Goal: Task Accomplishment & Management: Manage account settings

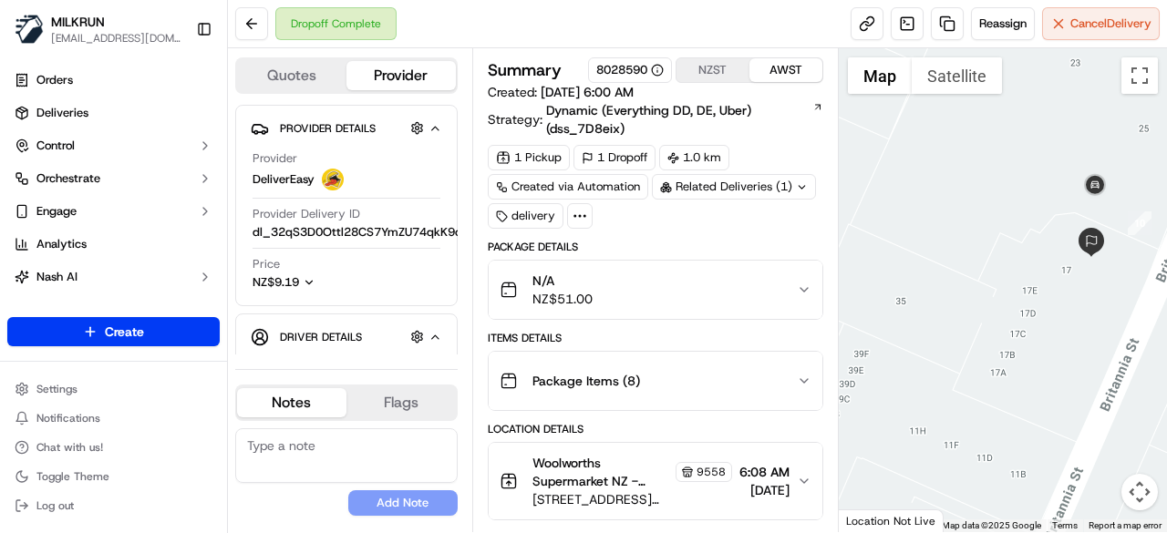
drag, startPoint x: 1067, startPoint y: 205, endPoint x: 1066, endPoint y: 297, distance: 92.1
click at [1066, 297] on div at bounding box center [1003, 290] width 329 height 484
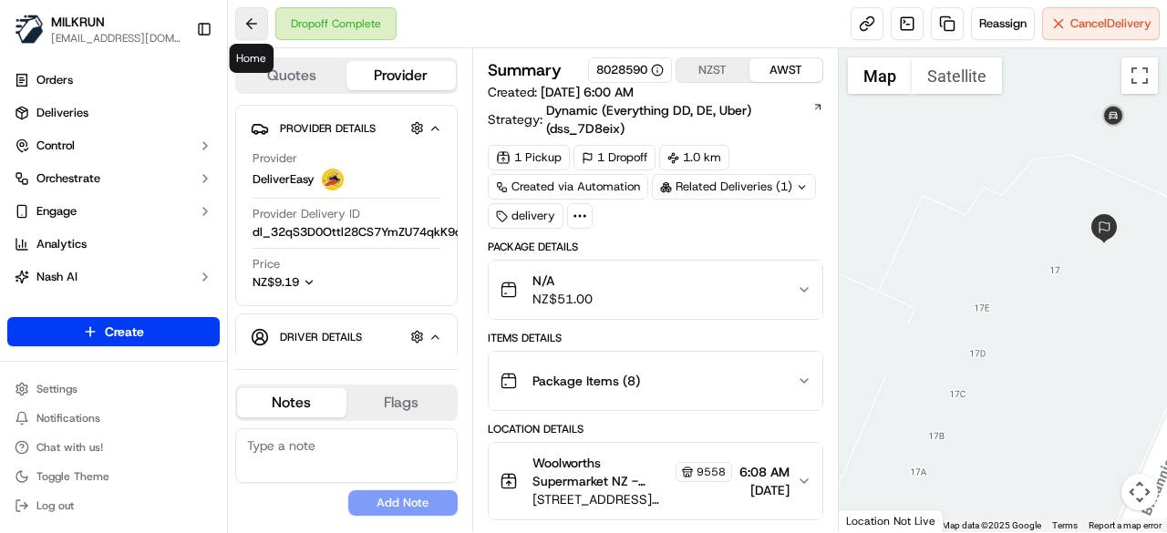
click at [251, 20] on button at bounding box center [251, 23] width 33 height 33
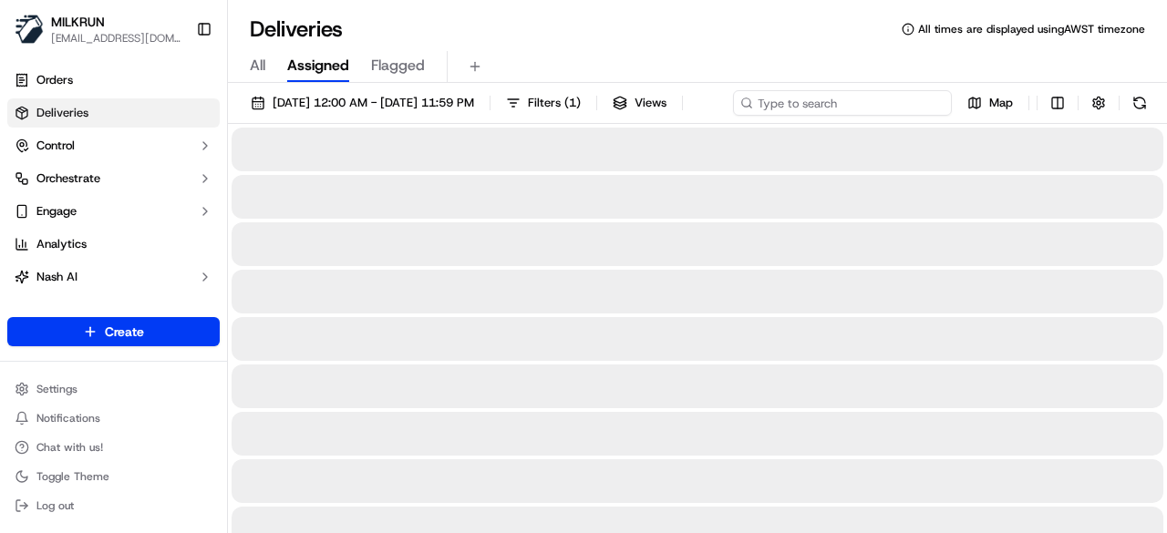
click at [858, 104] on div "[DATE] 12:00 AM - [DATE] 11:59 PM Filters ( 1 ) Views Map" at bounding box center [697, 107] width 939 height 34
paste input ": 90f6e26f-888e-42aa-9538-9e1867e1e6a8"
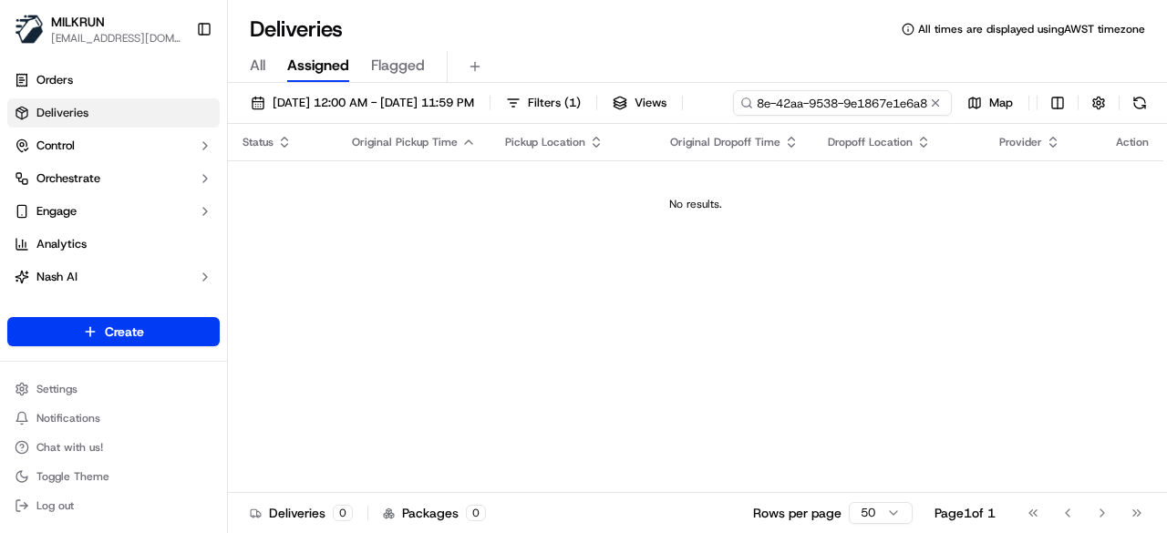
drag, startPoint x: 268, startPoint y: 140, endPoint x: 234, endPoint y: 141, distance: 33.7
click at [234, 124] on div "18/09/2025 12:00 AM - 18/09/2025 11:59 PM Filters ( 1 ) Views : 90f6e26f-888e-4…" at bounding box center [697, 107] width 939 height 34
drag, startPoint x: 270, startPoint y: 134, endPoint x: 255, endPoint y: 132, distance: 14.7
click at [733, 116] on div ": 90f6e26f-888e-42aa-9538-9e1867e1e6a8" at bounding box center [842, 103] width 219 height 26
click at [733, 116] on input ": 90f6e26f-888e-42aa-9538-9e1867e1e6a8" at bounding box center [842, 103] width 219 height 26
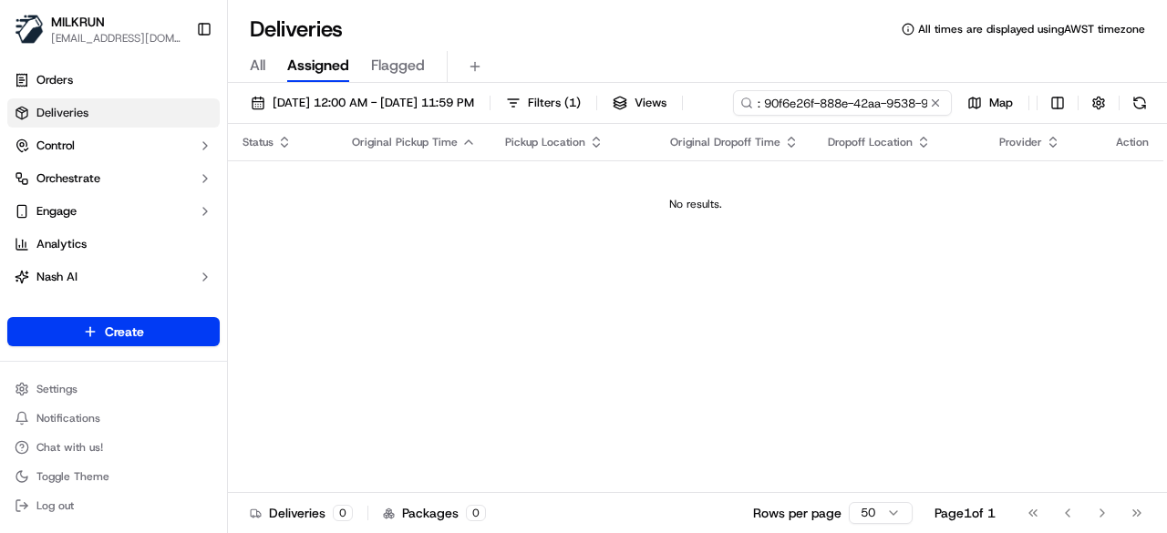
click at [733, 116] on input ": 90f6e26f-888e-42aa-9538-9e1867e1e6a8" at bounding box center [842, 103] width 219 height 26
click at [733, 116] on input "90f6e26f-888e-42aa-9538-9e1867e1e6a8" at bounding box center [842, 103] width 219 height 26
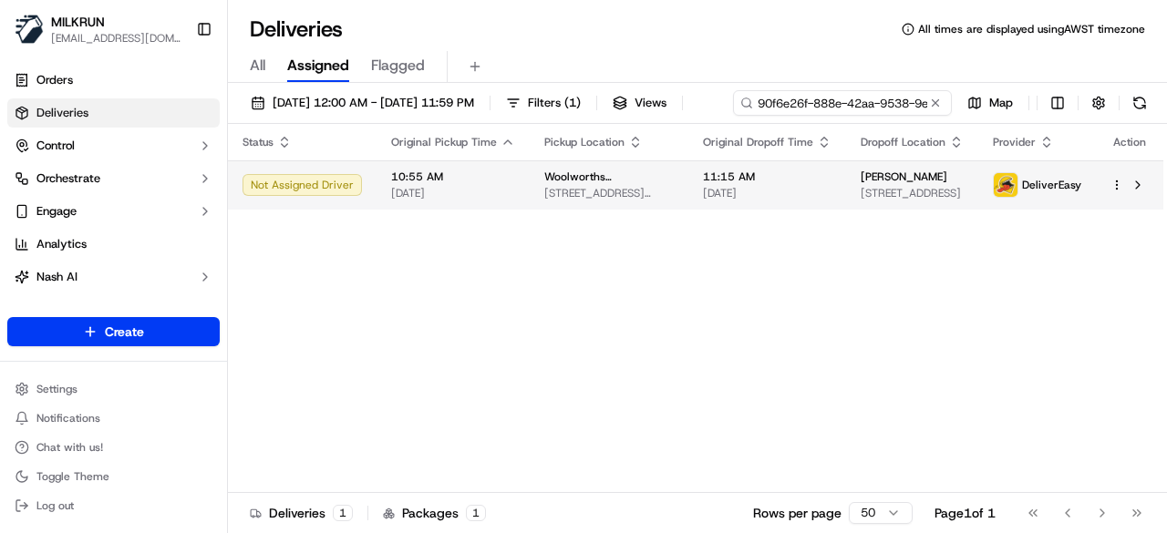
type input "90f6e26f-888e-42aa-9538-9e1867e1e6a8"
click at [720, 200] on td "11:15 AM 18/09/2025" at bounding box center [767, 184] width 158 height 49
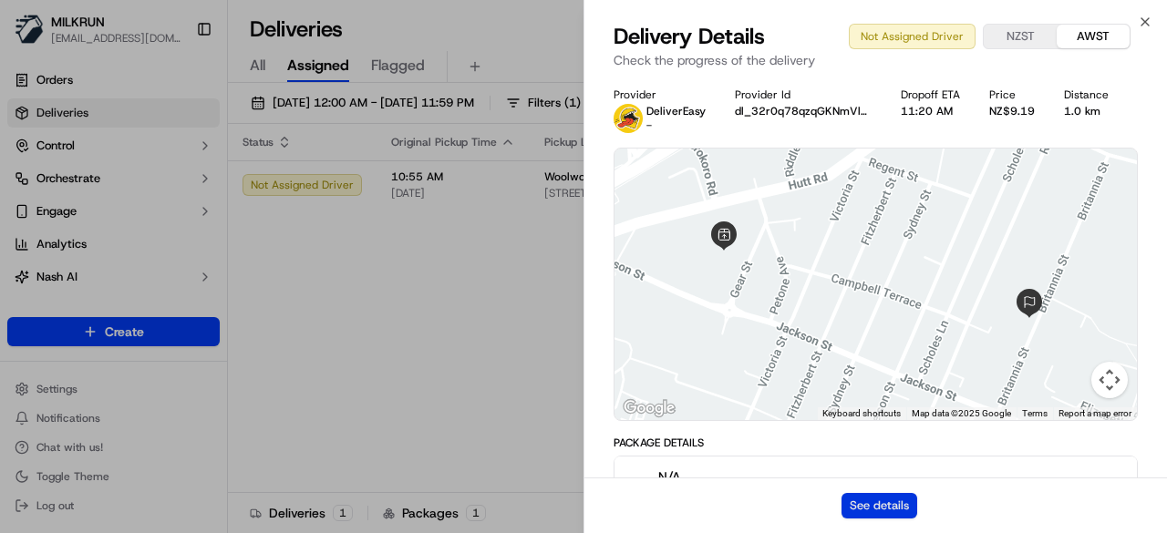
click at [886, 504] on button "See details" at bounding box center [879, 506] width 76 height 26
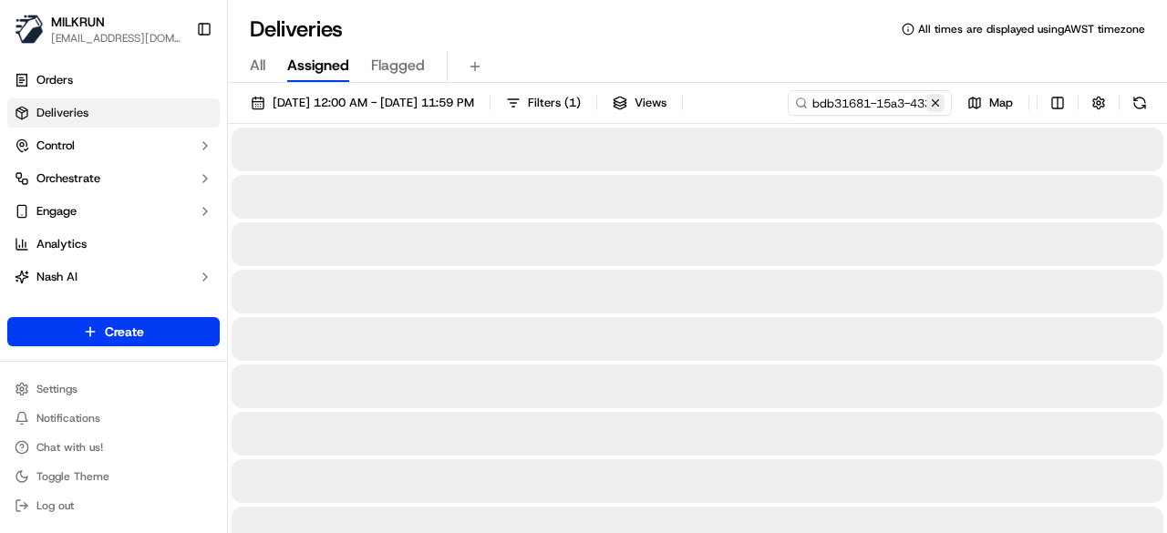
click at [938, 109] on button at bounding box center [935, 103] width 18 height 18
click at [855, 101] on div "11/08/2025 12:00 AM - 11/08/2025 11:59 PM Filters ( 1 ) Views Map" at bounding box center [697, 107] width 939 height 34
paste input "53444a00-904f-400e-8f6c-621c188104fb"
type input "53444a00-904f-400e-8f6c-621c188104fb"
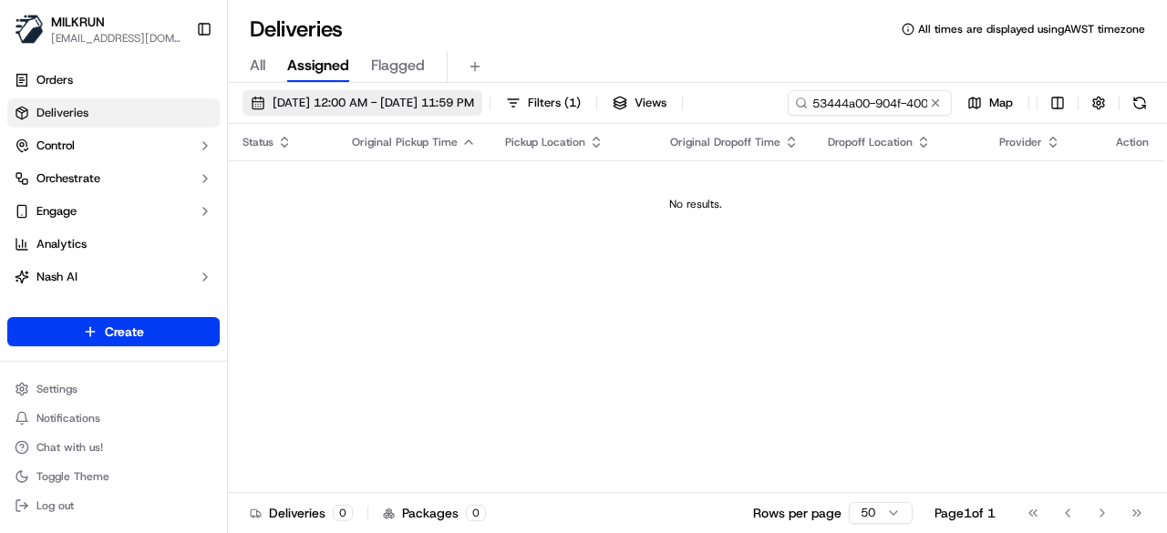
click at [406, 107] on span "11/08/2025 12:00 AM - 11/08/2025 11:59 PM" at bounding box center [373, 103] width 201 height 16
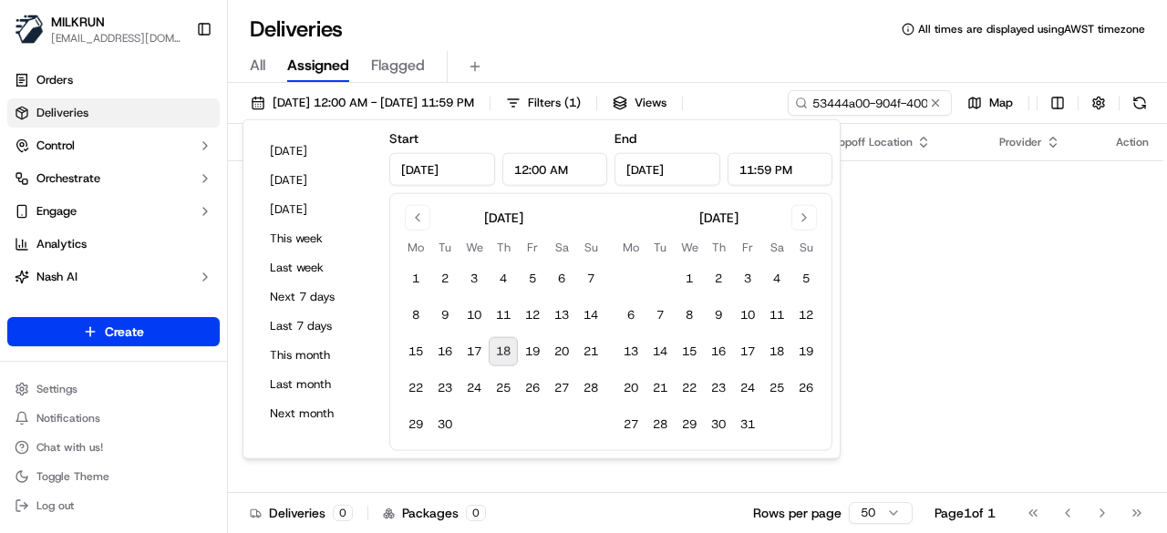
click at [508, 345] on button "18" at bounding box center [503, 351] width 29 height 29
type input "Sep 18, 2025"
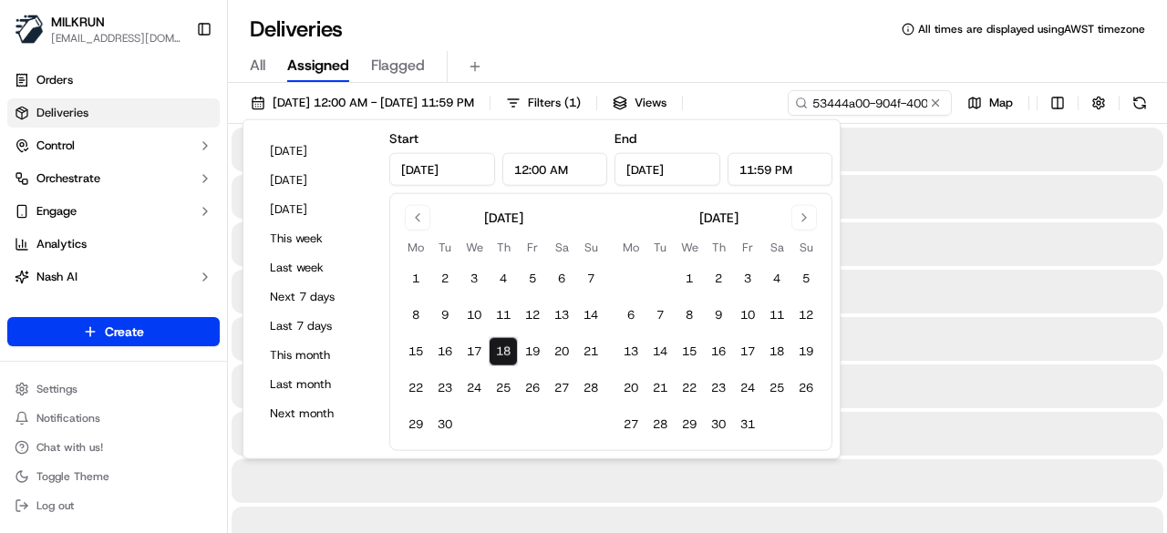
click at [844, 46] on div "All Assigned Flagged" at bounding box center [697, 63] width 939 height 39
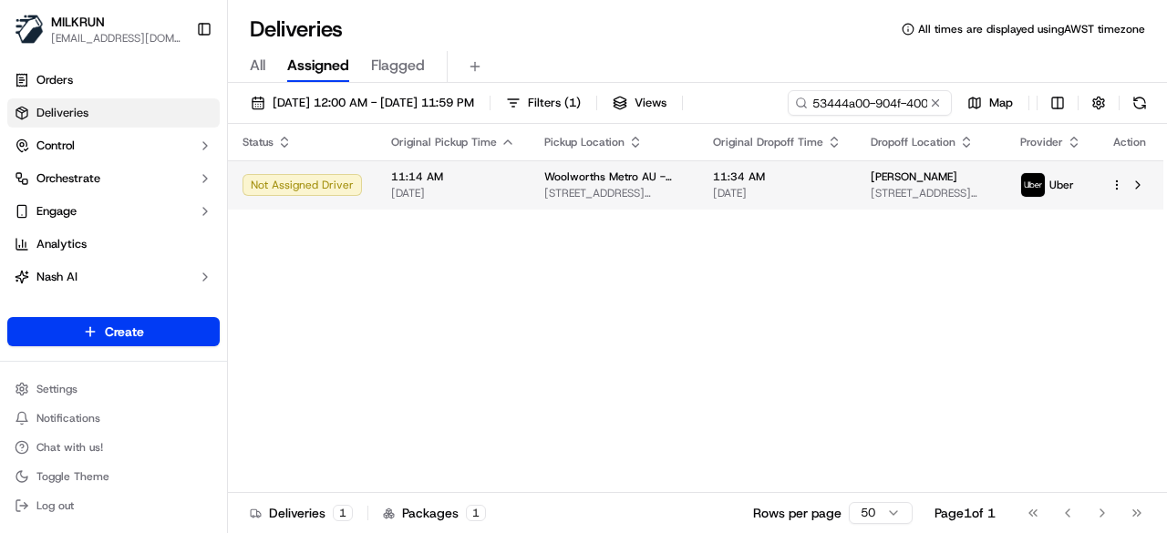
click at [800, 182] on span "11:34 AM" at bounding box center [777, 177] width 129 height 15
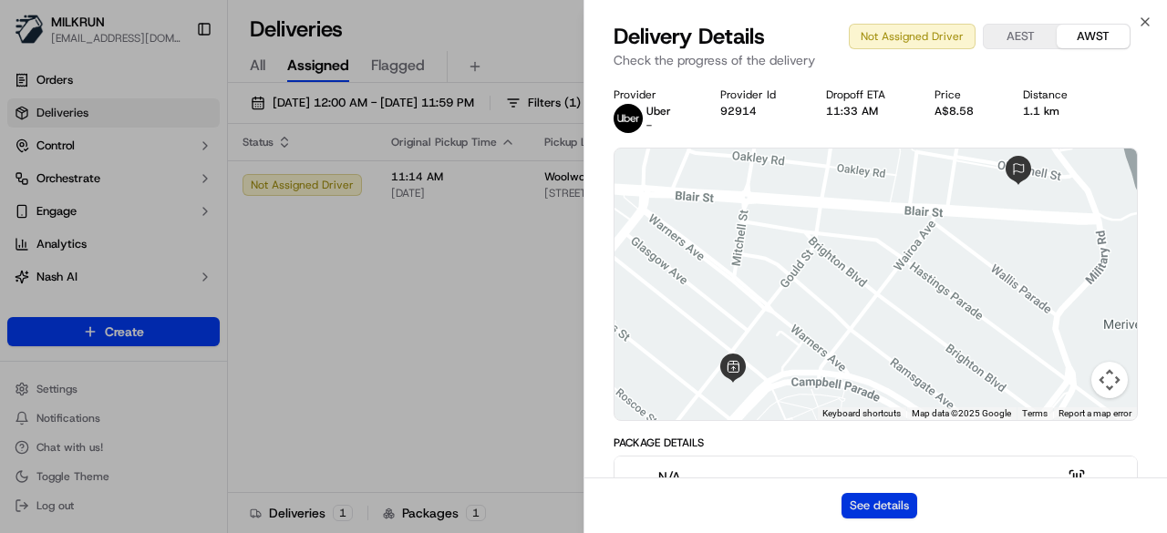
click at [879, 505] on button "See details" at bounding box center [879, 506] width 76 height 26
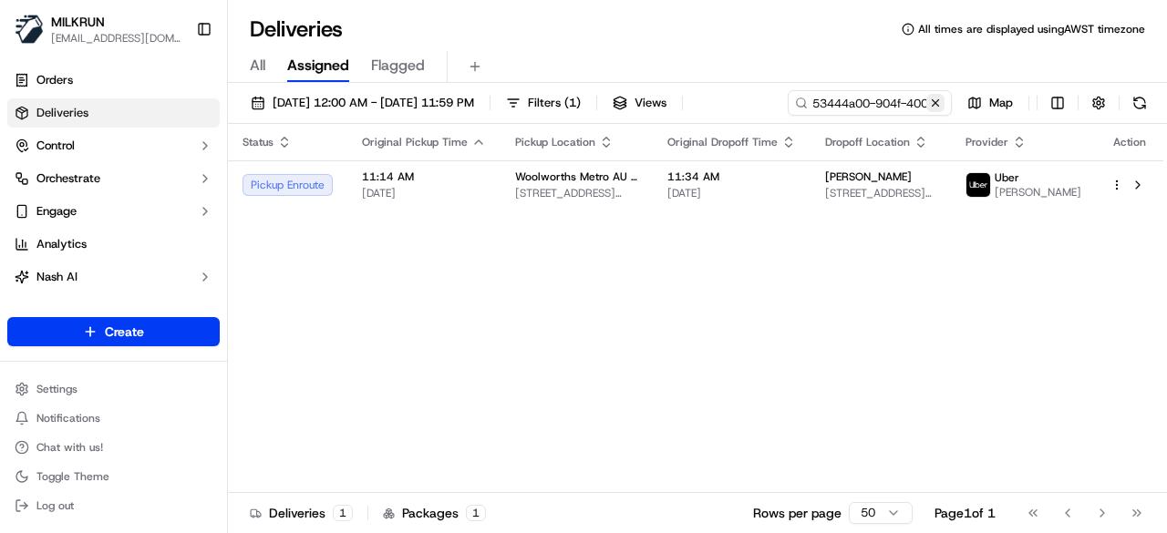
click at [940, 103] on button at bounding box center [935, 103] width 18 height 18
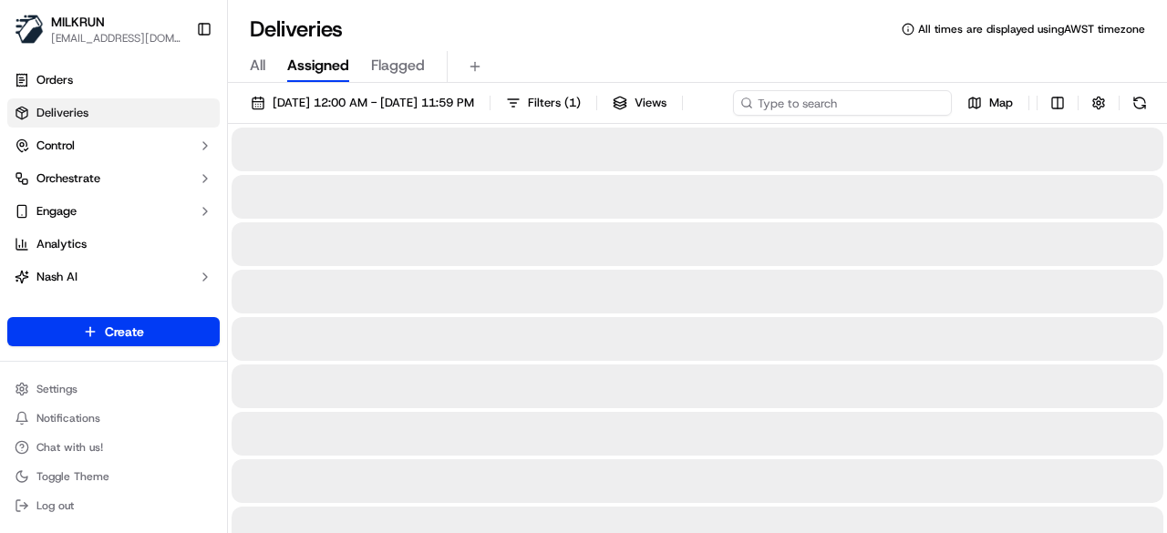
click at [851, 107] on div "18/09/2025 12:00 AM - 18/09/2025 11:59 PM Filters ( 1 ) Views Map" at bounding box center [697, 107] width 939 height 34
paste input "552d99ee-72fa-4d93-b02f-6db259efa76a"
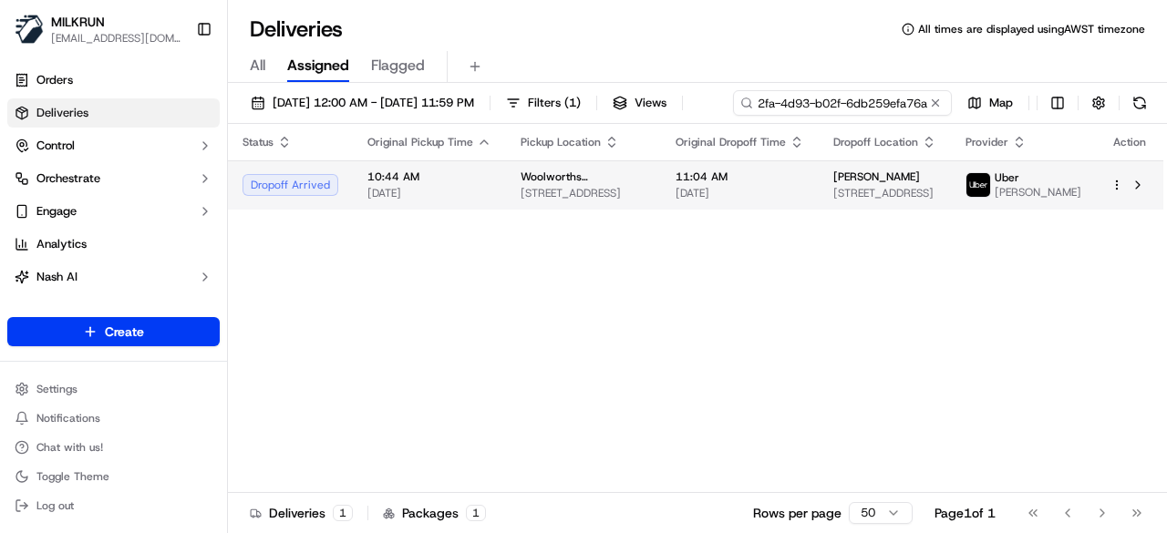
type input "552d99ee-72fa-4d93-b02f-6db259efa76a"
click at [424, 204] on td "10:44 AM 18/09/2025" at bounding box center [429, 184] width 153 height 49
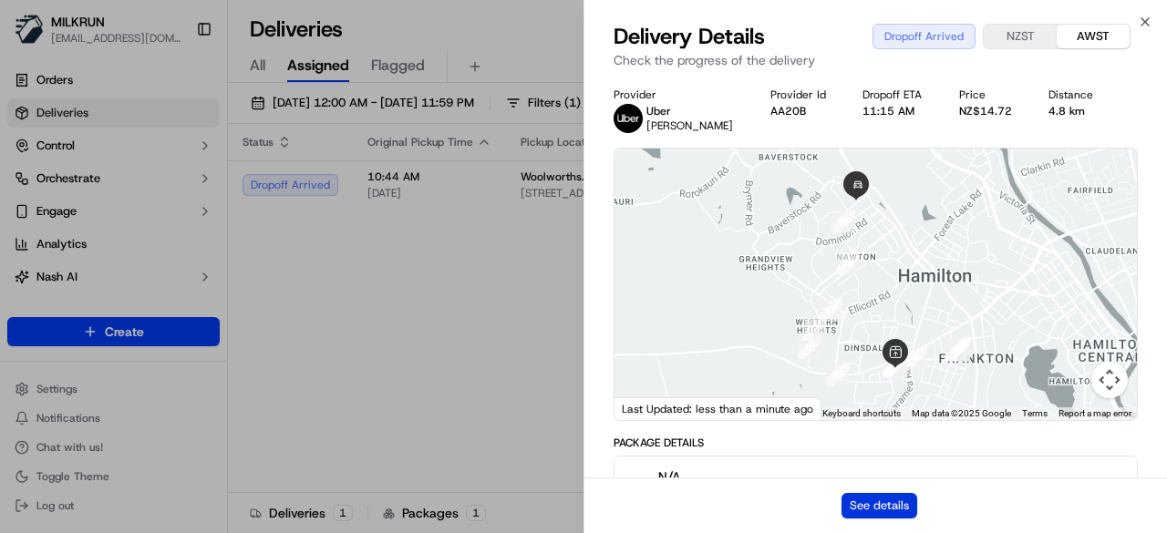
click at [853, 507] on button "See details" at bounding box center [879, 506] width 76 height 26
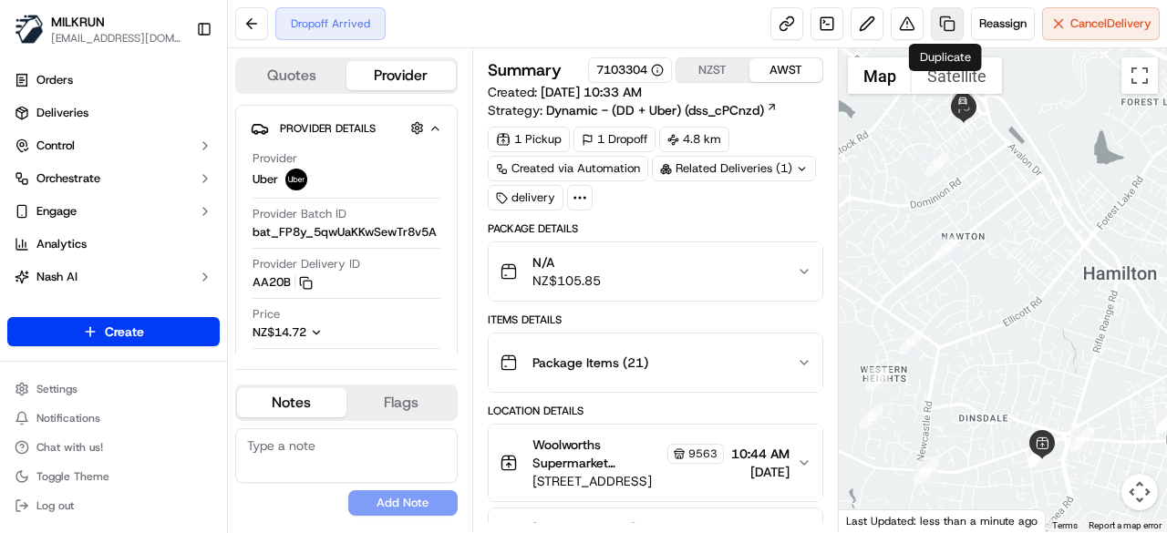
click at [943, 23] on link at bounding box center [947, 23] width 33 height 33
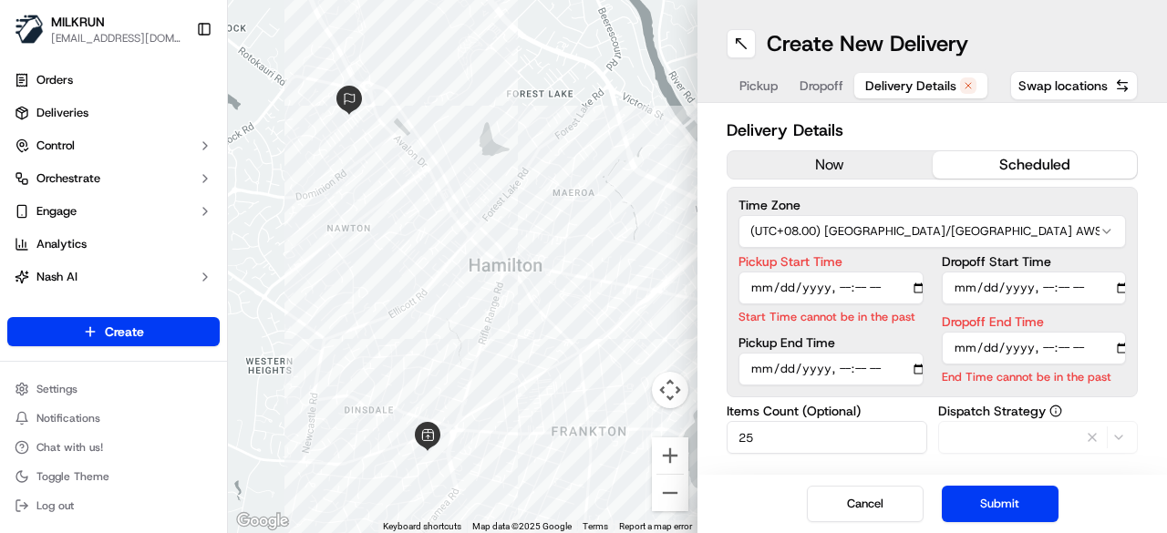
click at [893, 94] on button "Delivery Details" at bounding box center [920, 86] width 133 height 26
click at [822, 189] on div "Time Zone (UTC+08.00) Australia/Perth AWST Pickup Start Time Start Time cannot …" at bounding box center [931, 292] width 411 height 211
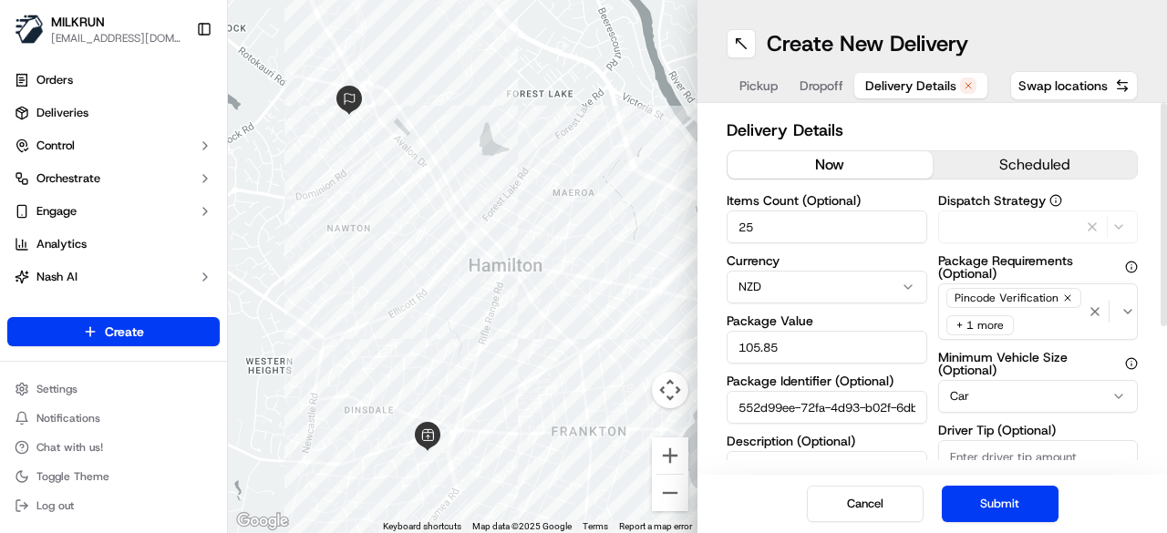
click at [822, 174] on button "now" at bounding box center [829, 164] width 205 height 27
click at [1005, 513] on button "Submit" at bounding box center [1000, 504] width 117 height 36
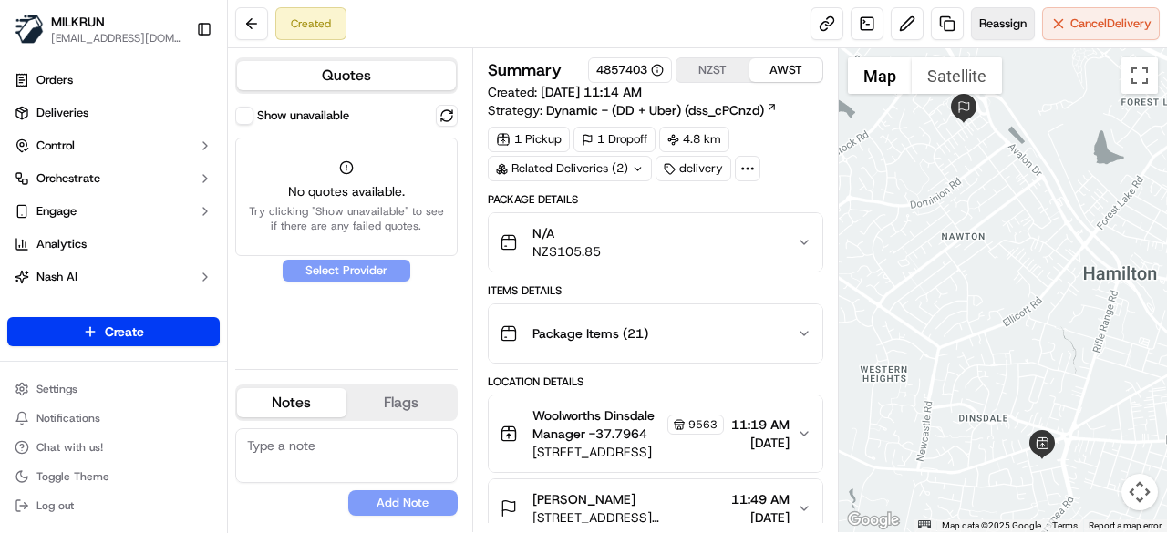
click at [1022, 21] on span "Reassign" at bounding box center [1002, 23] width 47 height 16
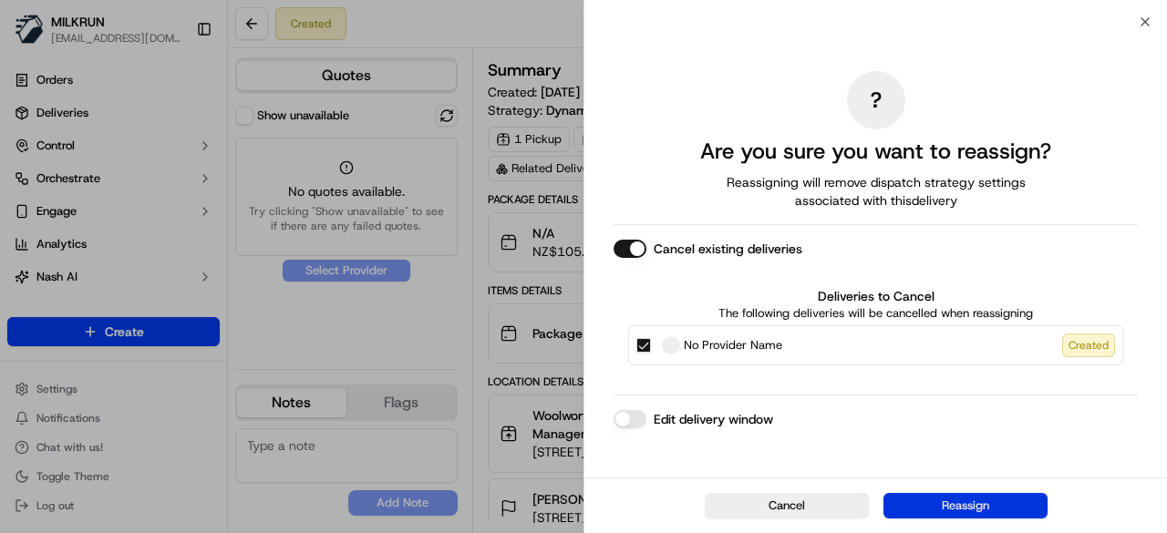
click at [985, 497] on button "Reassign" at bounding box center [965, 506] width 164 height 26
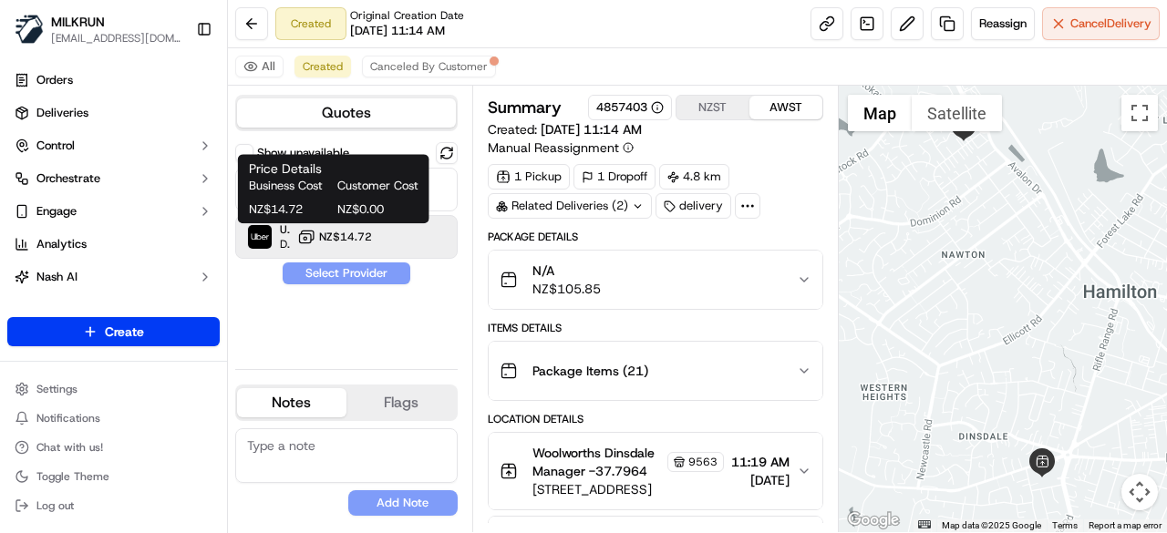
click at [331, 235] on span "NZ$14.72" at bounding box center [345, 237] width 53 height 15
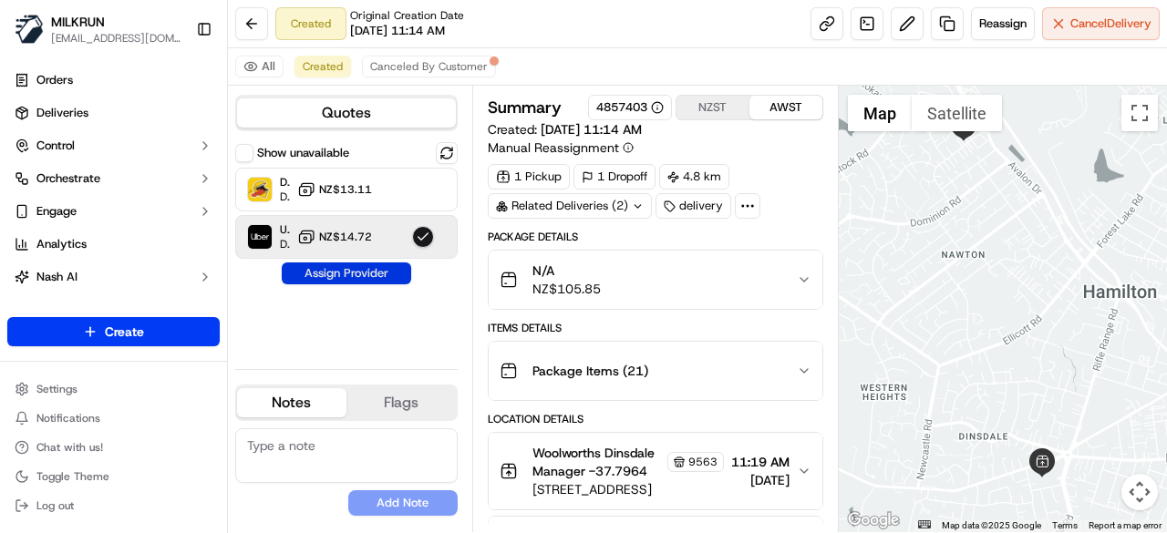
click at [355, 264] on button "Assign Provider" at bounding box center [346, 274] width 129 height 22
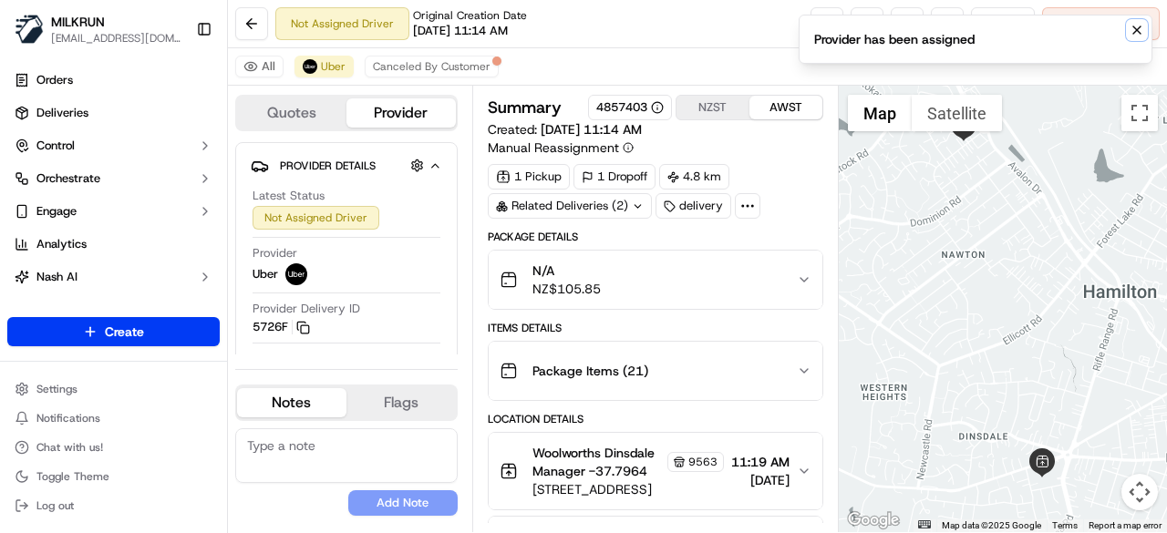
click at [1132, 34] on icon "Notifications (F8)" at bounding box center [1136, 30] width 15 height 15
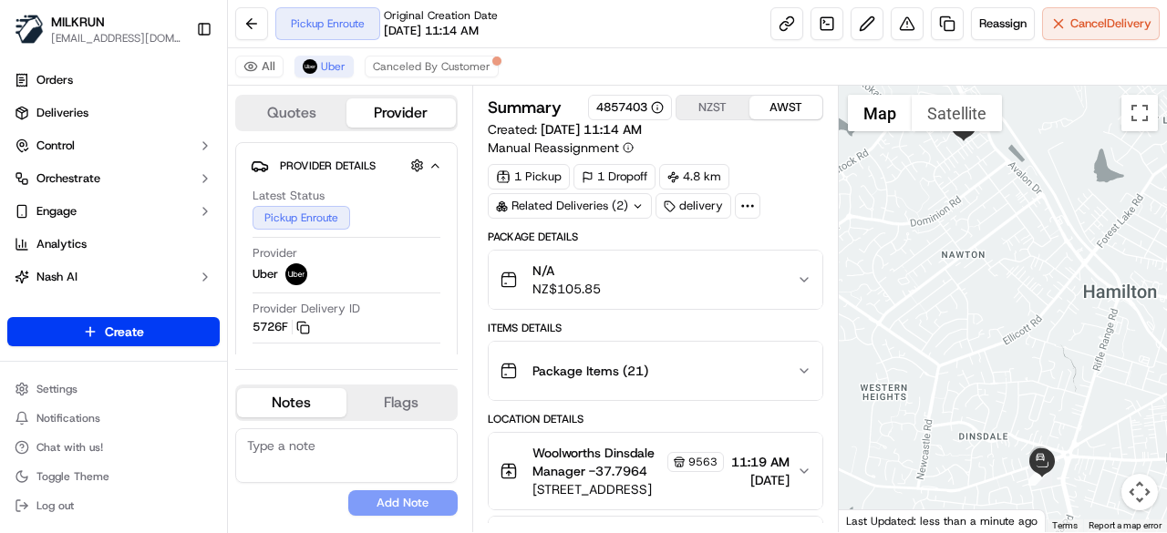
scroll to position [182, 0]
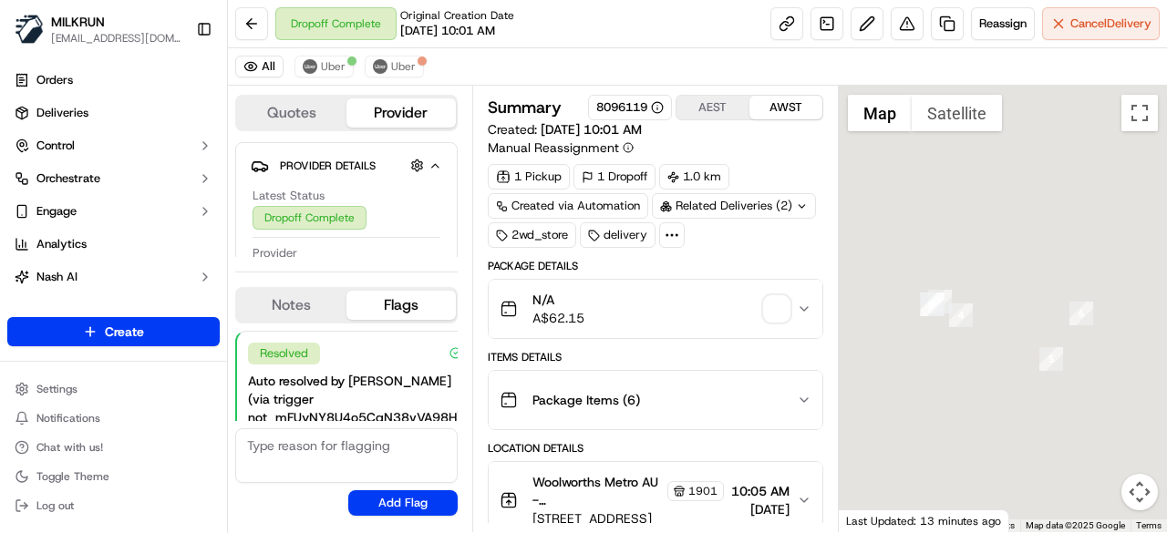
scroll to position [129, 0]
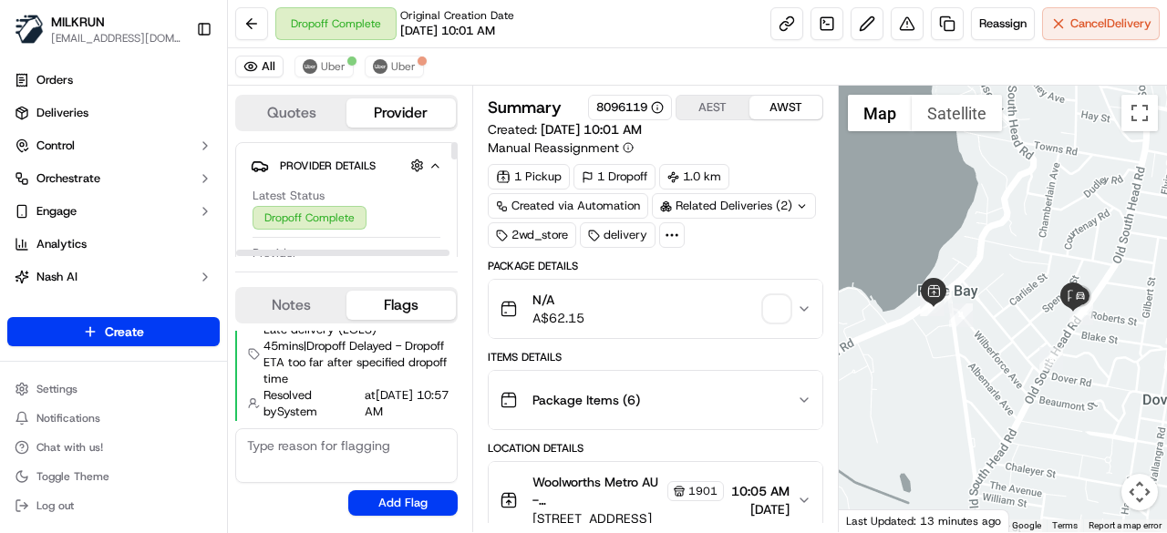
click at [317, 48] on div "All Uber Uber" at bounding box center [697, 66] width 939 height 37
click at [321, 68] on span "Uber" at bounding box center [333, 66] width 25 height 15
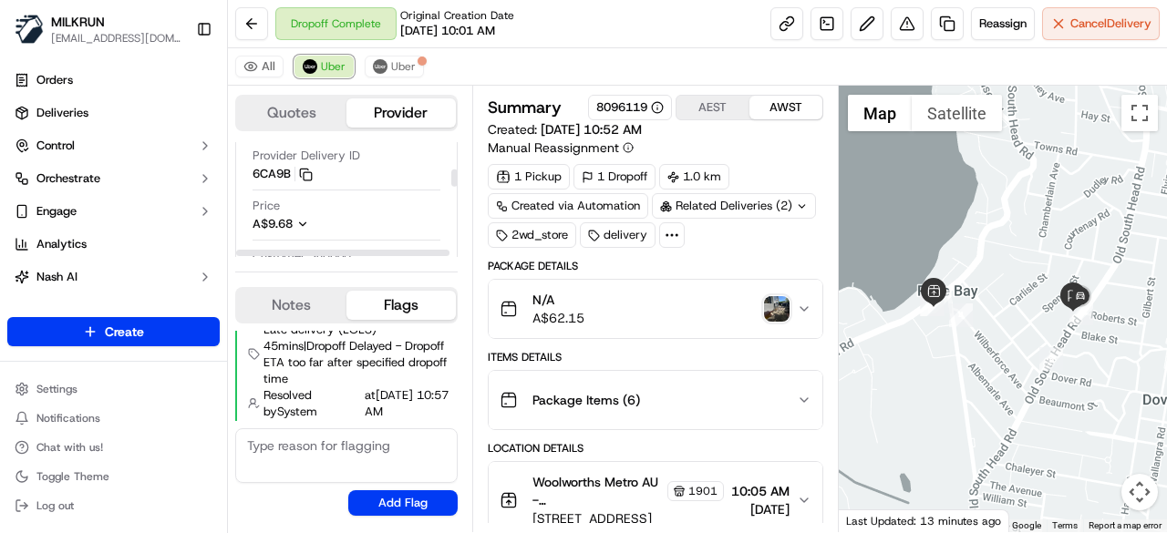
scroll to position [182, 0]
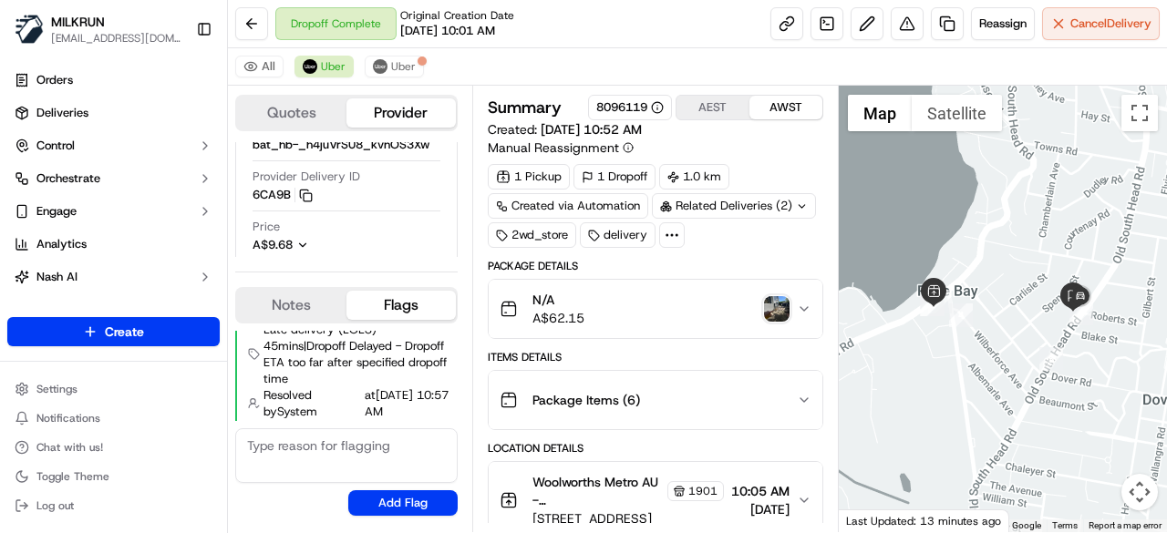
click at [778, 307] on img "button" at bounding box center [777, 309] width 26 height 26
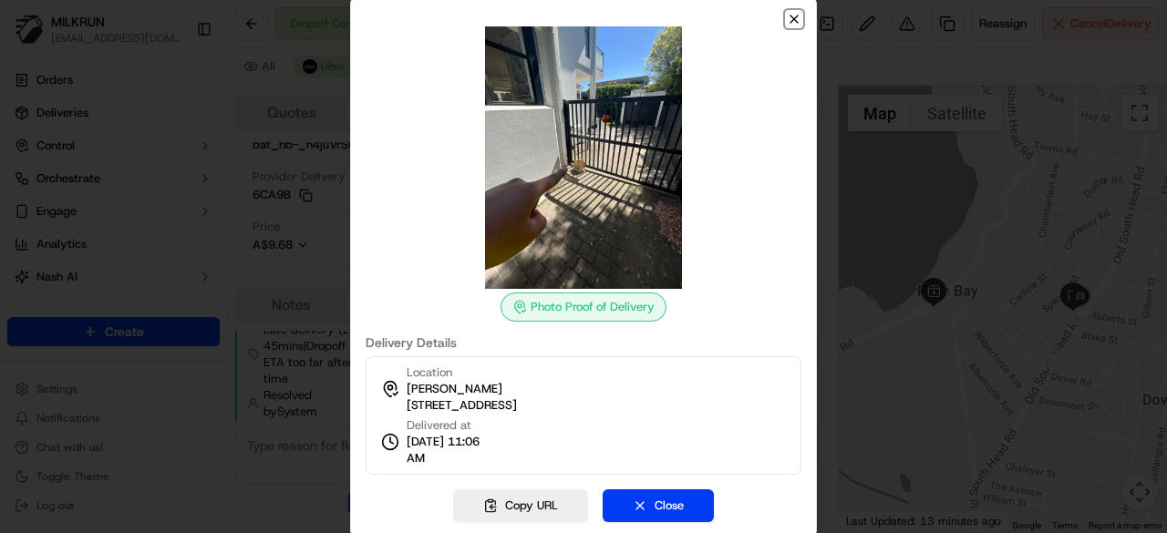
click at [793, 15] on icon "button" at bounding box center [794, 19] width 15 height 15
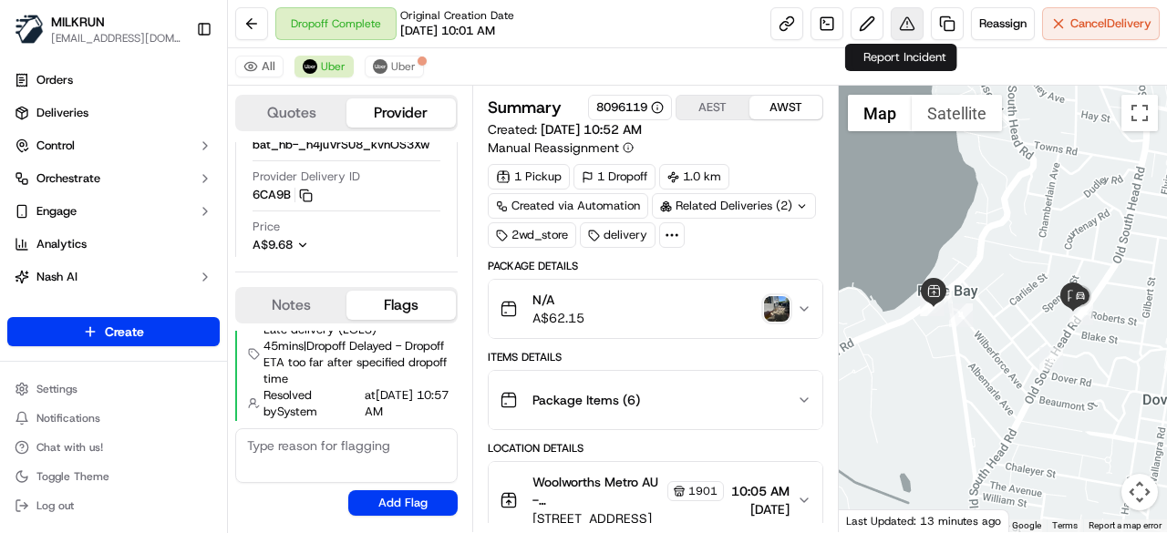
click at [896, 28] on button at bounding box center [907, 23] width 33 height 33
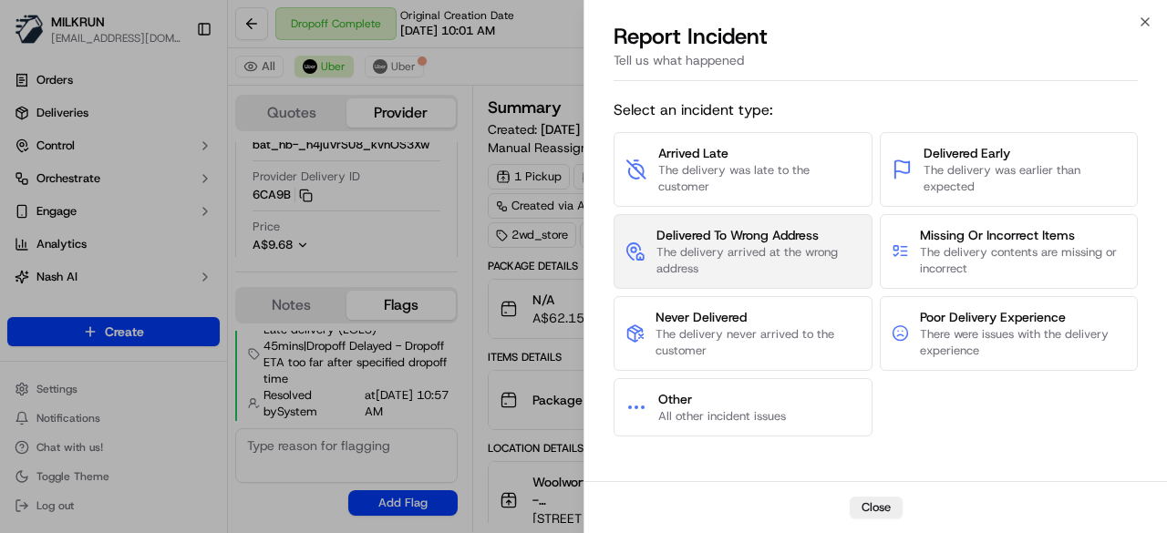
click at [788, 265] on span "The delivery arrived at the wrong address" at bounding box center [758, 260] width 204 height 33
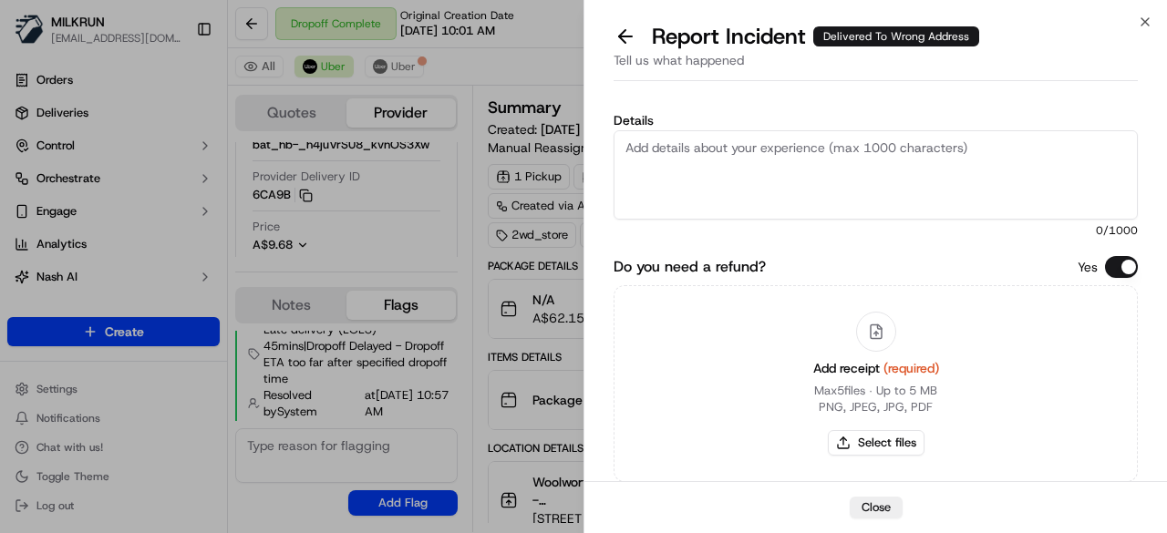
click at [751, 172] on textarea "Details" at bounding box center [875, 174] width 524 height 89
click at [882, 153] on textarea "Hey Team, order was not delivered" at bounding box center [875, 174] width 524 height 89
click at [868, 154] on textarea "Hey Team, order was not delivered" at bounding box center [875, 174] width 524 height 89
click at [839, 147] on textarea "Hey Team, order was not delivered" at bounding box center [875, 174] width 524 height 89
type textarea "Hey Team, order was not delivered to correct address. Please refund $62.15"
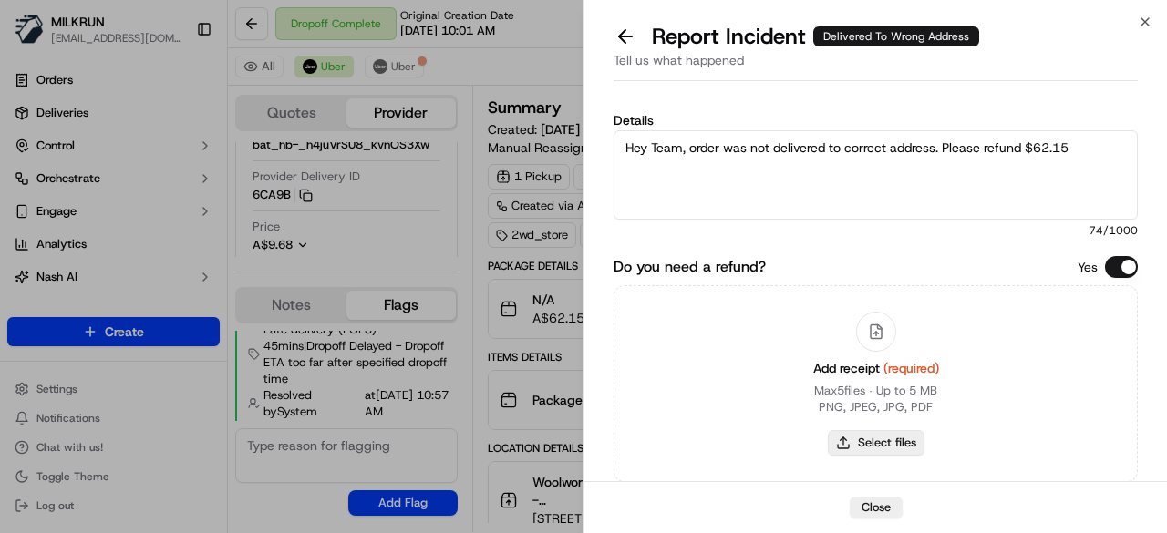
click at [894, 448] on button "Select files" at bounding box center [876, 443] width 97 height 26
type input "C:\fakepath\Screenshot 2025-09-18 112723.png"
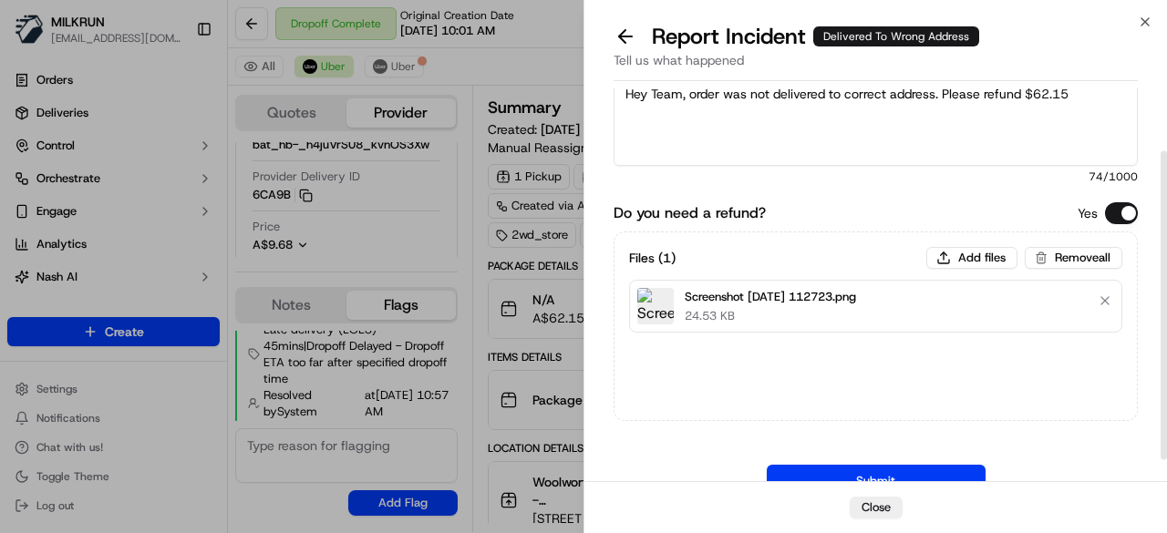
scroll to position [108, 0]
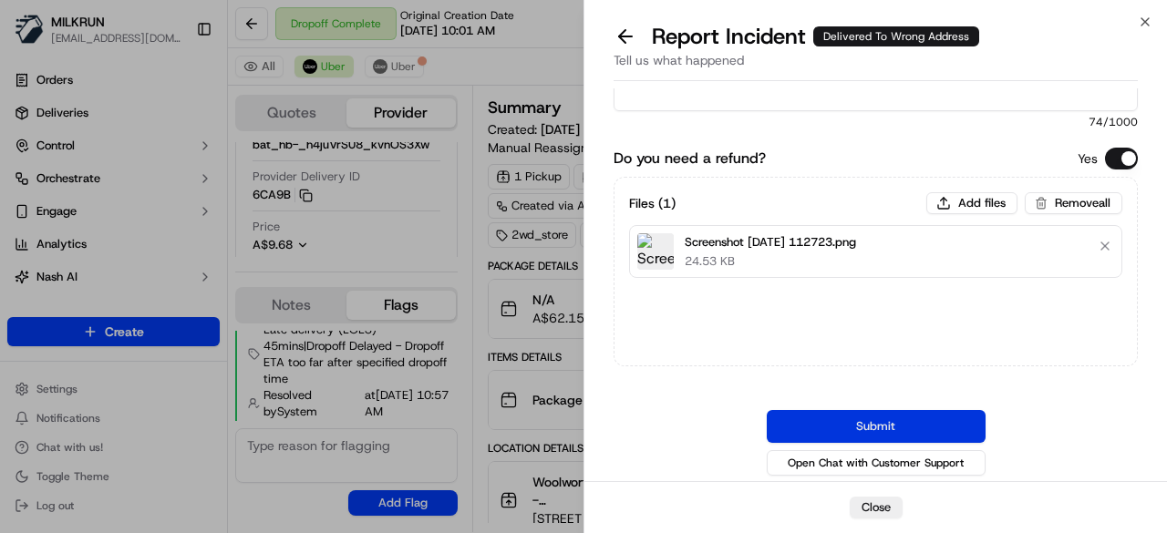
click at [922, 420] on button "Submit" at bounding box center [876, 426] width 219 height 33
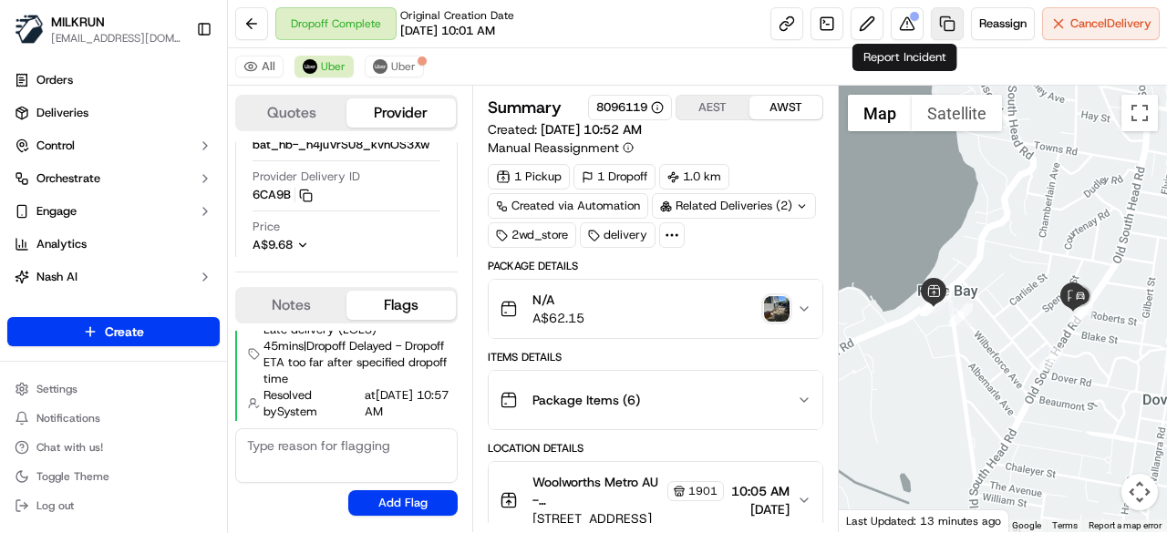
click at [931, 24] on link at bounding box center [947, 23] width 33 height 33
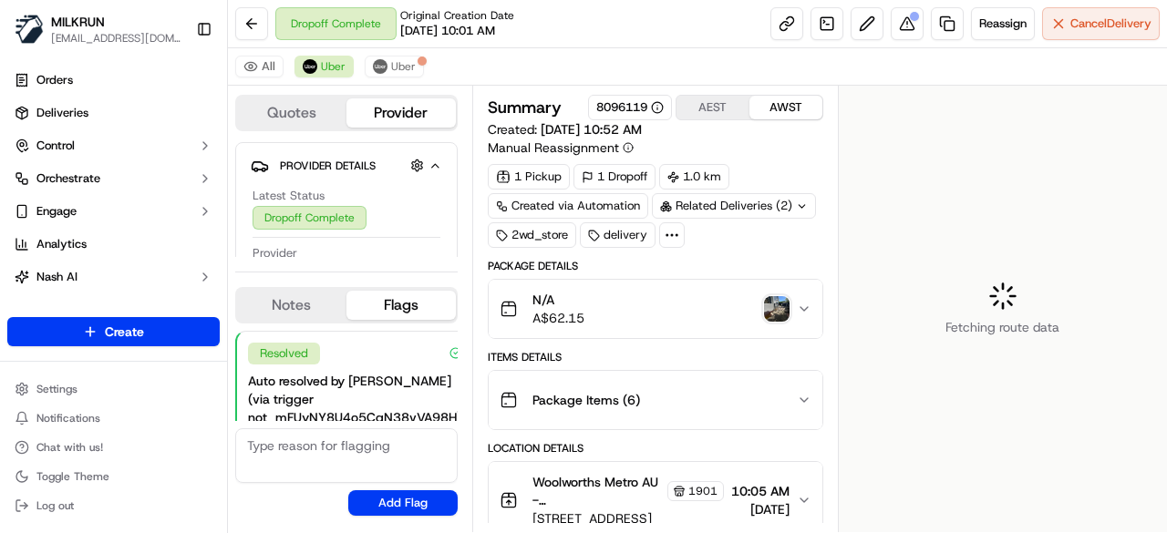
scroll to position [129, 0]
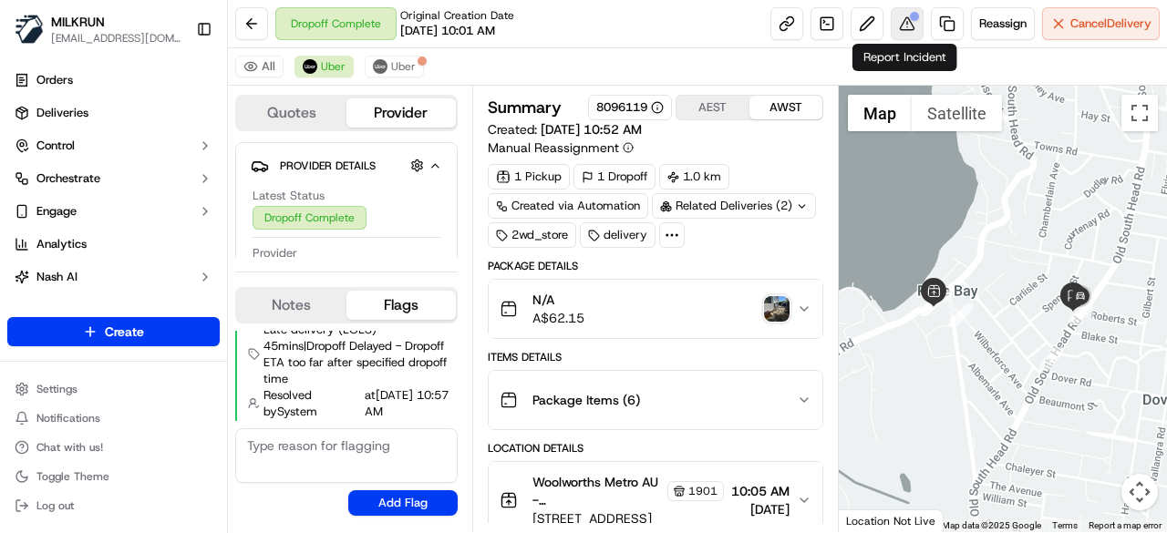
click at [904, 25] on button at bounding box center [907, 23] width 33 height 33
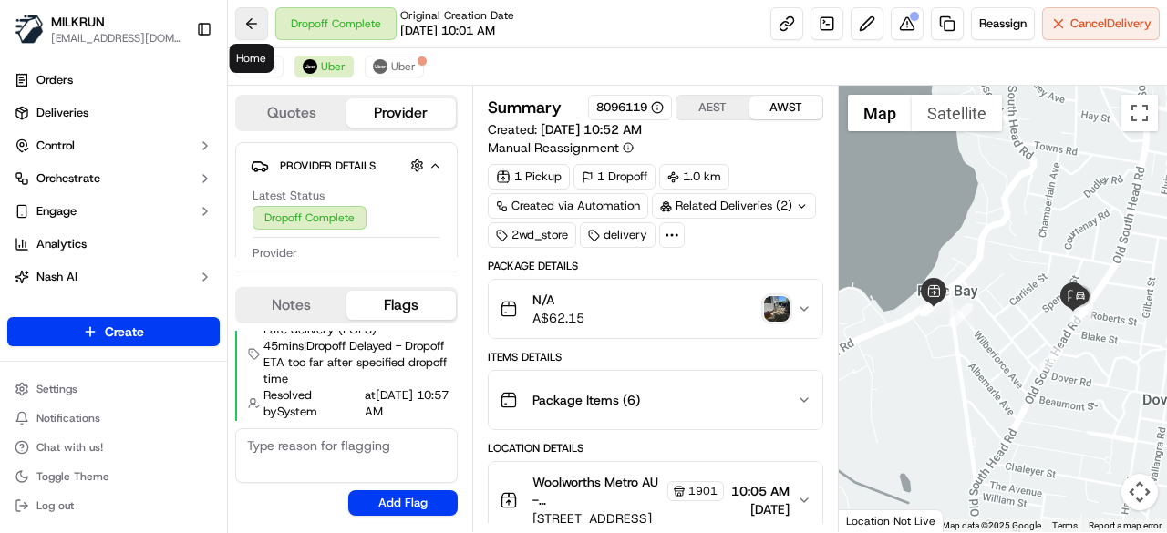
click at [250, 17] on button at bounding box center [251, 23] width 33 height 33
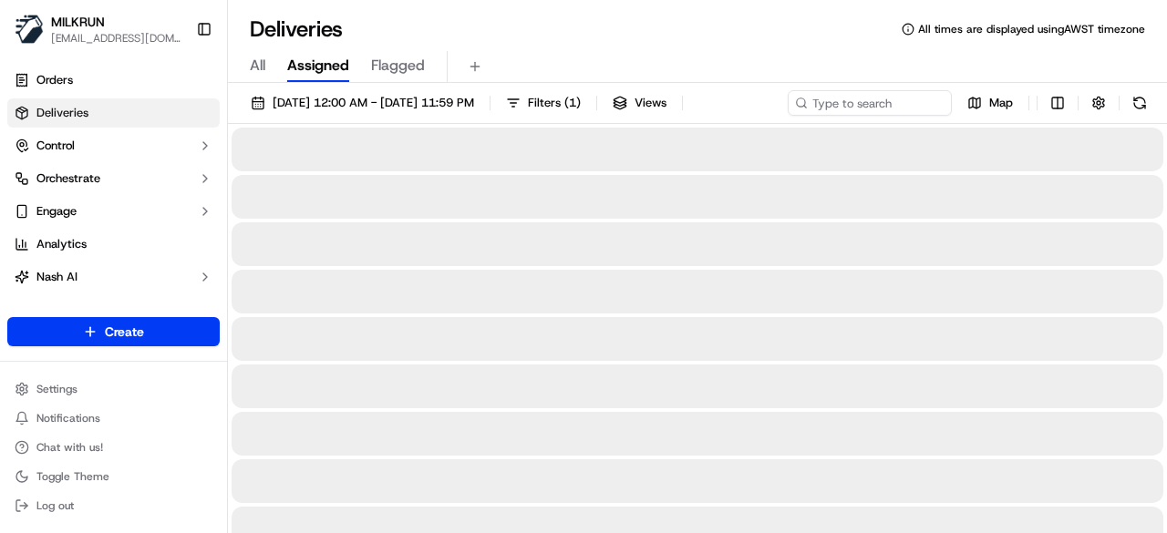
click at [811, 101] on div "18/09/2025 12:00 AM - 18/09/2025 11:59 PM Filters ( 1 ) Views Map" at bounding box center [697, 107] width 939 height 34
paste input "ad442118-44dd-4cf2-8946-ab602dad34a2"
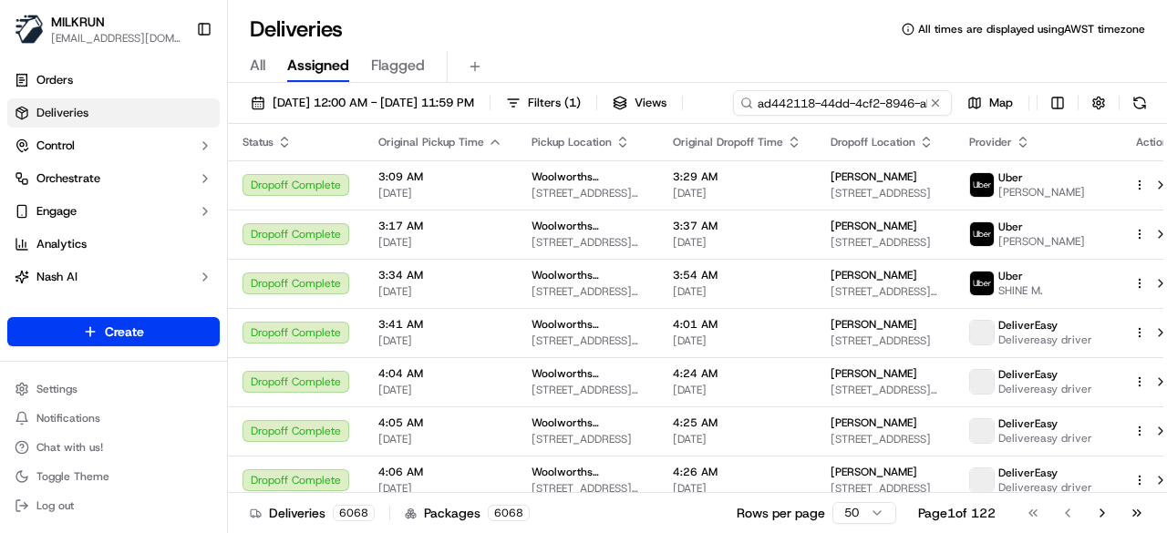
scroll to position [0, 89]
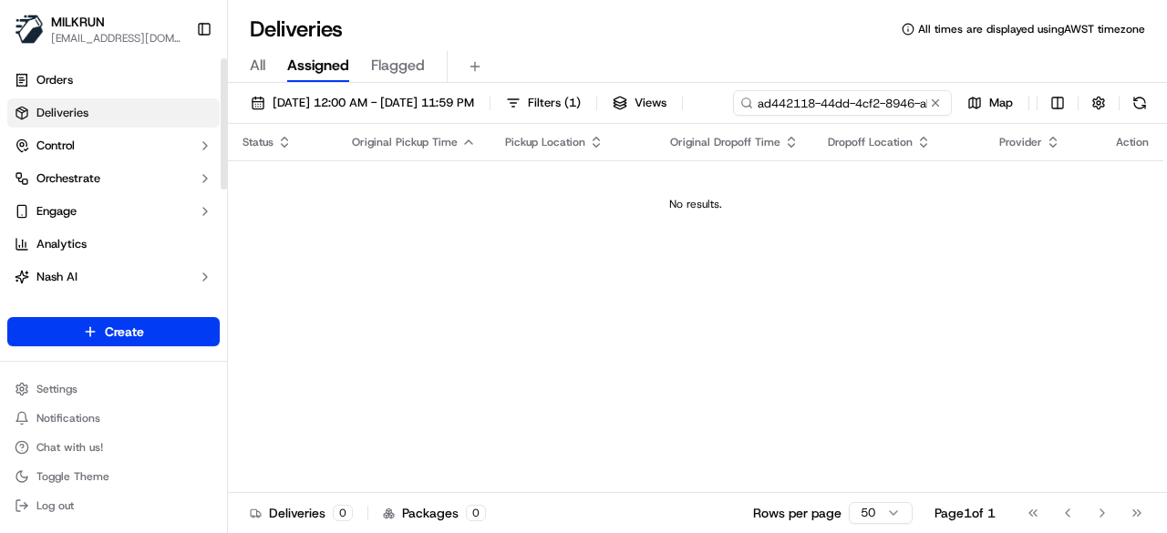
drag, startPoint x: 312, startPoint y: 132, endPoint x: 263, endPoint y: 126, distance: 48.7
click at [204, 129] on div "MILKRUN pmonzon@woolworths.com.au Toggle Sidebar Orders Deliveries Control Orch…" at bounding box center [583, 266] width 1167 height 533
click at [733, 116] on input "ad442118-44dd-4cf2-8946-ab602dad34a2" at bounding box center [842, 103] width 219 height 26
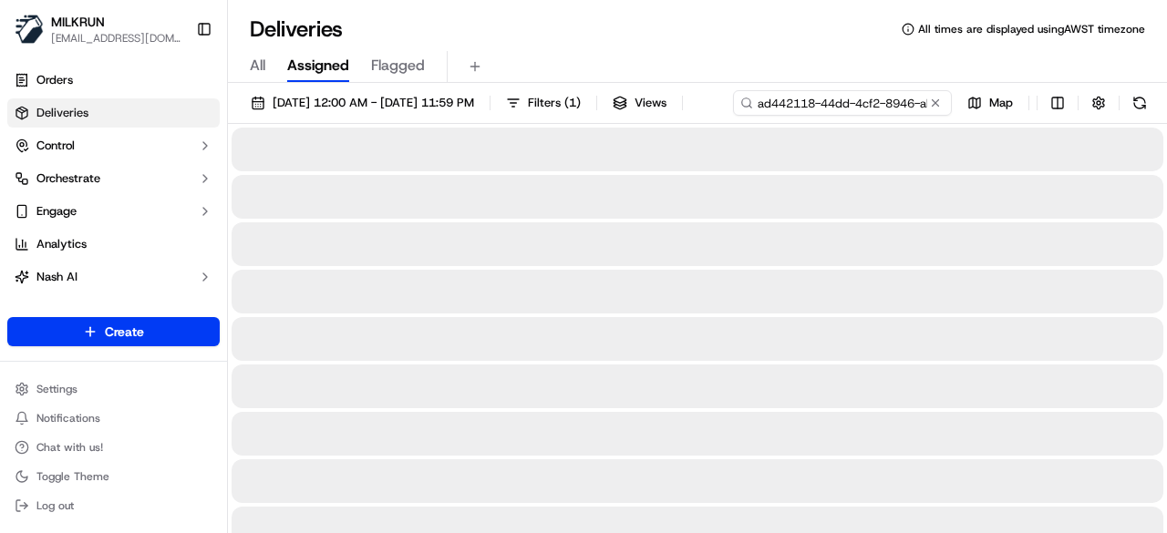
type input "ad442118-44dd-4cf2-8946-ab602dad34a2"
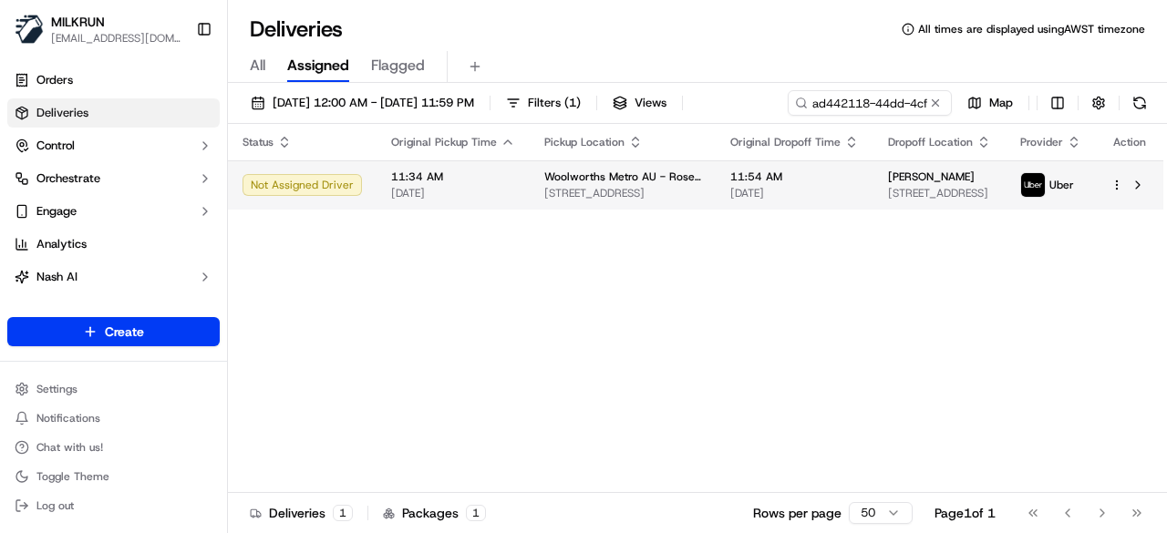
click at [438, 209] on div "Status Original Pickup Time Pickup Location Original Dropoff Time Dropoff Locat…" at bounding box center [695, 308] width 935 height 369
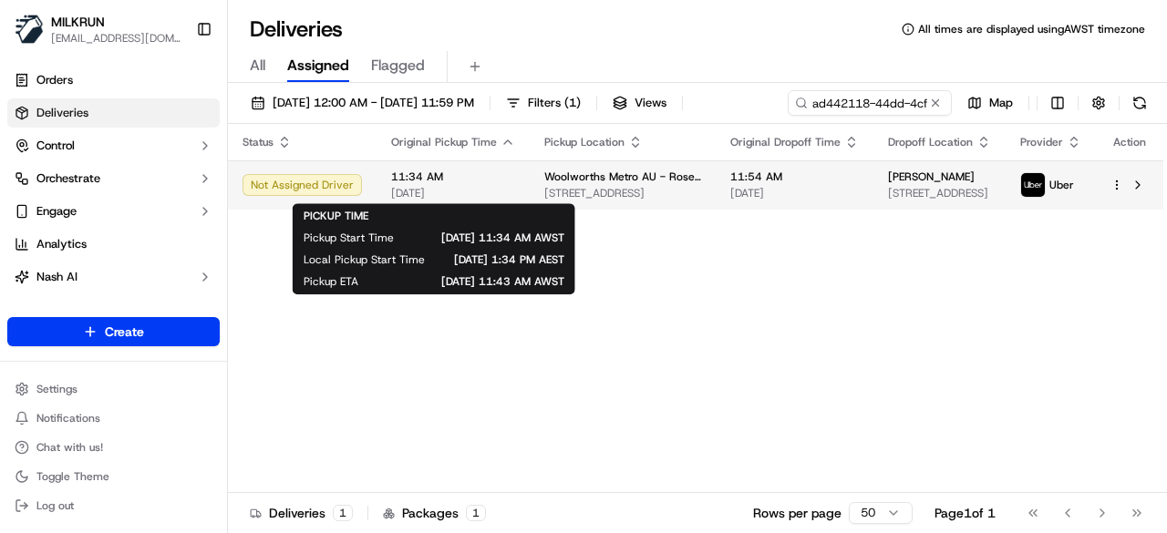
click at [491, 182] on span "11:34 AM" at bounding box center [453, 177] width 124 height 15
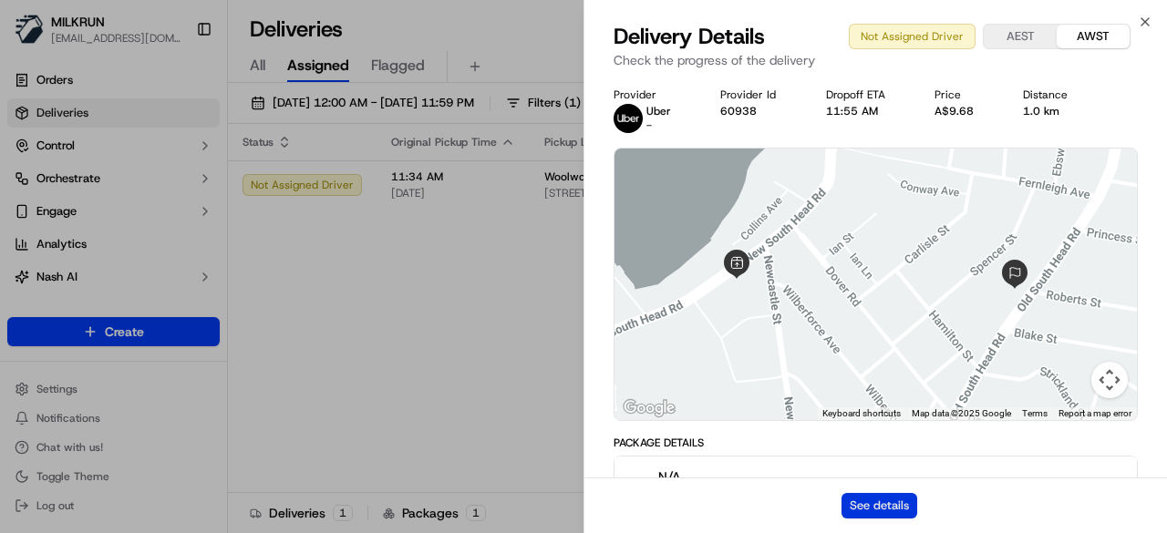
click at [875, 508] on button "See details" at bounding box center [879, 506] width 76 height 26
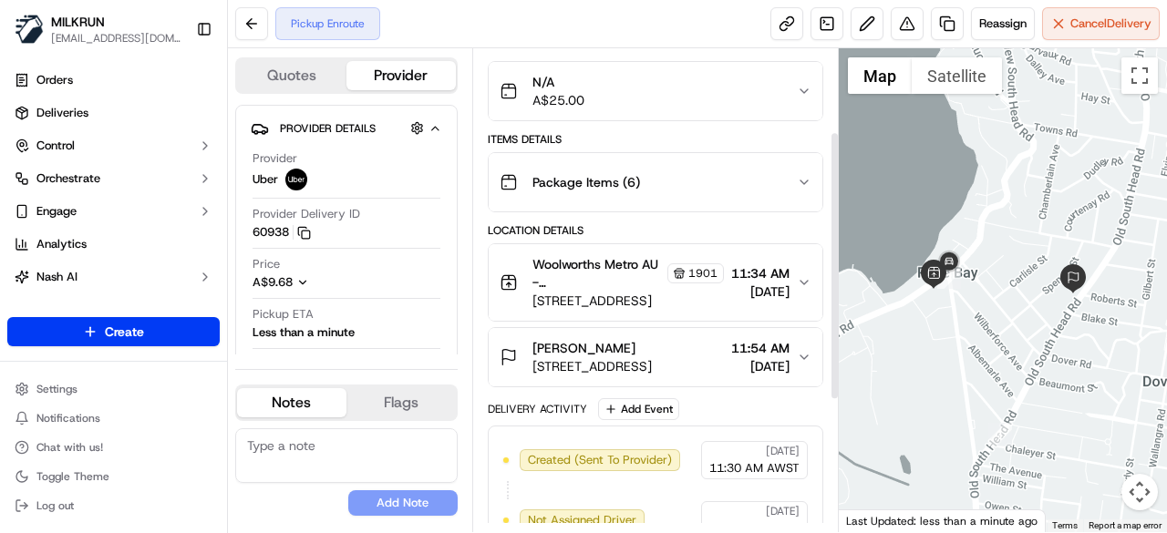
scroll to position [182, 0]
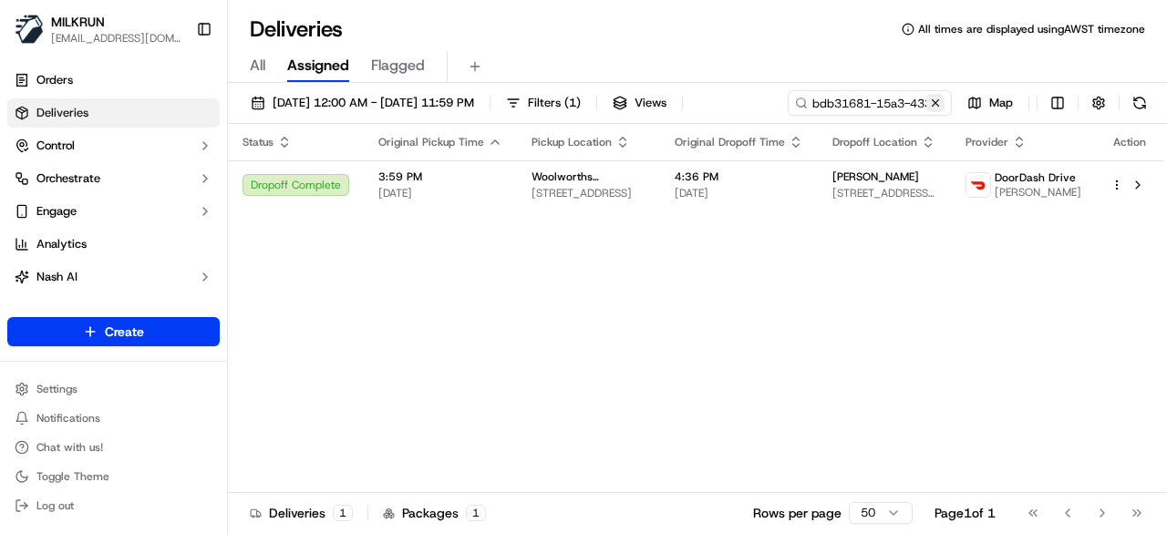
drag, startPoint x: 935, startPoint y: 110, endPoint x: 834, endPoint y: 108, distance: 101.2
click at [934, 110] on button at bounding box center [935, 103] width 18 height 18
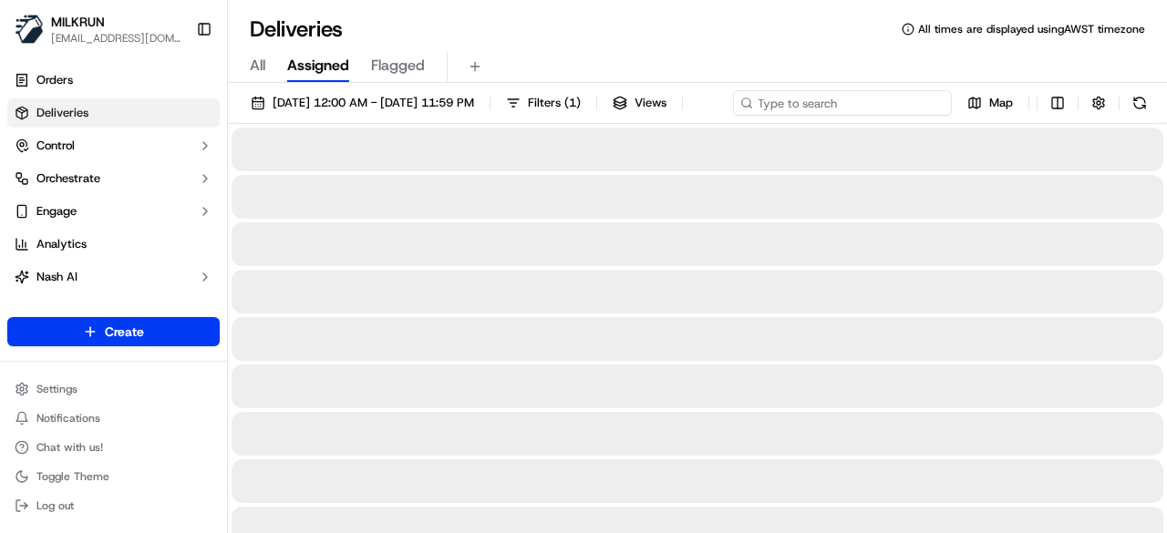
click at [842, 97] on div "[DATE] 12:00 AM - [DATE] 11:59 PM Filters ( 1 ) Views Map" at bounding box center [697, 107] width 939 height 34
paste input "eb2827c6-513b-4db5-88df-99932de7cd9b"
type input "eb2827c6-513b-4db5-88df-99932de7cd9b"
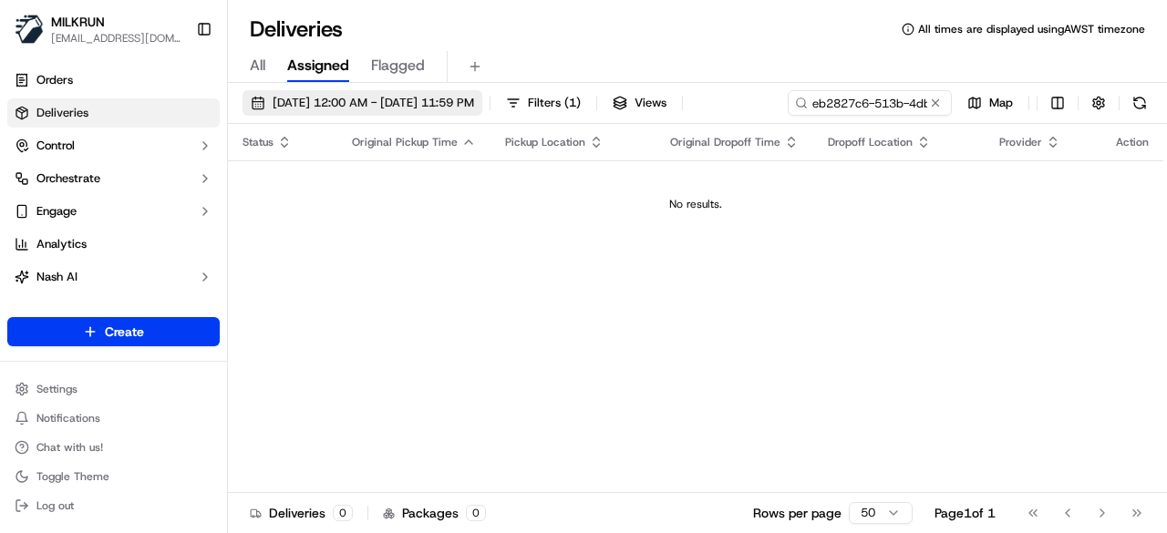
click at [482, 111] on button "[DATE] 12:00 AM - [DATE] 11:59 PM" at bounding box center [362, 103] width 240 height 26
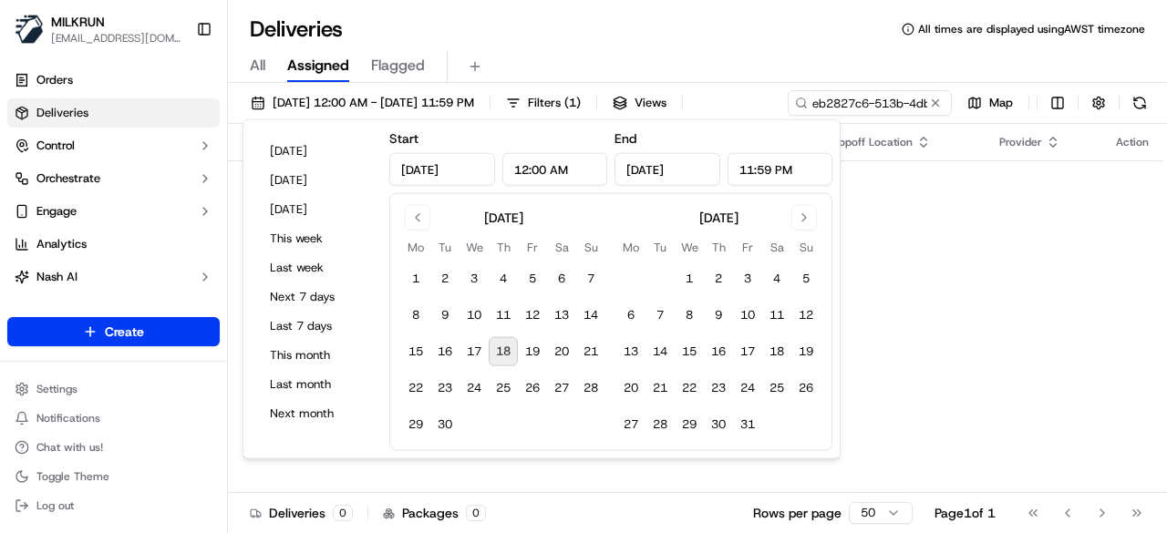
click at [504, 345] on button "18" at bounding box center [503, 351] width 29 height 29
type input "[DATE]"
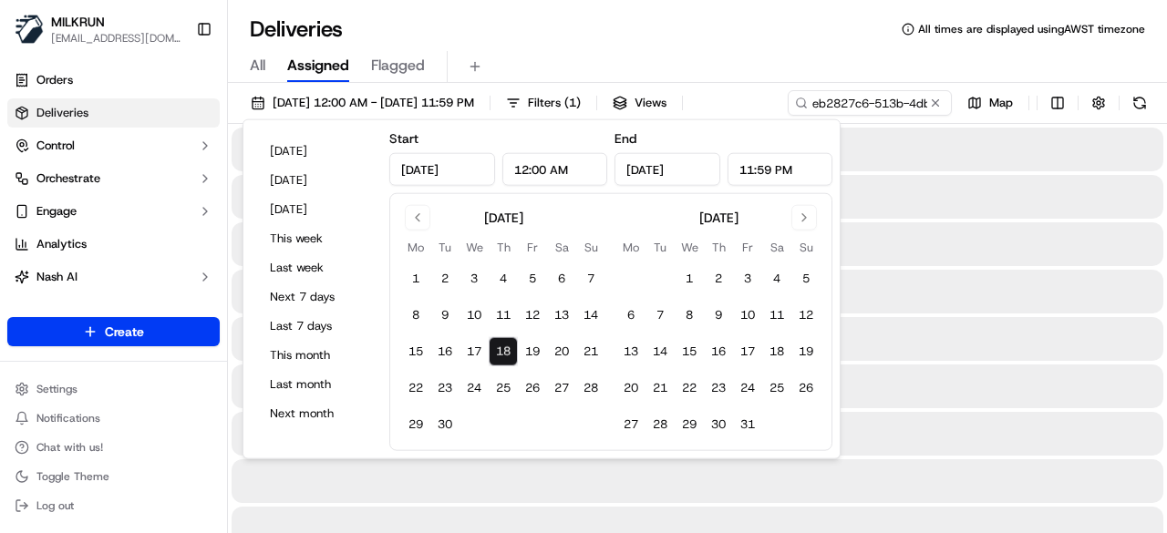
click at [571, 54] on div "All Assigned Flagged" at bounding box center [697, 67] width 939 height 32
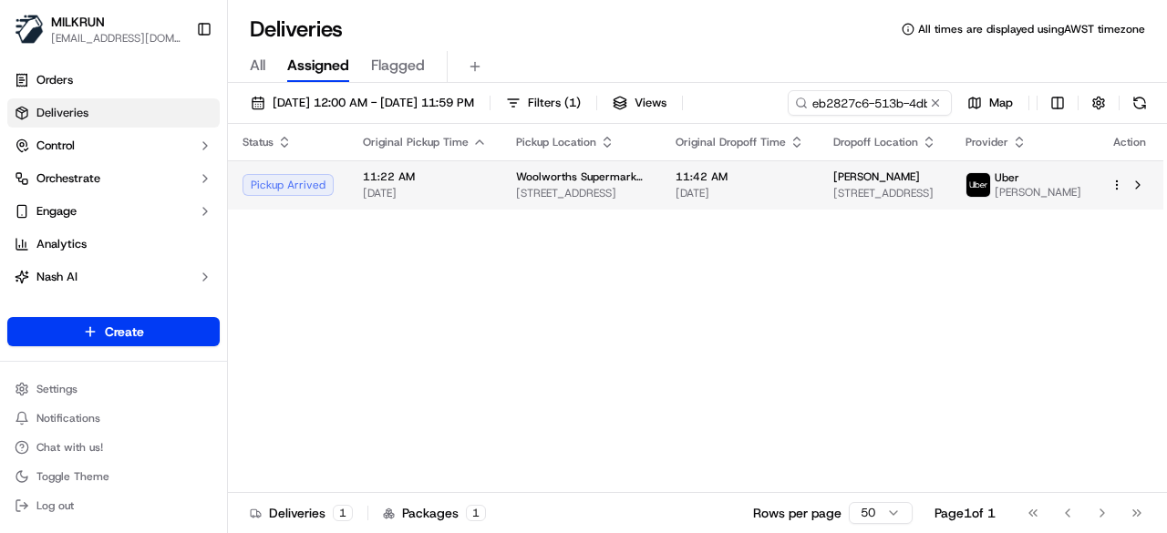
click at [583, 167] on td "Woolworths Supermarket AU - Dog Swamp 6 Wanneroo Rd, Yokine, WA 6060, AU" at bounding box center [581, 184] width 160 height 49
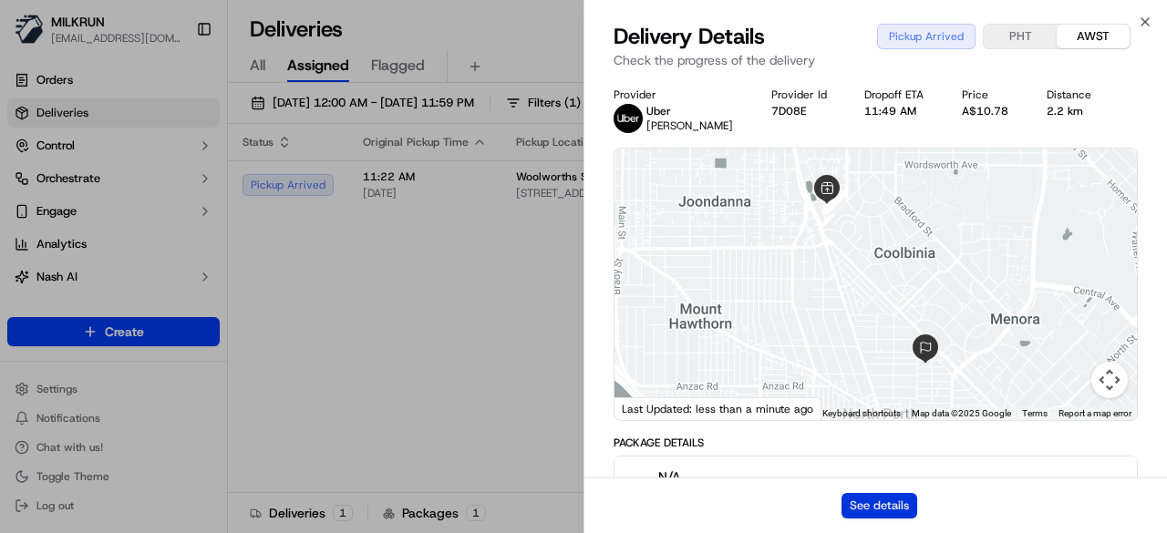
click at [884, 510] on button "See details" at bounding box center [879, 506] width 76 height 26
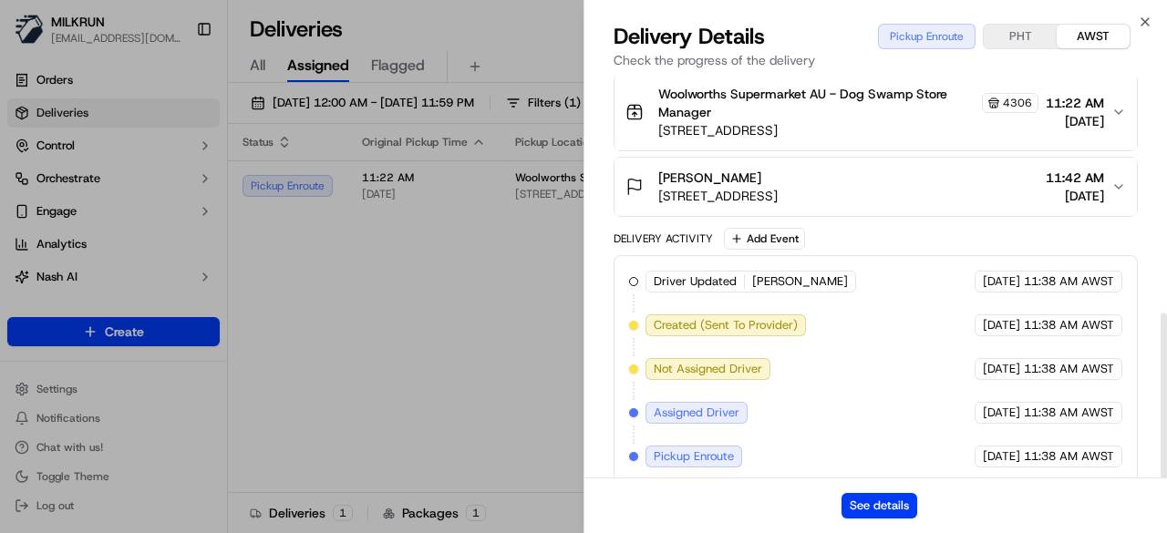
scroll to position [574, 0]
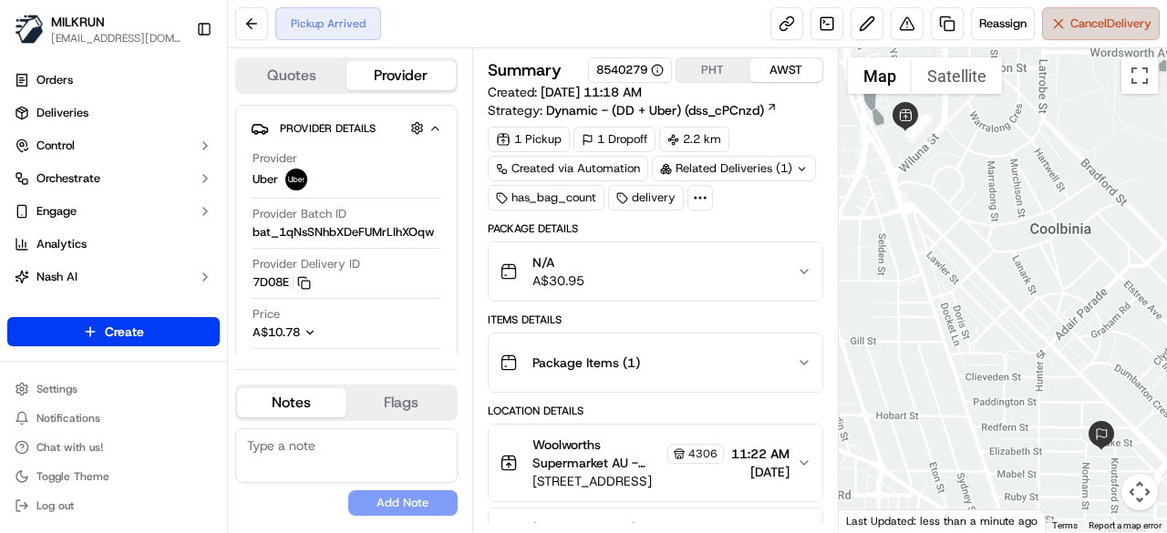
click at [1102, 32] on button "Cancel Delivery" at bounding box center [1101, 23] width 118 height 33
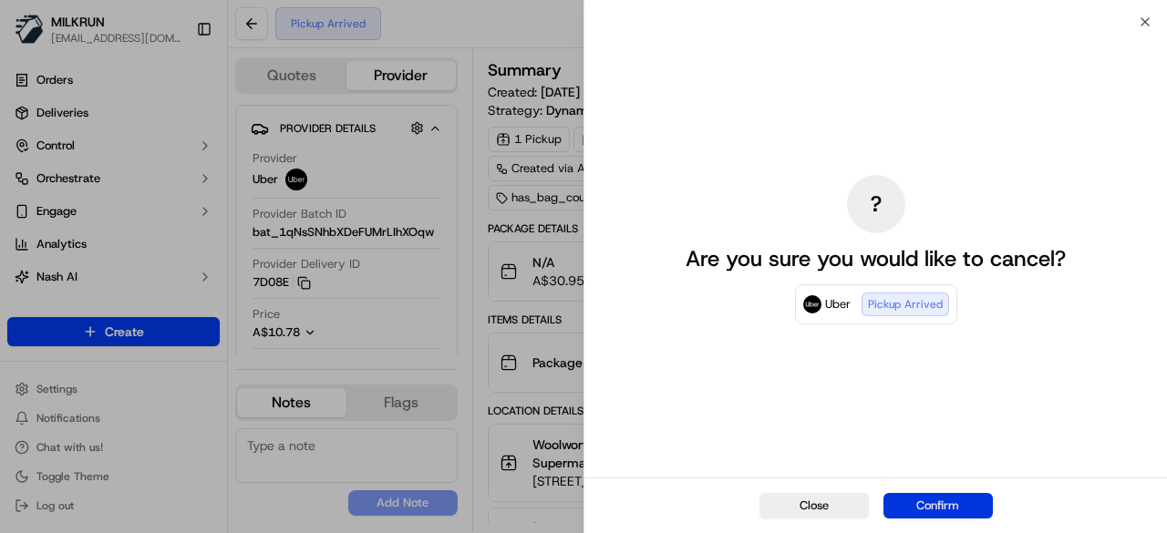
click at [921, 493] on button "Confirm" at bounding box center [937, 506] width 109 height 26
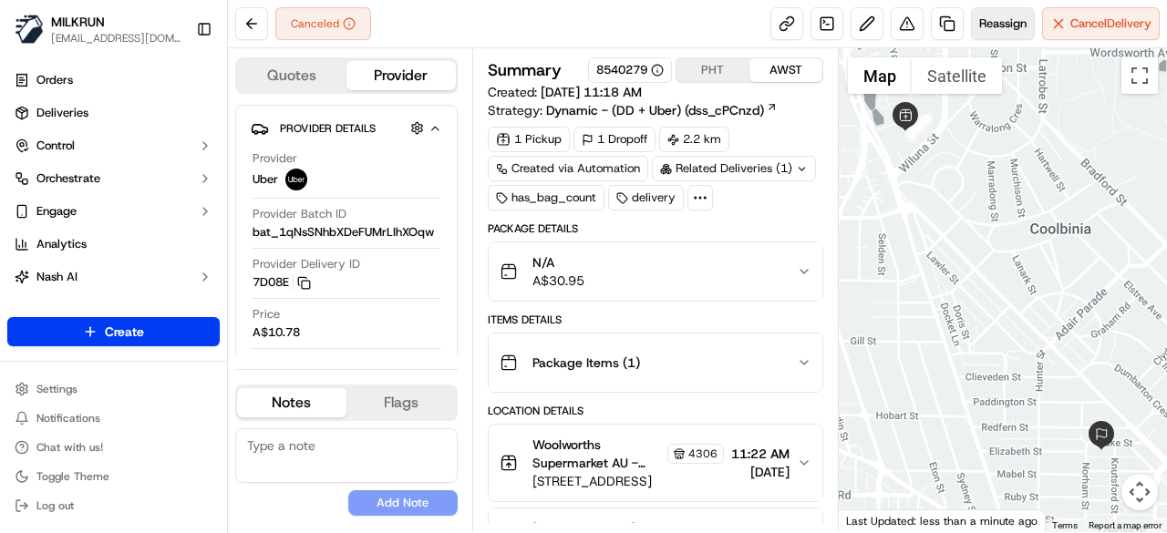
click at [997, 19] on span "Reassign" at bounding box center [1002, 23] width 47 height 16
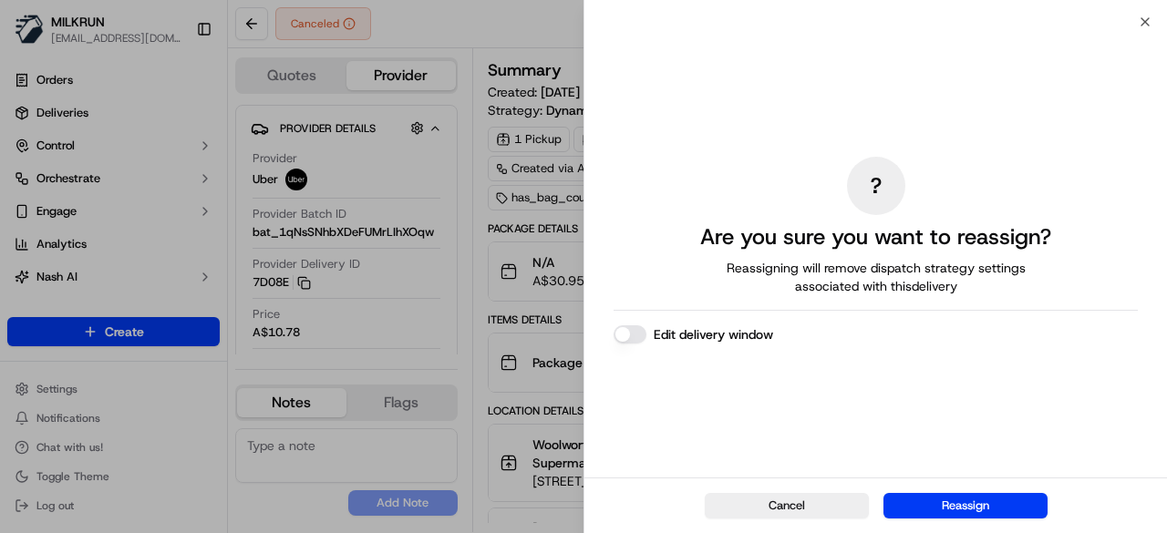
click at [633, 335] on button "Edit delivery window" at bounding box center [629, 334] width 33 height 18
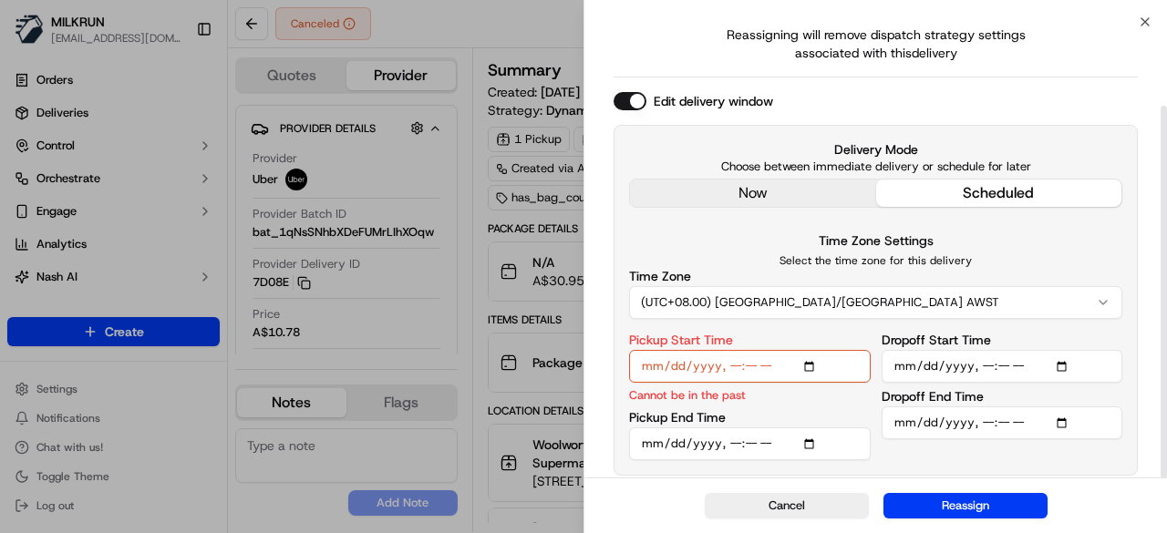
scroll to position [102, 0]
click at [818, 362] on input "Pickup Start Time" at bounding box center [750, 366] width 242 height 33
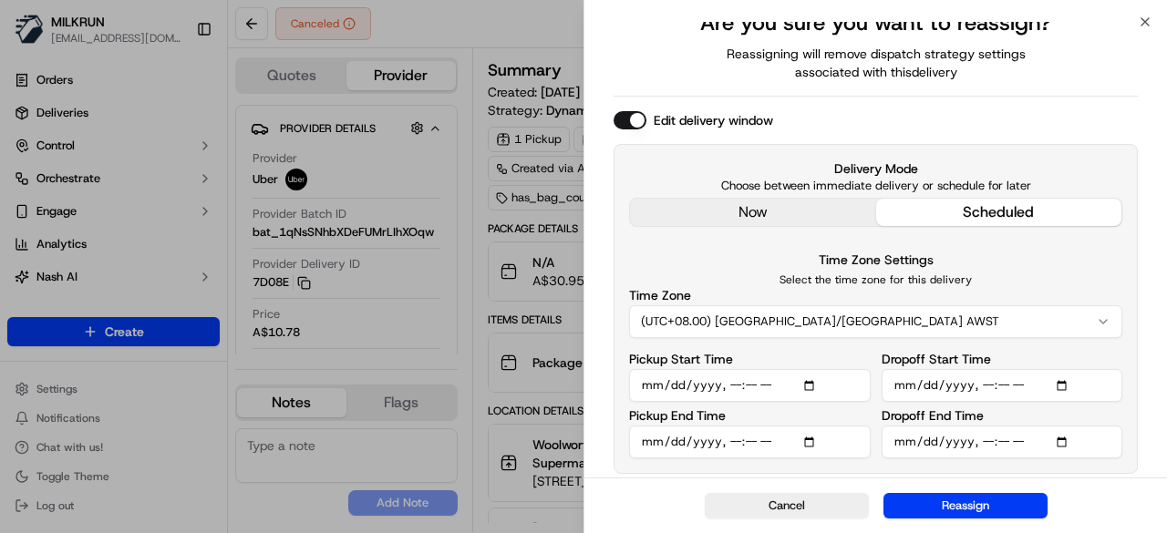
scroll to position [82, 0]
type input "2025-09-18T11:52"
click at [807, 441] on input "Pickup End Time" at bounding box center [750, 443] width 242 height 33
type input "2025-09-18T11:57"
click at [1048, 273] on div "Time Zone Settings Select the time zone for this delivery Time Zone (UTC+08.00)…" at bounding box center [875, 294] width 493 height 89
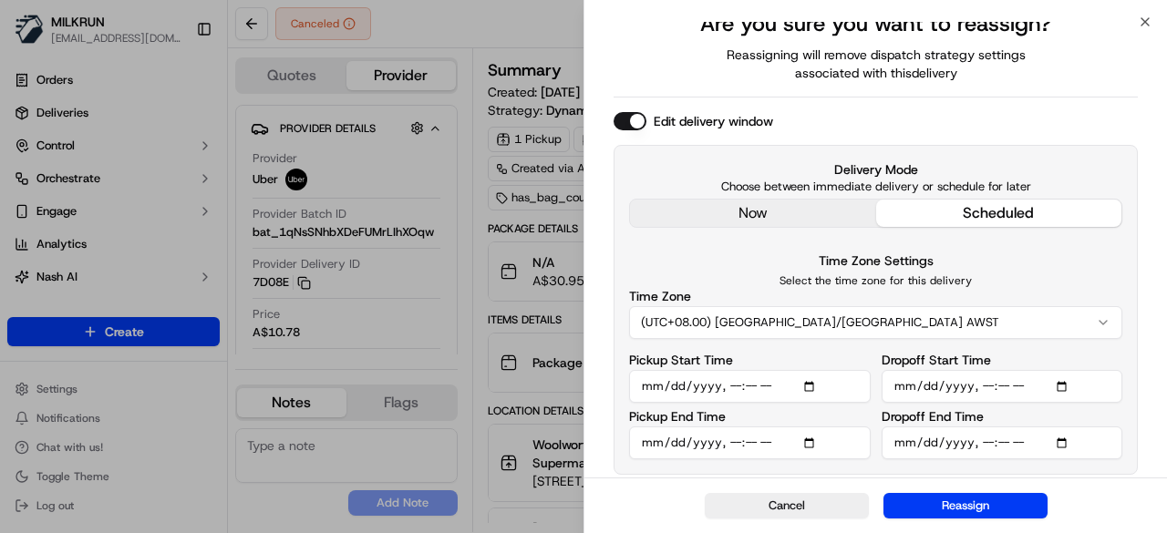
click at [1067, 383] on input "Dropoff Start Time" at bounding box center [1002, 386] width 242 height 33
type input "2025-09-18T12:02"
click at [1063, 442] on input "Dropoff End Time" at bounding box center [1002, 443] width 242 height 33
type input "2025-09-18T12:32"
click at [988, 500] on button "Reassign" at bounding box center [965, 506] width 164 height 26
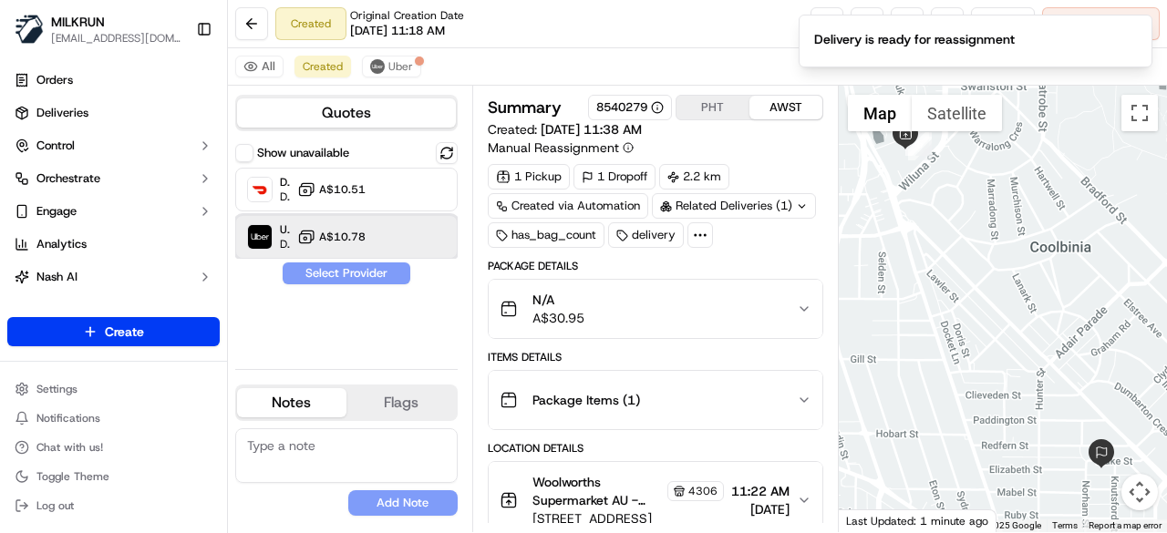
click at [376, 227] on div "Uber Dropoff ETA 32 minutes A$10.78" at bounding box center [346, 237] width 222 height 44
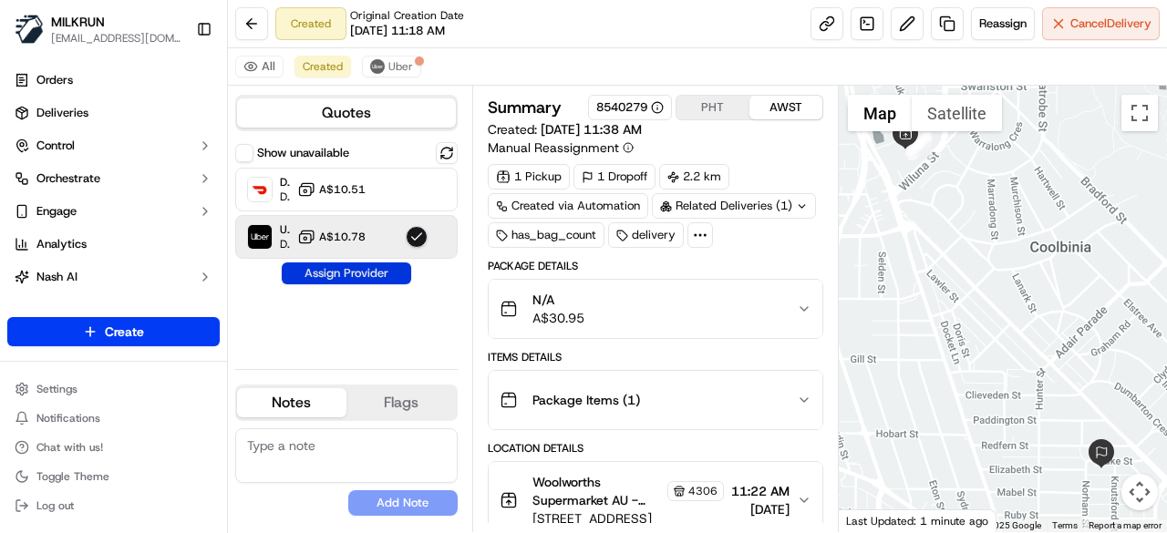
click at [397, 265] on button "Assign Provider" at bounding box center [346, 274] width 129 height 22
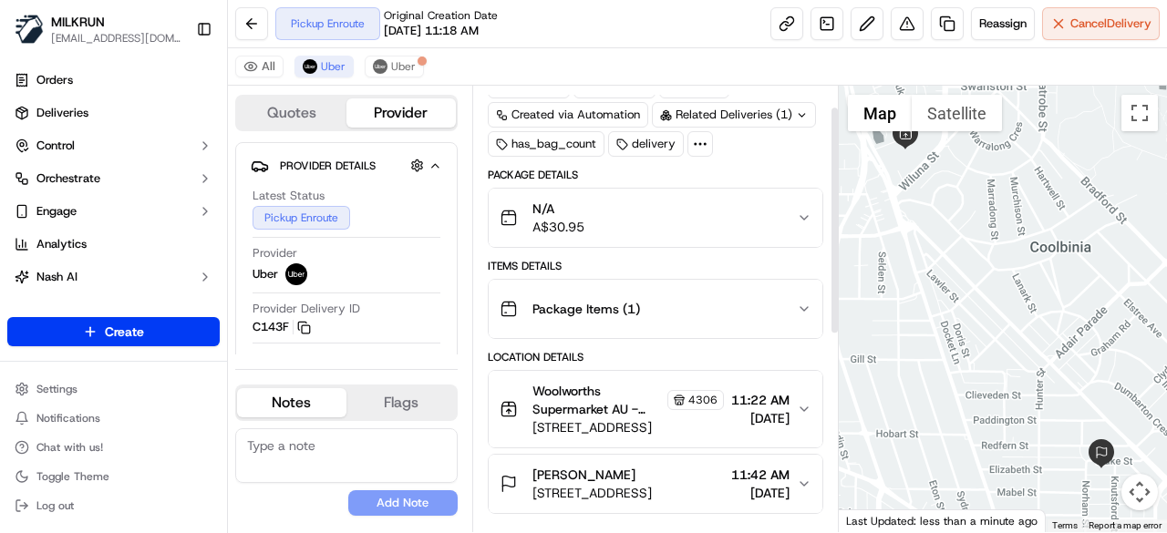
scroll to position [0, 0]
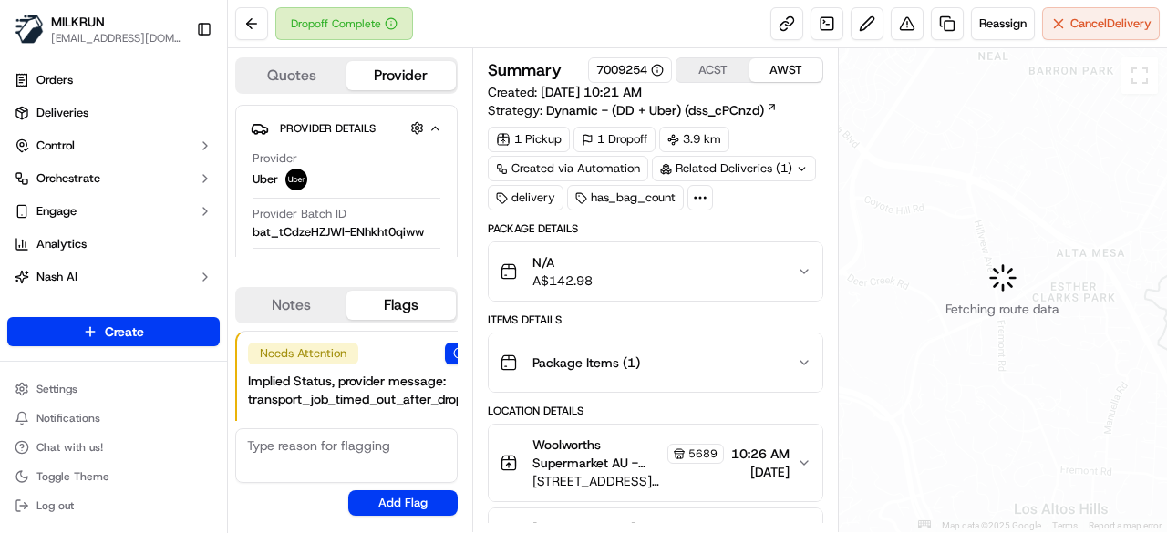
scroll to position [31, 0]
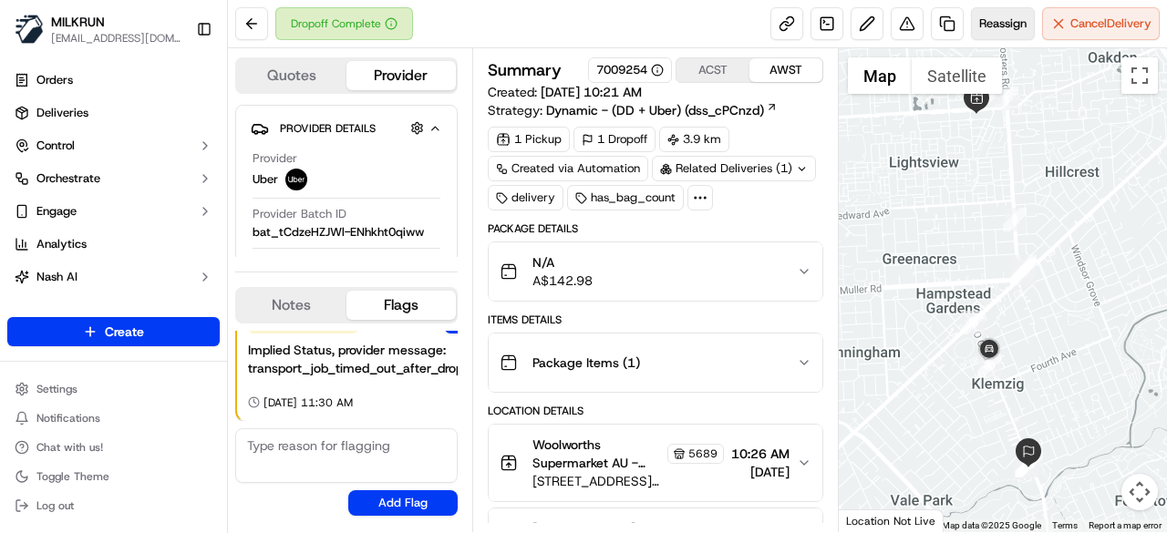
click at [983, 21] on span "Reassign" at bounding box center [1002, 23] width 47 height 16
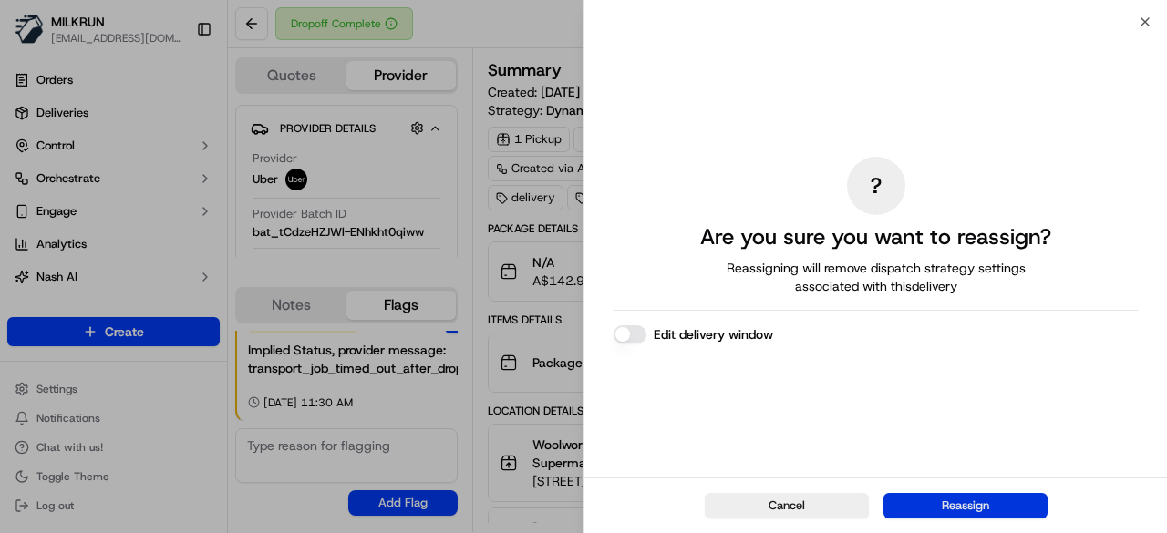
click at [984, 506] on button "Reassign" at bounding box center [965, 506] width 164 height 26
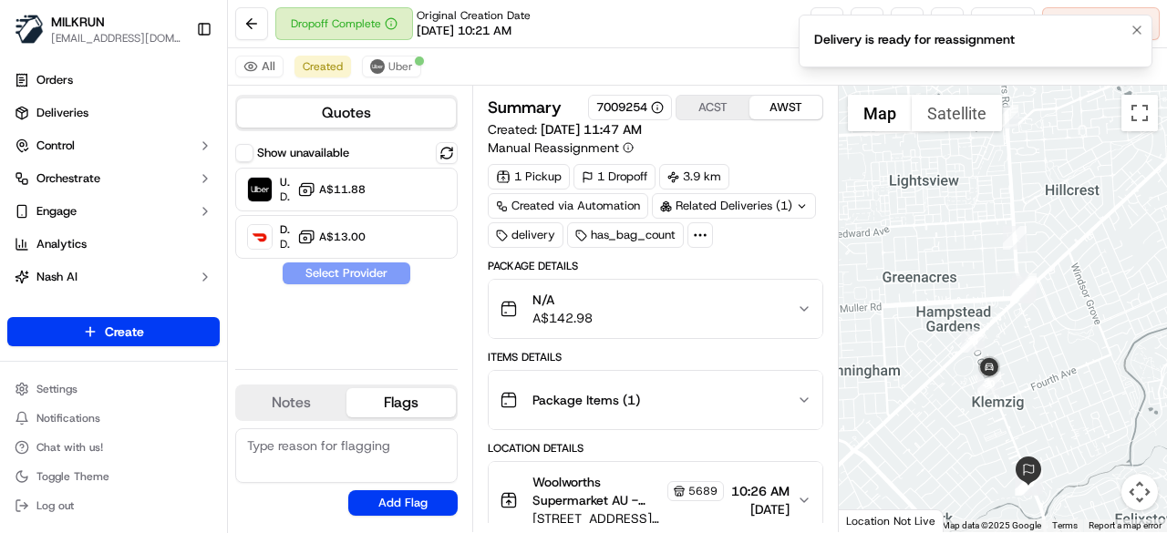
click at [1150, 33] on ol "Delivery is ready for reassignment" at bounding box center [975, 41] width 383 height 82
click at [1136, 31] on icon "Notifications (F8)" at bounding box center [1136, 29] width 7 height 7
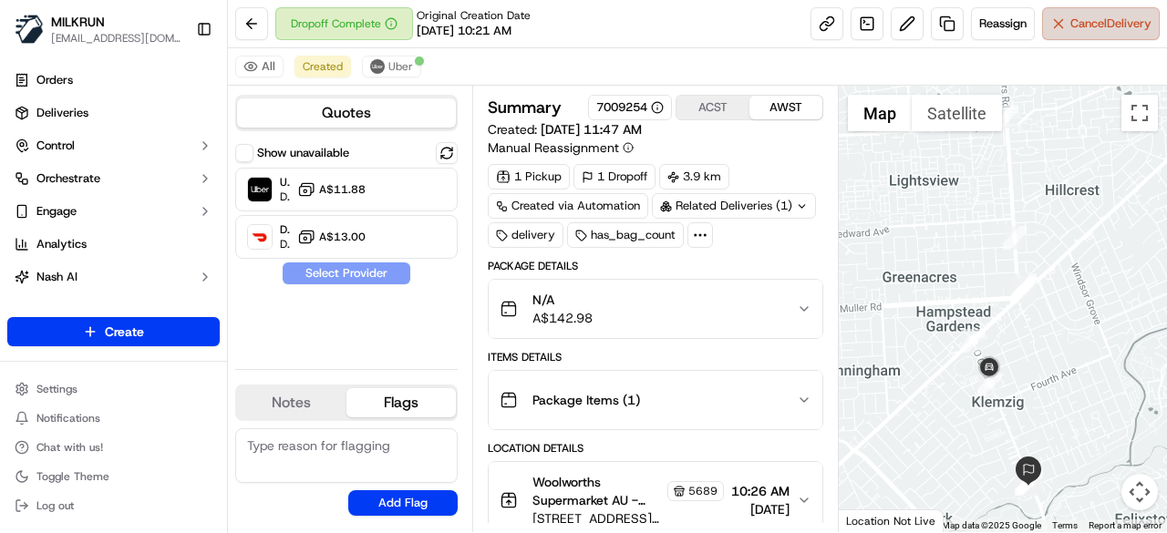
click at [1133, 21] on span "Cancel Delivery" at bounding box center [1110, 23] width 81 height 16
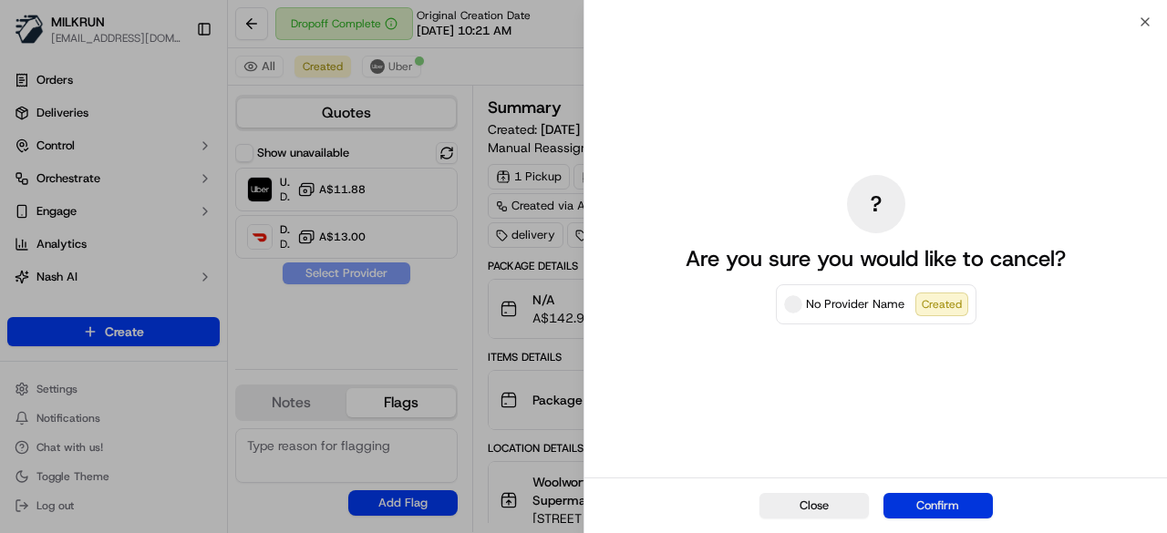
click at [929, 511] on button "Confirm" at bounding box center [937, 506] width 109 height 26
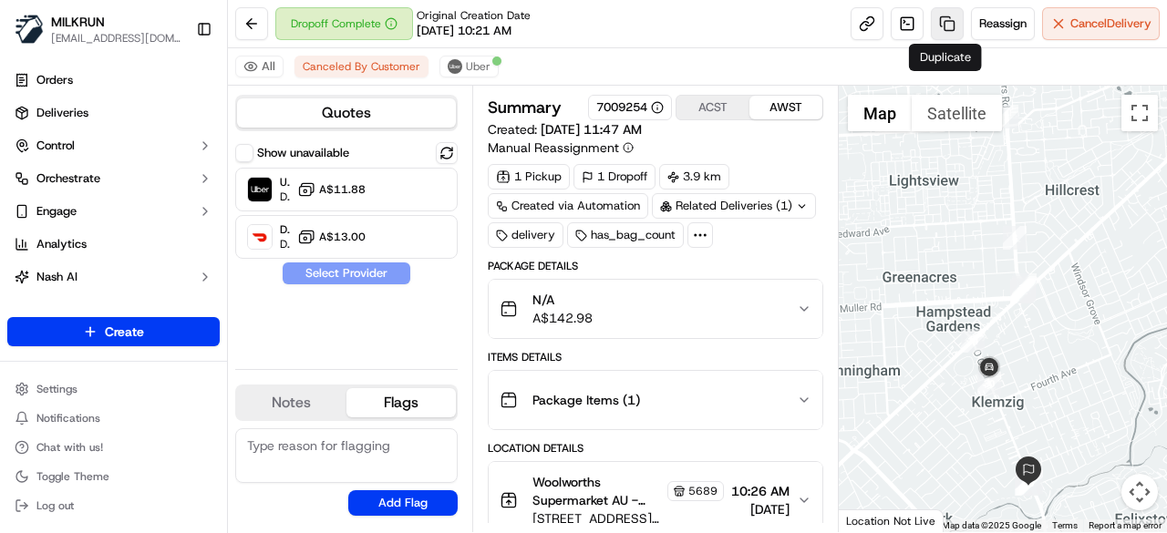
click at [952, 18] on link at bounding box center [947, 23] width 33 height 33
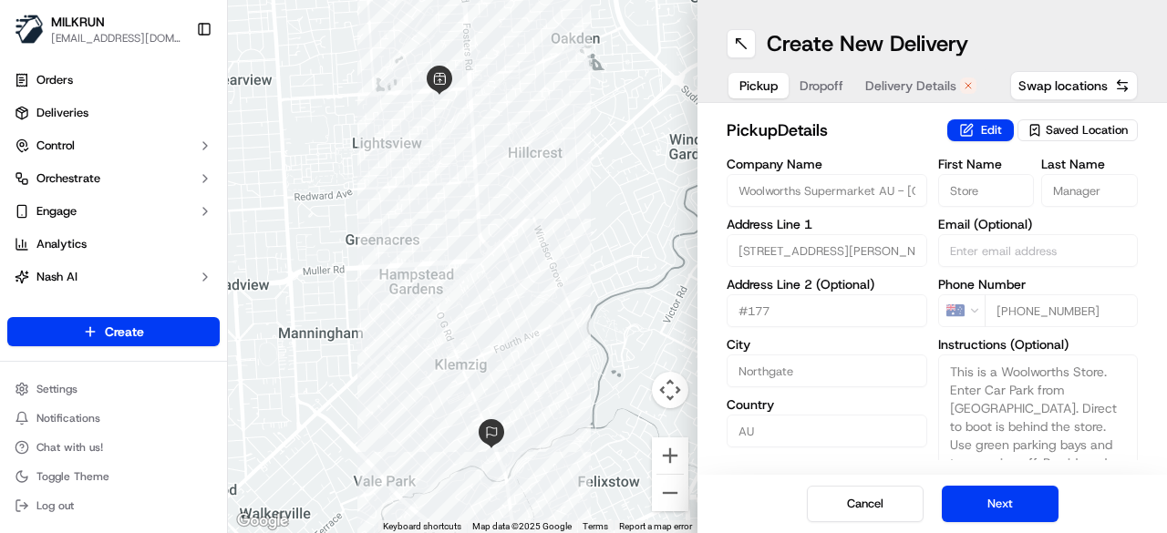
click at [915, 76] on button "Delivery Details" at bounding box center [920, 86] width 133 height 26
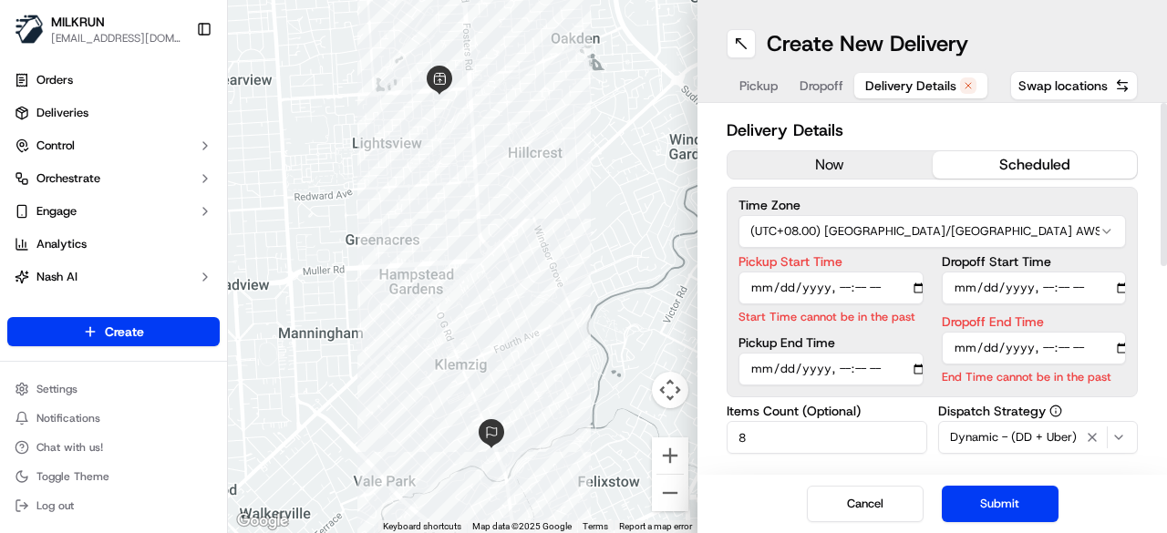
click at [837, 183] on div "Delivery Details now scheduled Time Zone (UTC+08.00) Australia/Perth AWST Picku…" at bounding box center [931, 510] width 411 height 785
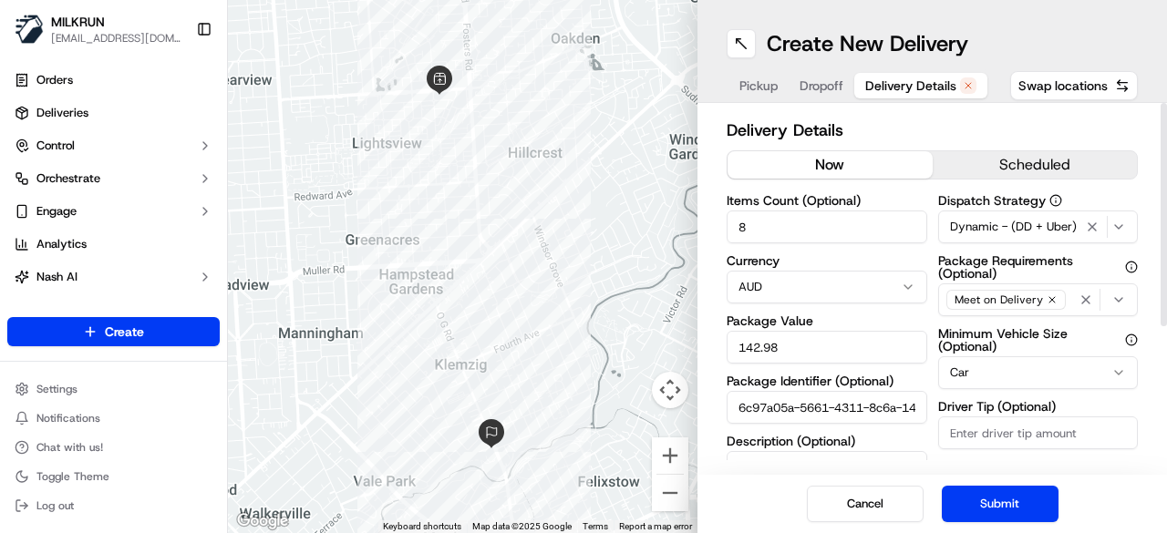
click at [835, 168] on button "now" at bounding box center [829, 164] width 205 height 27
click at [994, 493] on button "Submit" at bounding box center [1000, 504] width 117 height 36
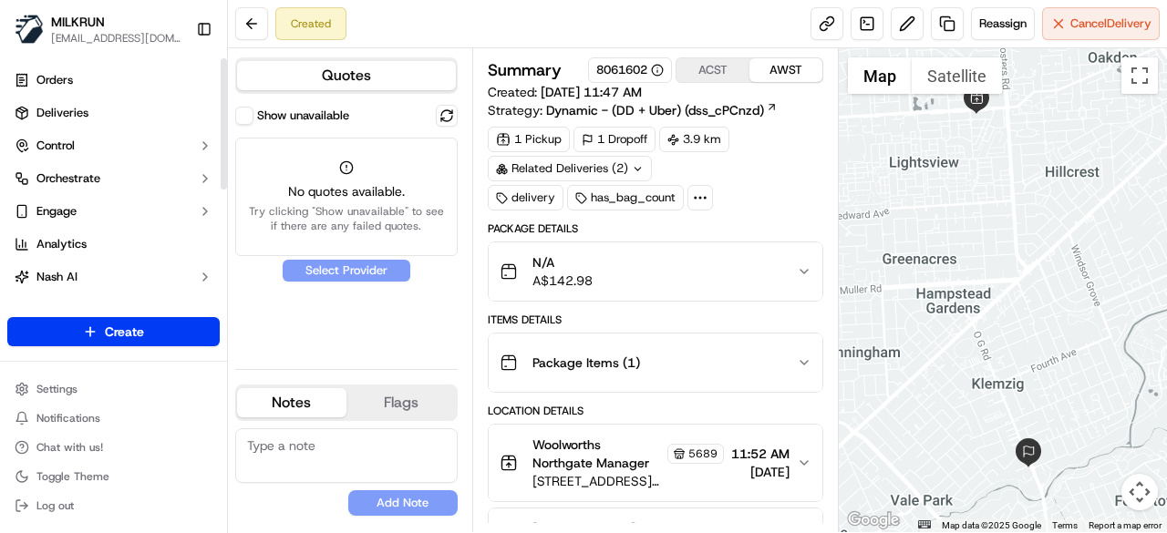
click at [244, 119] on button "Show unavailable" at bounding box center [244, 116] width 18 height 18
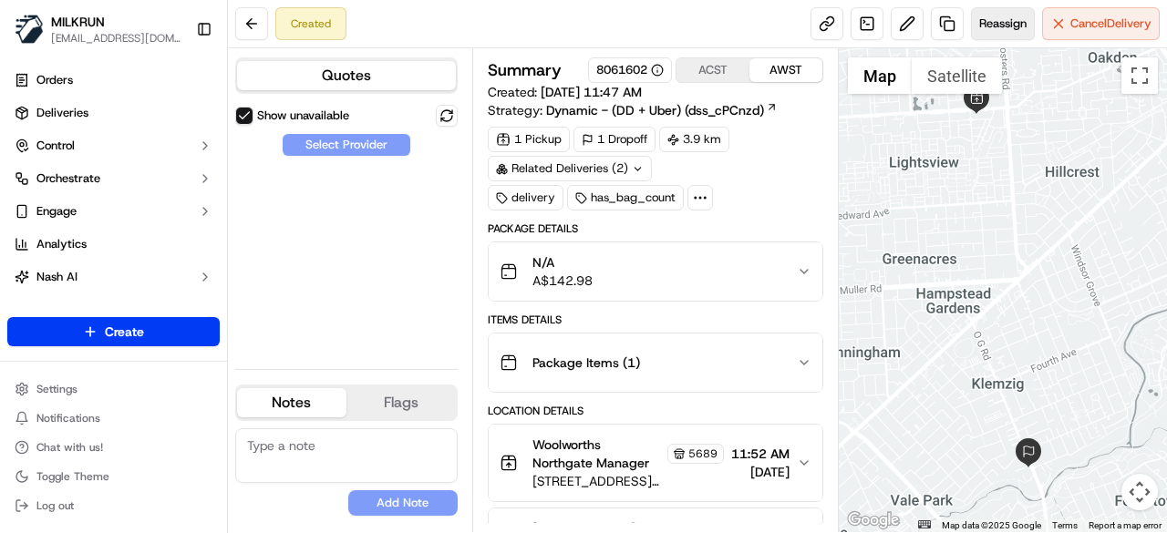
click at [999, 28] on span "Reassign" at bounding box center [1002, 23] width 47 height 16
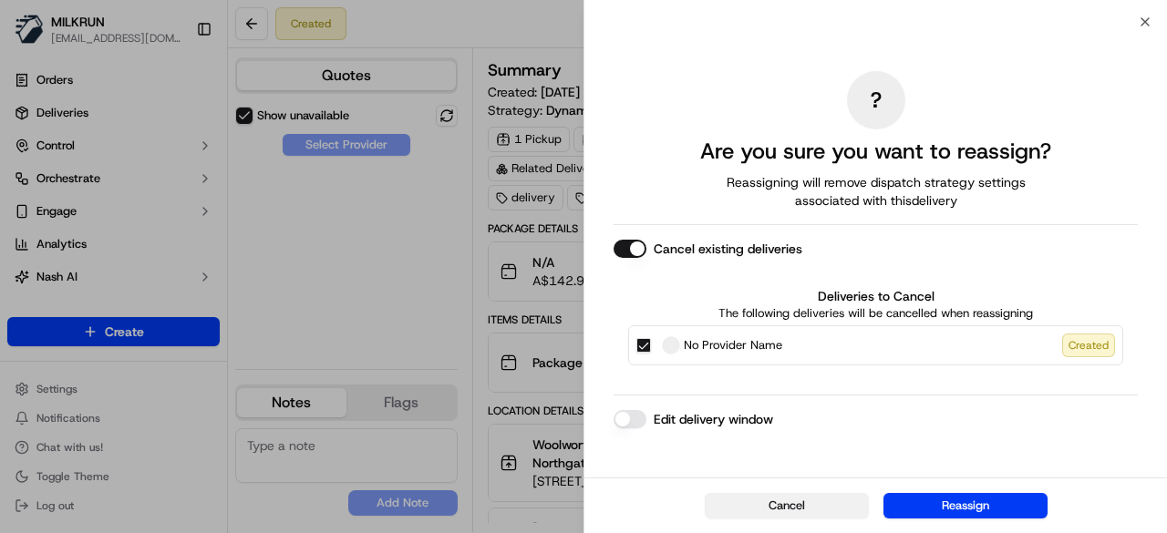
click at [768, 516] on button "Cancel" at bounding box center [787, 506] width 164 height 26
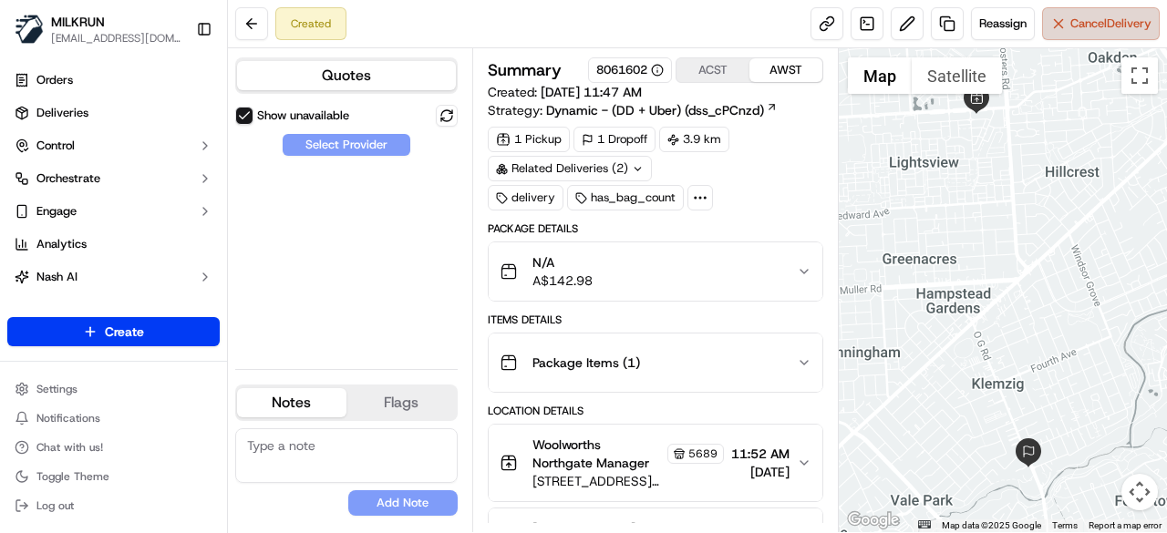
click at [1090, 14] on button "Cancel Delivery" at bounding box center [1101, 23] width 118 height 33
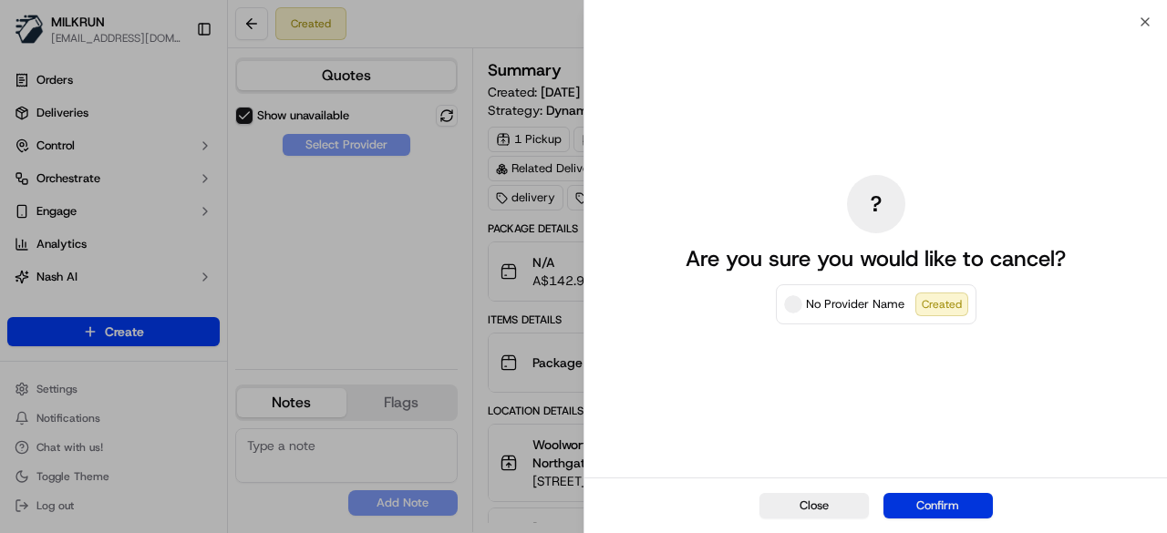
click at [913, 497] on button "Confirm" at bounding box center [937, 506] width 109 height 26
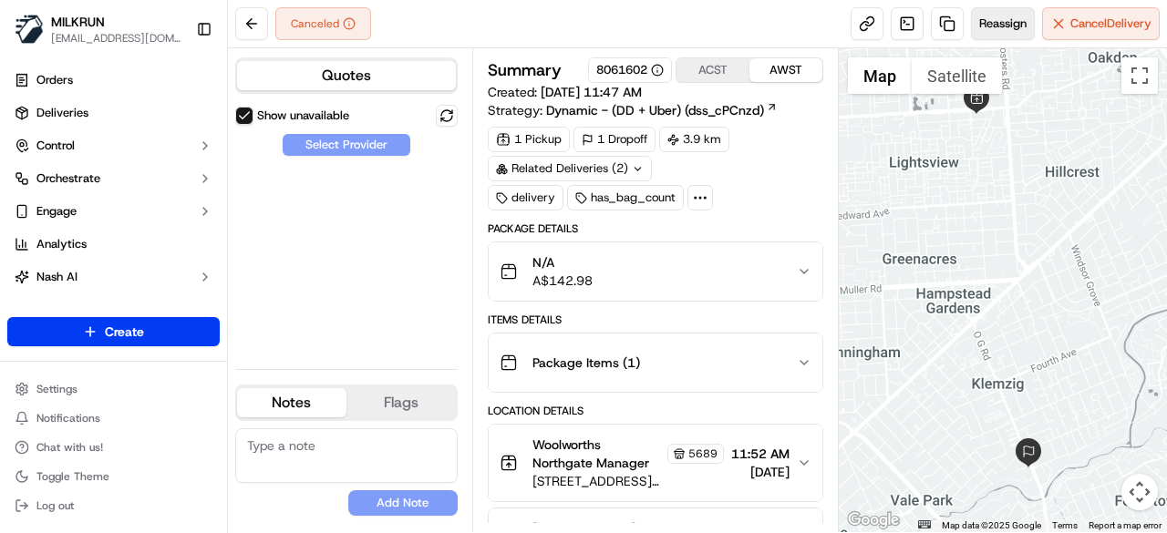
click at [1008, 31] on span "Reassign" at bounding box center [1002, 23] width 47 height 16
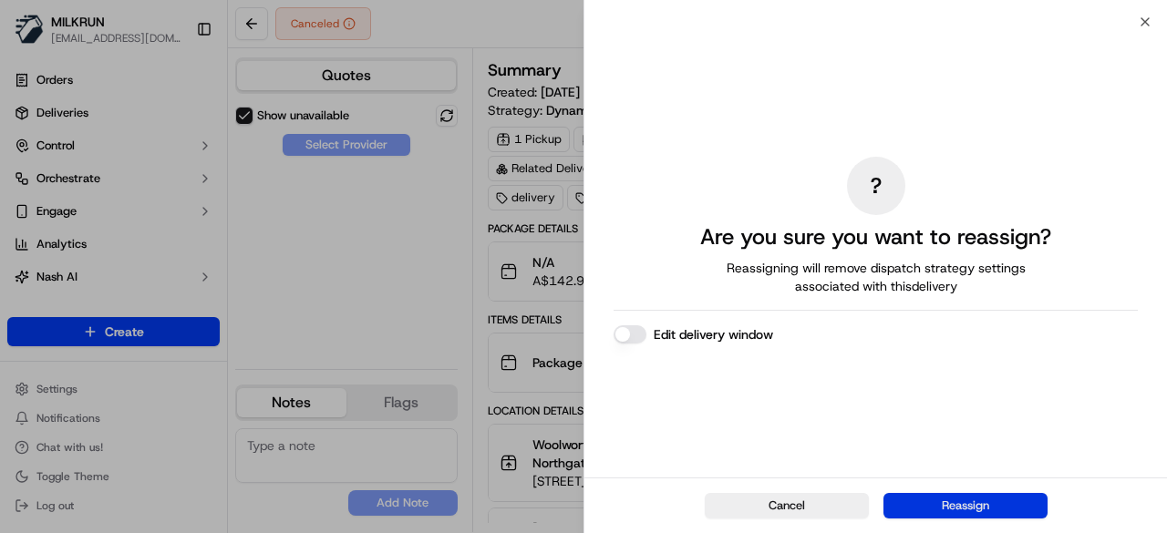
click at [952, 510] on button "Reassign" at bounding box center [965, 506] width 164 height 26
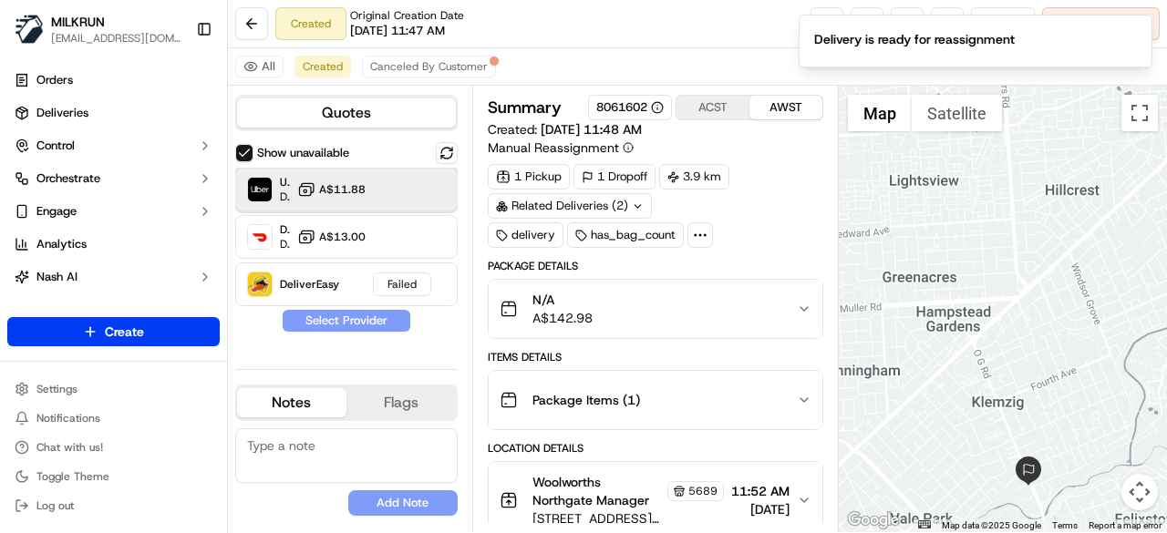
click at [394, 207] on div "Uber Dropoff ETA 26 minutes A$11.88" at bounding box center [346, 190] width 222 height 44
click at [386, 325] on button "Assign Provider" at bounding box center [346, 321] width 129 height 22
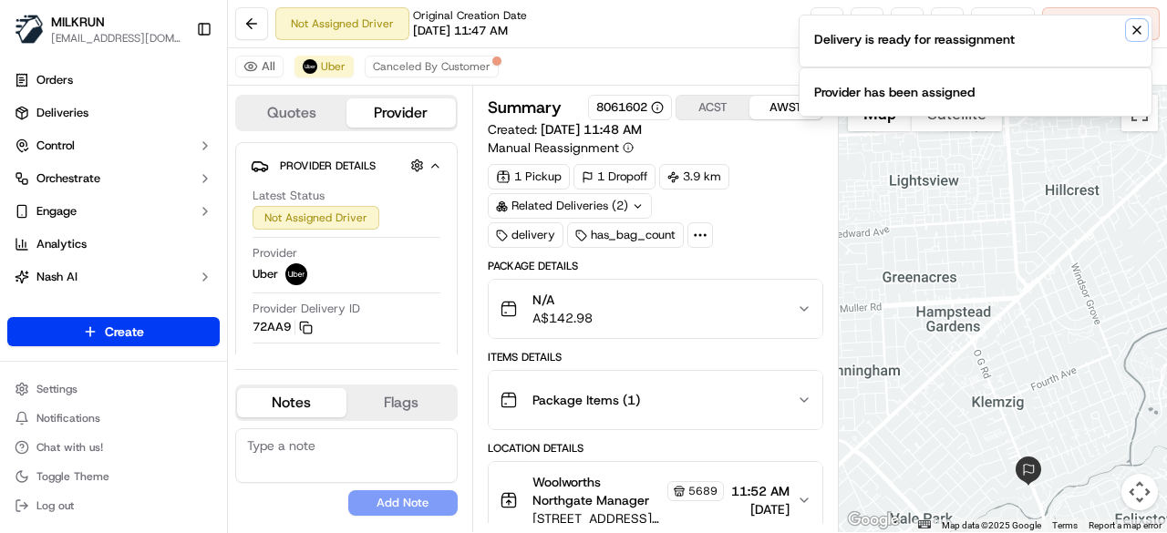
click at [1138, 31] on icon "Notifications (F8)" at bounding box center [1136, 29] width 7 height 7
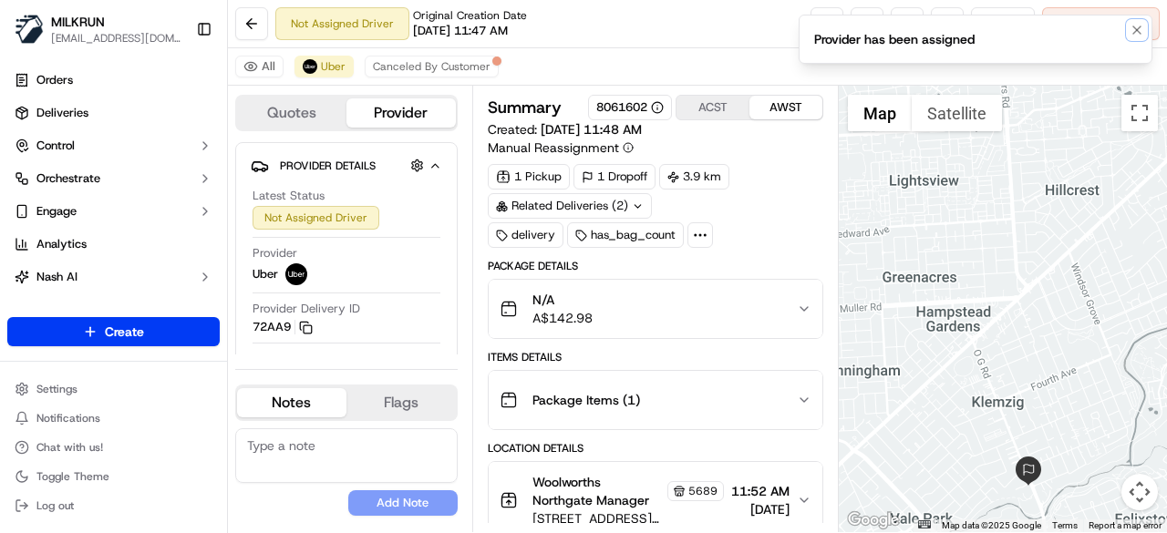
click at [1138, 31] on icon "Notifications (F8)" at bounding box center [1136, 29] width 7 height 7
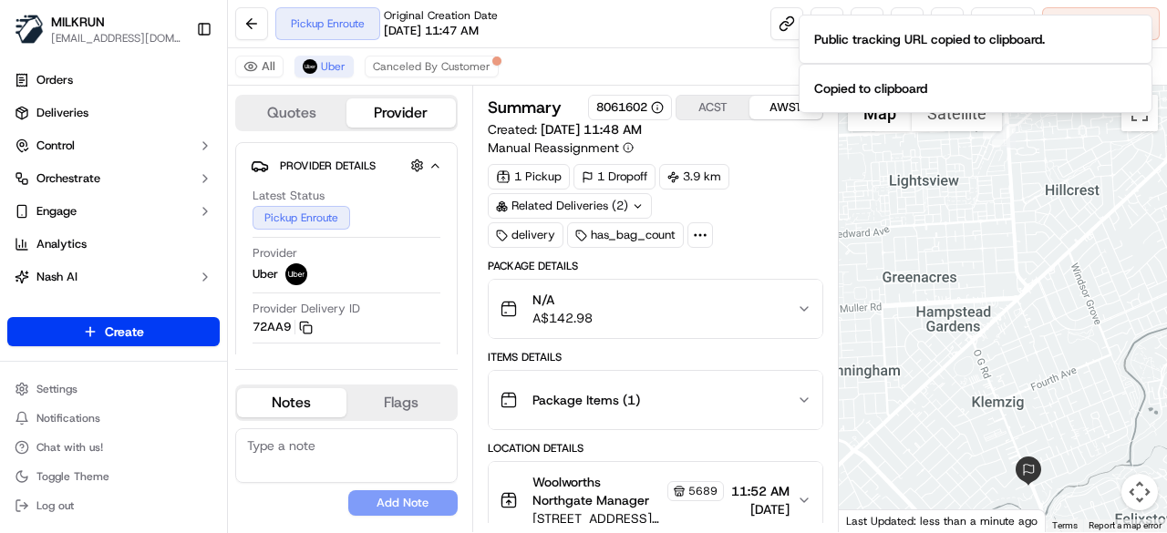
click at [603, 28] on div "Pickup Enroute Original Creation Date 09/18/2025 11:47 AM Reassign Cancel Deliv…" at bounding box center [697, 24] width 939 height 48
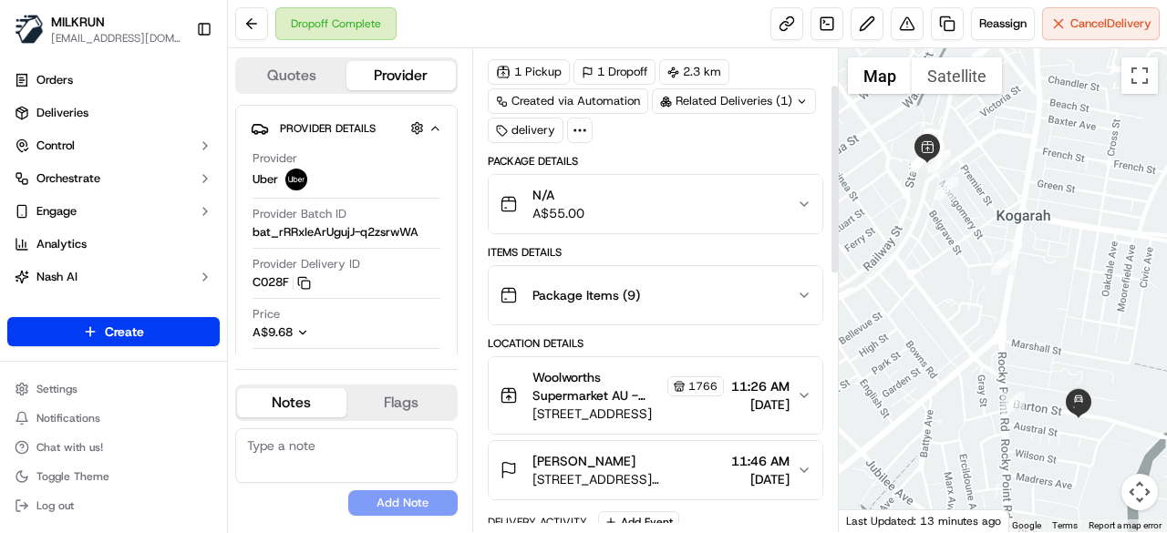
scroll to position [182, 0]
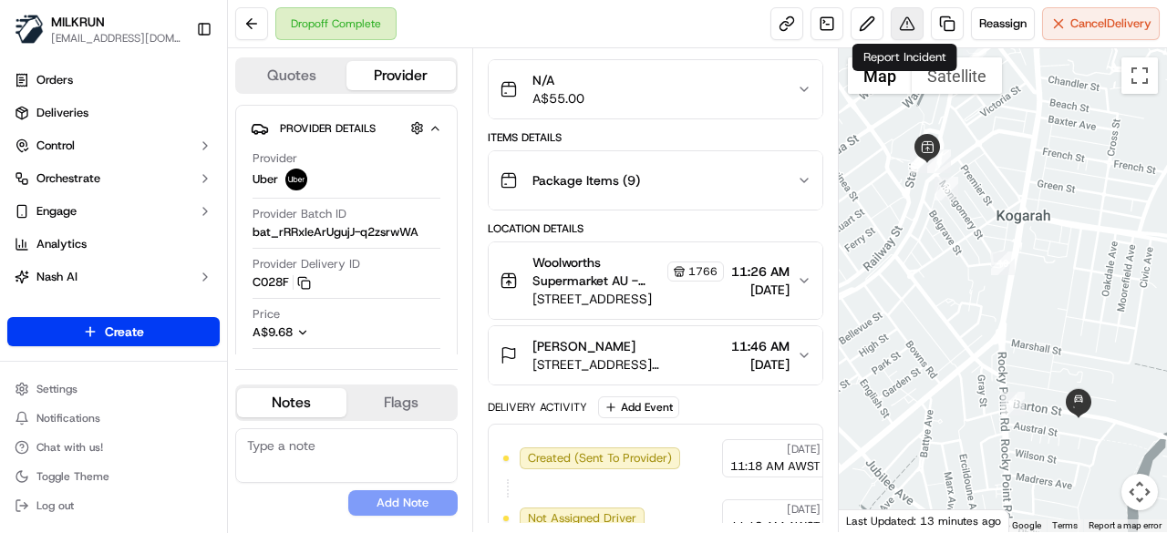
click at [909, 32] on button at bounding box center [907, 23] width 33 height 33
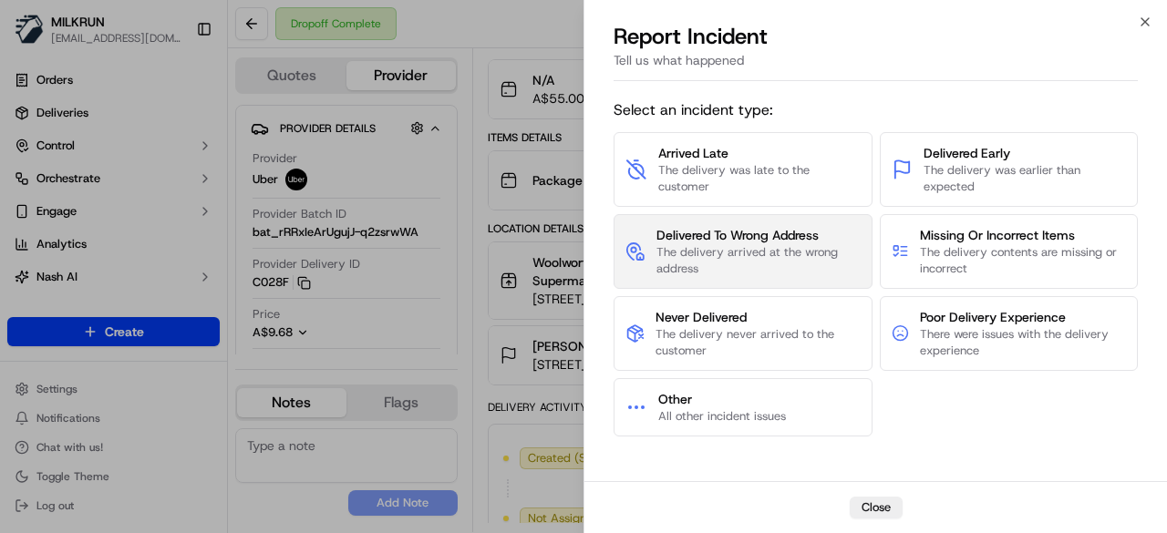
click at [795, 267] on span "The delivery arrived at the wrong address" at bounding box center [758, 260] width 204 height 33
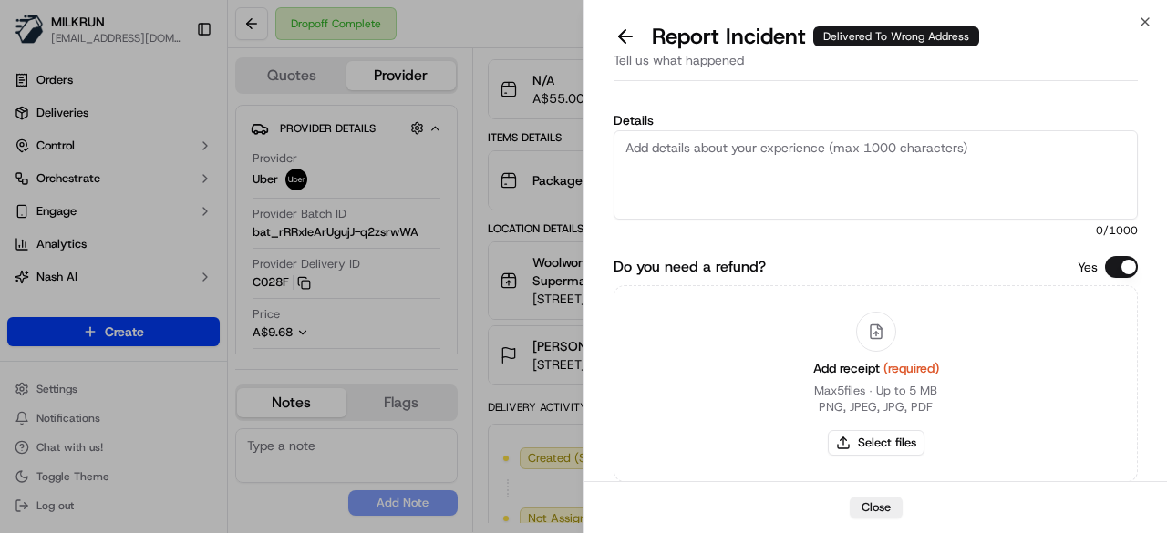
click at [769, 191] on textarea "Details" at bounding box center [875, 174] width 524 height 89
type textarea "Order was dropped off at the wrong address, Please refund $55"
click at [848, 428] on div "Add receipt (required) Max 5 files ∙ Up to 5 MB PNG, JPEG, JPG, PDF Select files" at bounding box center [875, 384] width 155 height 166
click at [866, 440] on button "Select files" at bounding box center [876, 443] width 97 height 26
type input "C:\fakepath\Screenshot [DATE] 120728.png"
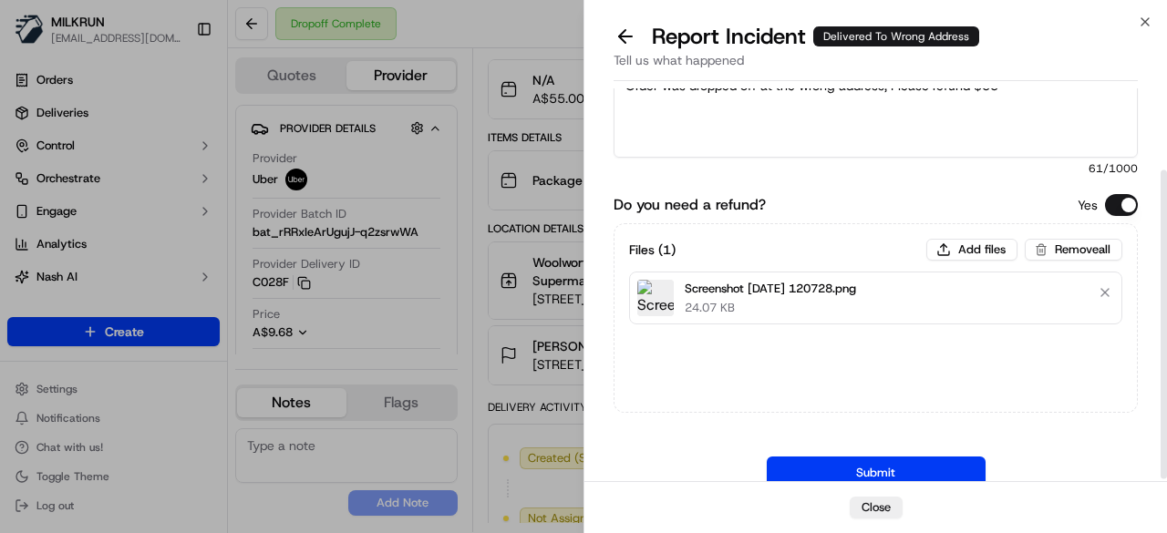
scroll to position [108, 0]
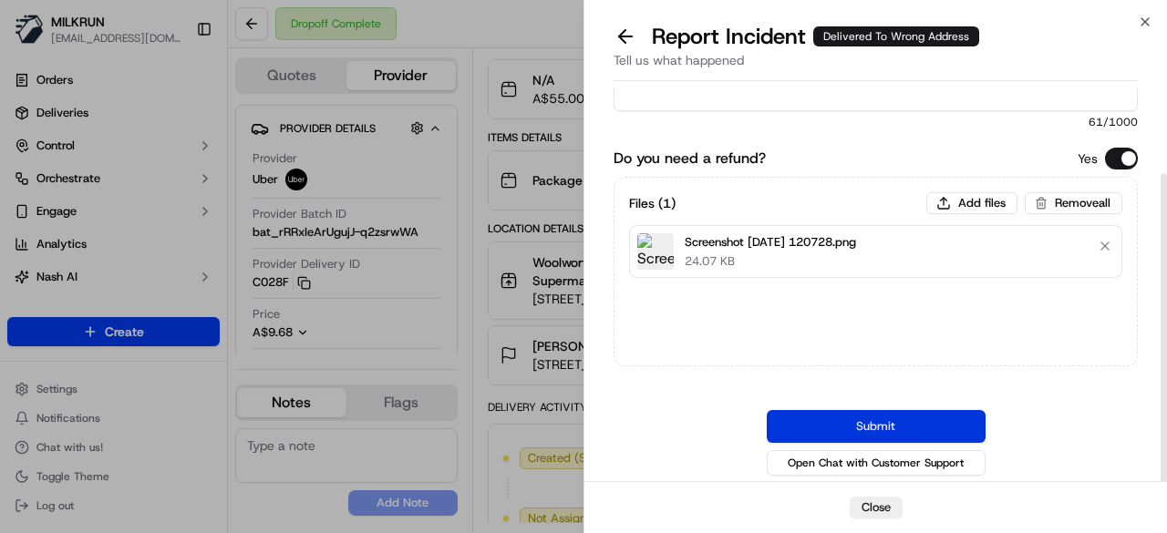
click at [865, 425] on button "Submit" at bounding box center [876, 426] width 219 height 33
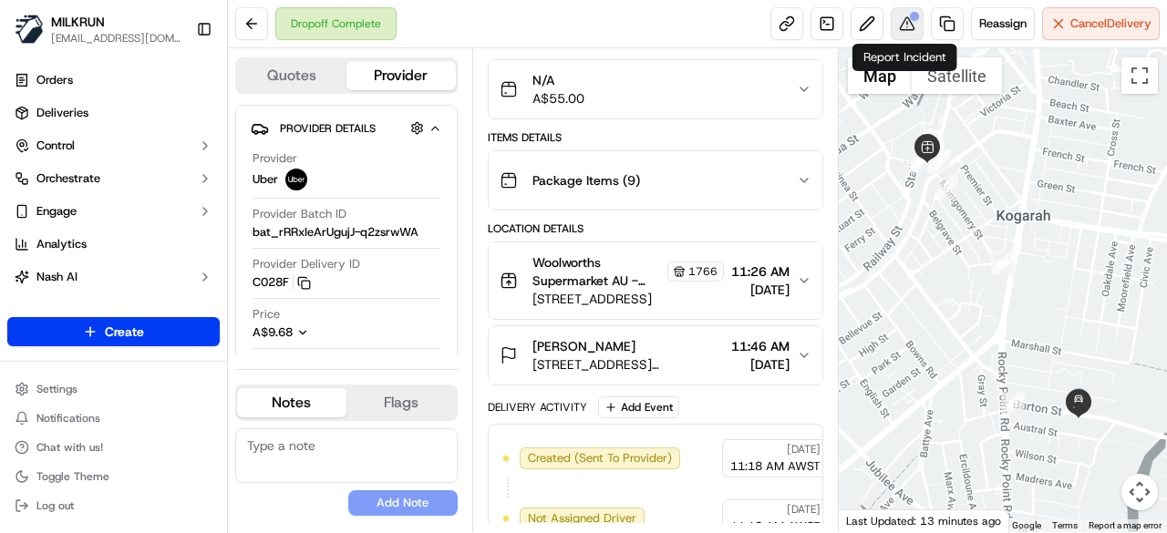
click at [899, 26] on button at bounding box center [907, 23] width 33 height 33
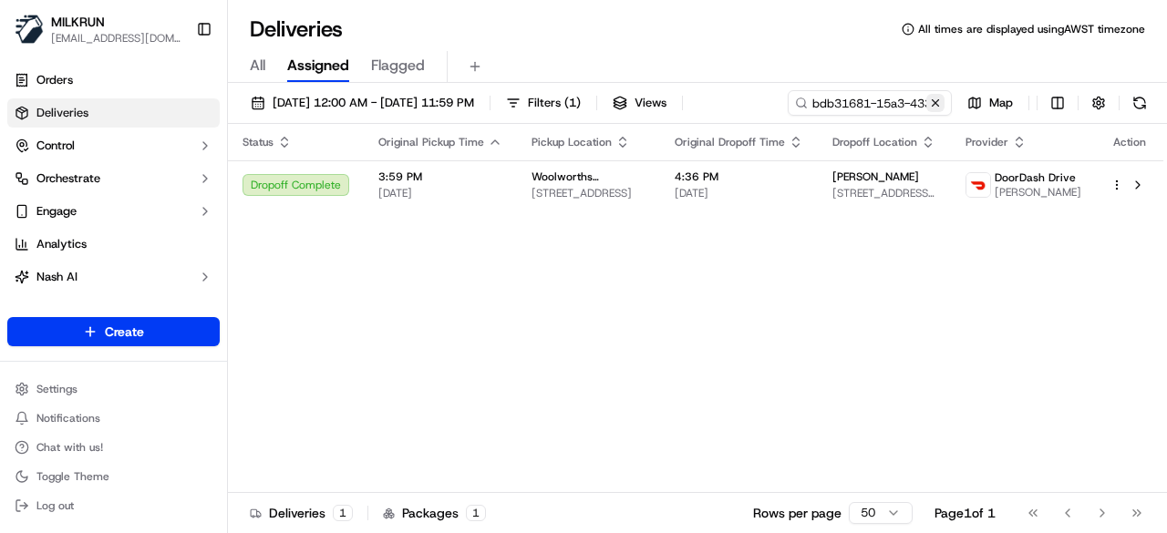
click at [939, 100] on button at bounding box center [935, 103] width 18 height 18
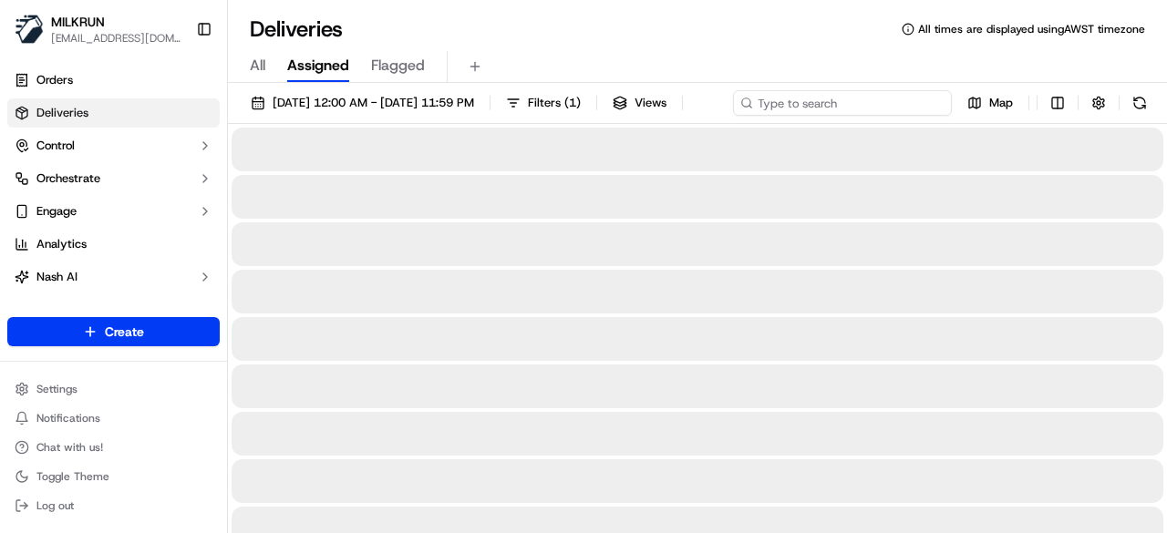
click at [855, 105] on div "[DATE] 12:00 AM - [DATE] 11:59 PM Filters ( 1 ) Views Map" at bounding box center [697, 107] width 939 height 34
paste input "7afcc168-d410-4083-a16c-b7e0d1de682f"
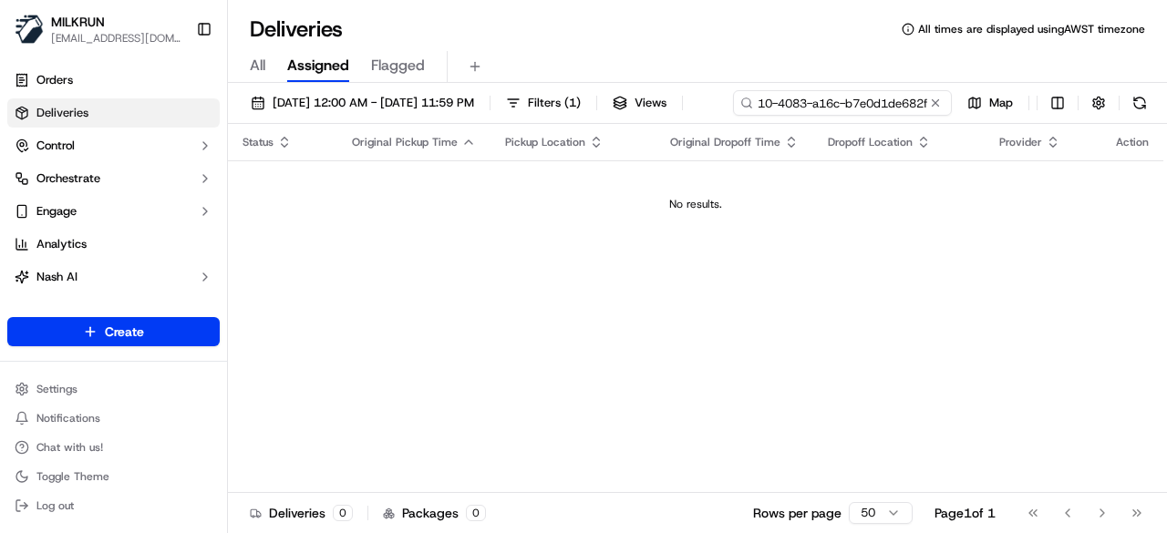
type input "7afcc168-d410-4083-a16c-b7e0d1de682f"
click at [320, 116] on div "[DATE] 12:00 AM - [DATE] 11:59 PM Filters ( 1 ) Views 7afcc168-d410-4083-a16c-b…" at bounding box center [697, 107] width 939 height 34
click at [326, 106] on span "[DATE] 12:00 AM - [DATE] 11:59 PM" at bounding box center [373, 103] width 201 height 16
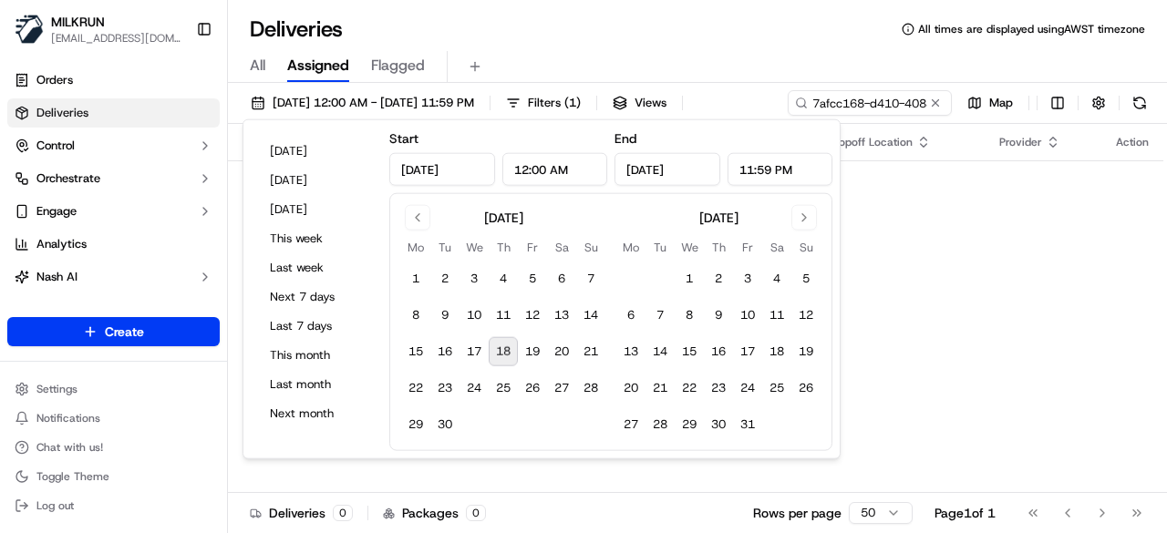
click at [507, 355] on button "18" at bounding box center [503, 351] width 29 height 29
type input "[DATE]"
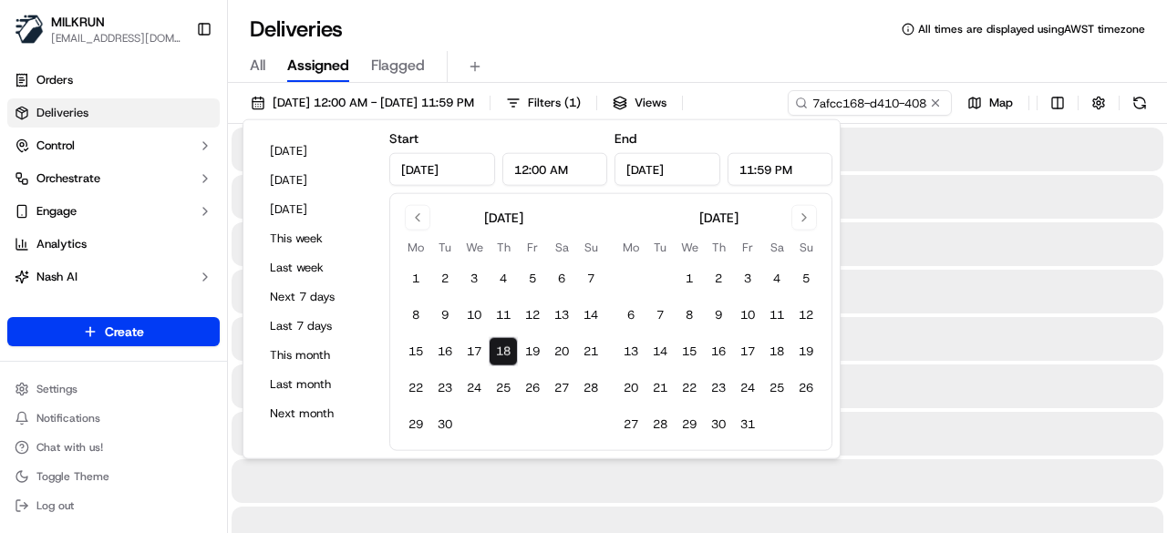
click at [935, 205] on div at bounding box center [698, 197] width 932 height 44
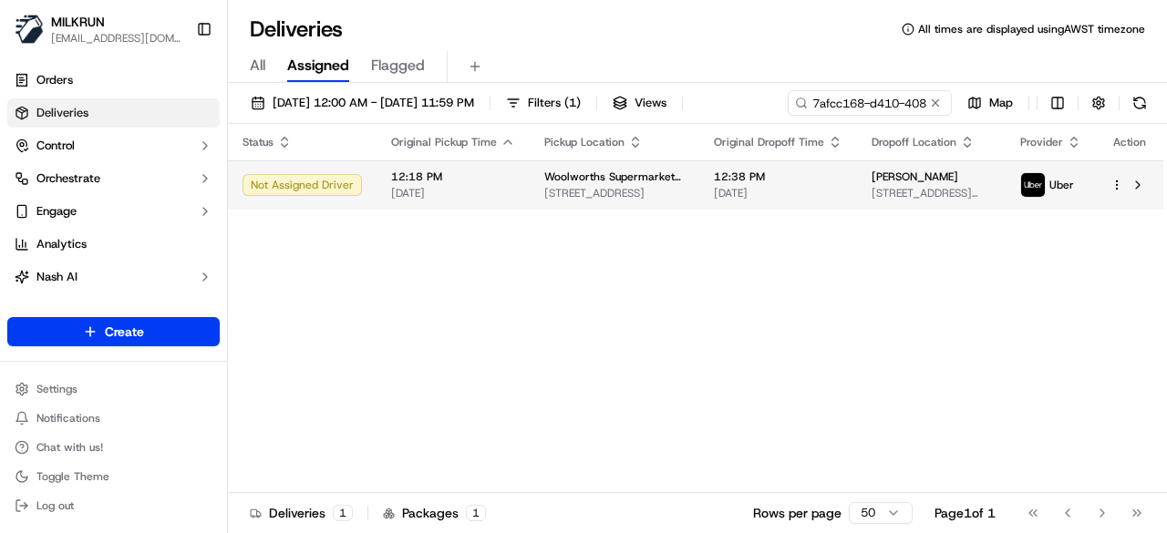
click at [786, 194] on span "[DATE]" at bounding box center [778, 193] width 129 height 15
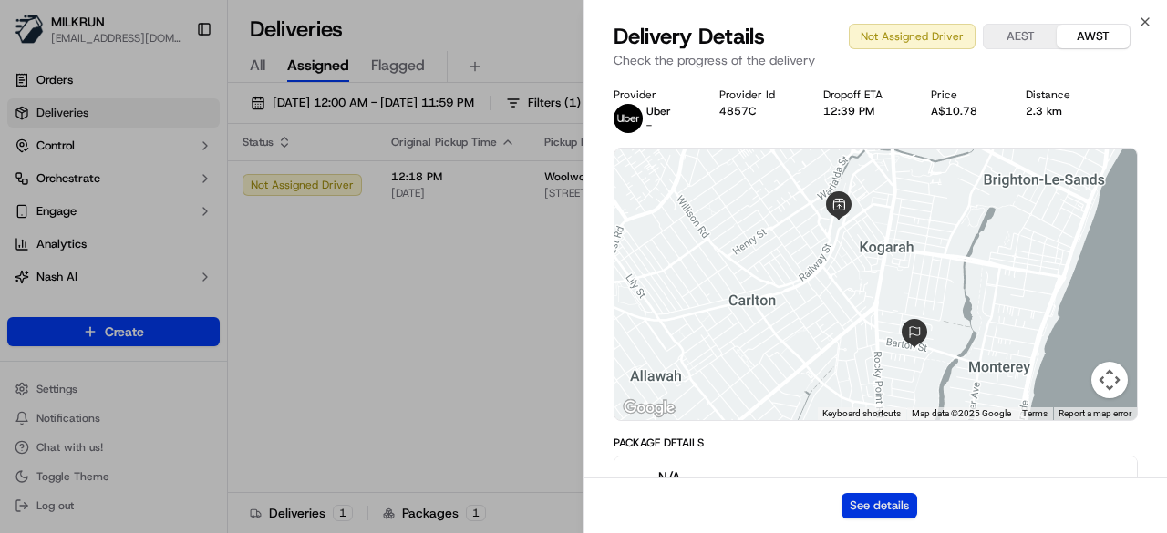
click at [877, 502] on button "See details" at bounding box center [879, 506] width 76 height 26
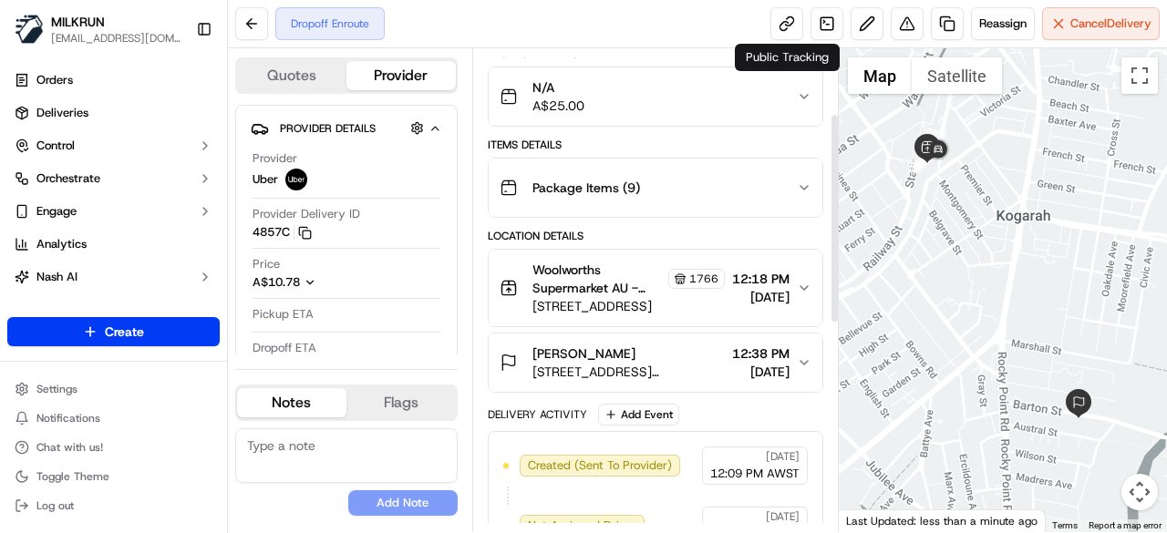
scroll to position [182, 0]
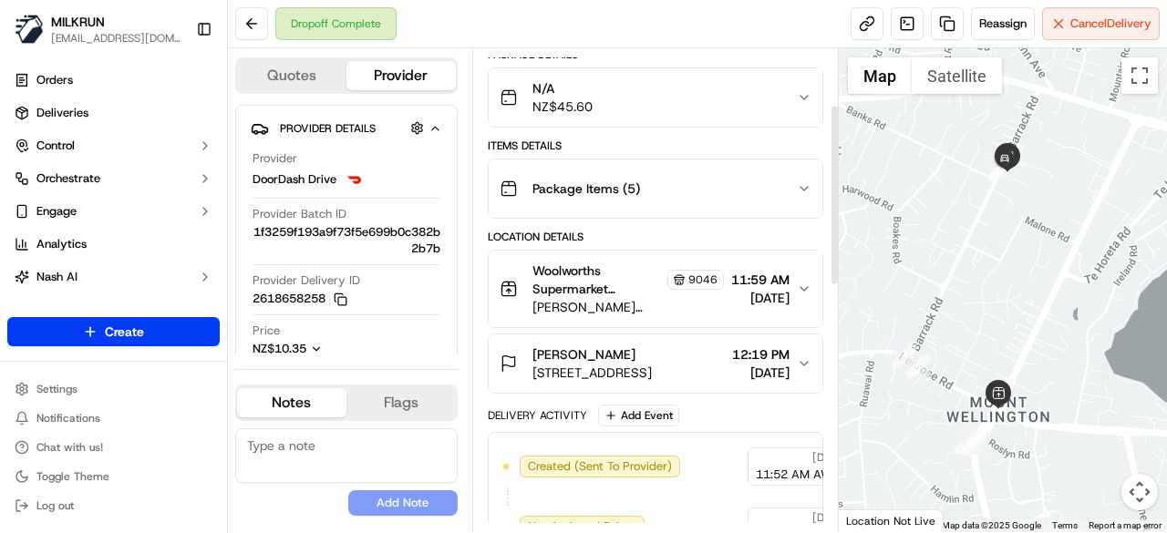
scroll to position [182, 0]
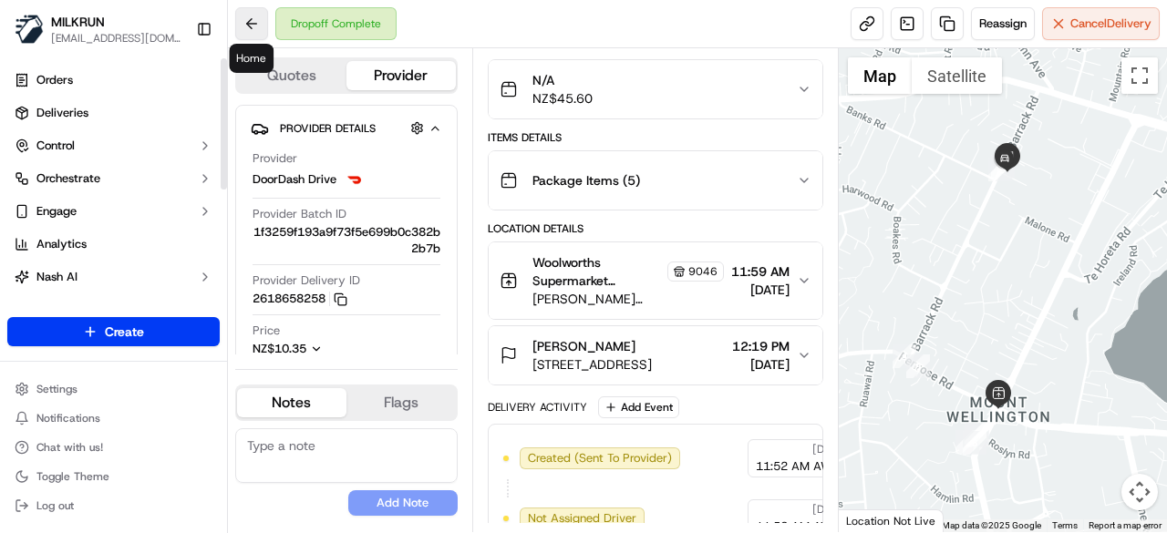
click at [238, 32] on button at bounding box center [251, 23] width 33 height 33
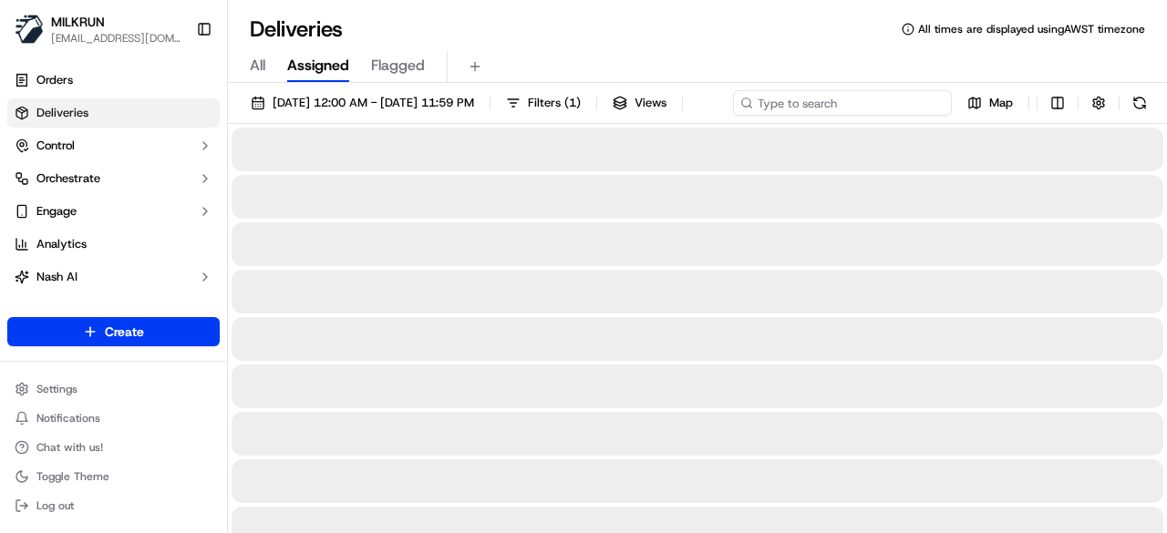
click at [867, 100] on div "[DATE] 12:00 AM - [DATE] 11:59 PM Filters ( 1 ) Views Map" at bounding box center [697, 107] width 939 height 34
paste input "/462a0dae-918a-4a03-b3dc-0452cffae863"
drag, startPoint x: 280, startPoint y: 137, endPoint x: 242, endPoint y: 137, distance: 38.3
click at [242, 124] on div "[DATE] 12:00 AM - [DATE] 11:59 PM Filters ( 1 ) Views /462a0dae-918a-4a03-b3dc-…" at bounding box center [697, 107] width 939 height 34
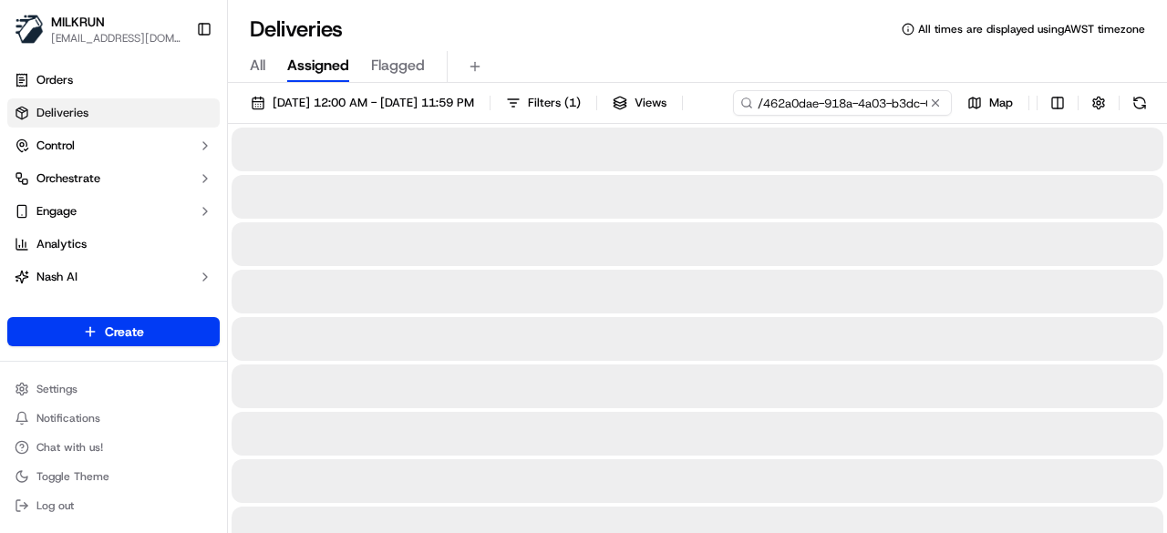
click at [733, 116] on input "/462a0dae-918a-4a03-b3dc-0452cffae863" at bounding box center [842, 103] width 219 height 26
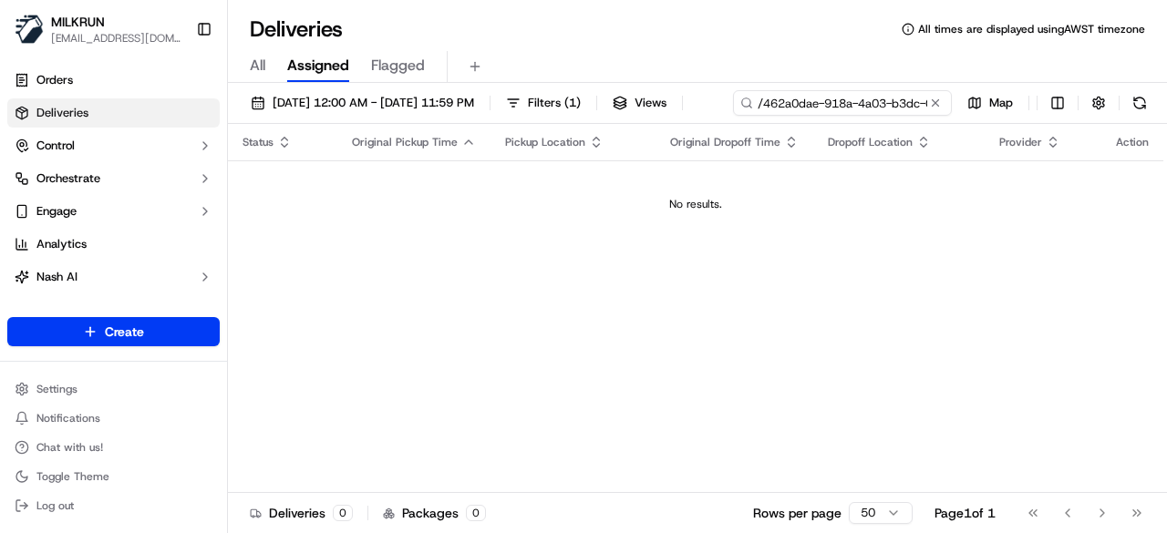
click at [733, 116] on input "/462a0dae-918a-4a03-b3dc-0452cffae863" at bounding box center [842, 103] width 219 height 26
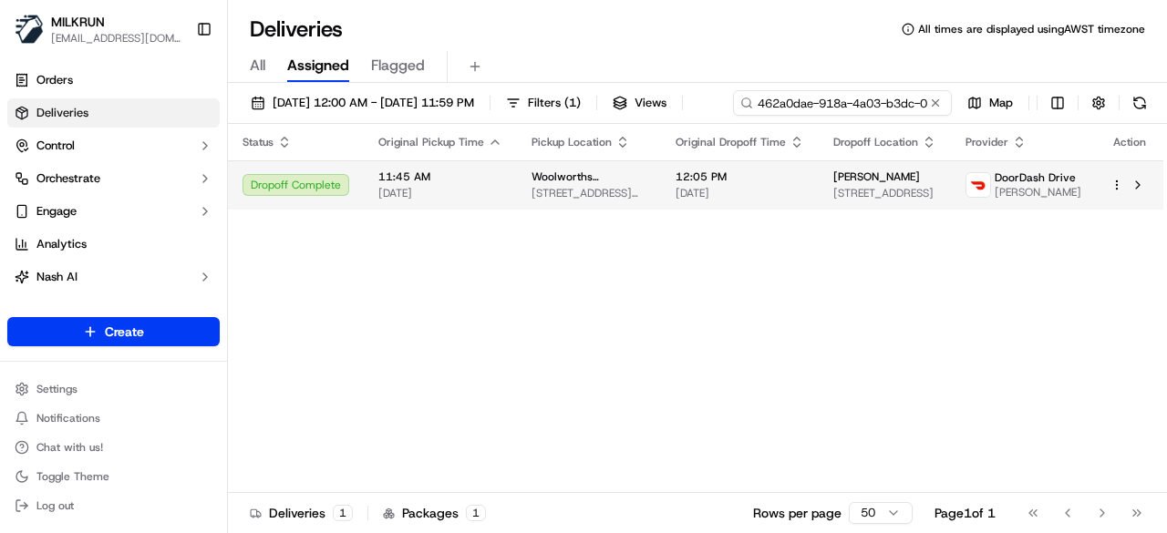
type input "462a0dae-918a-4a03-b3dc-0452cffae863"
click at [476, 231] on div "Status Original Pickup Time Pickup Location Original Dropoff Time Dropoff Locat…" at bounding box center [695, 308] width 935 height 369
click at [481, 199] on span "[DATE]" at bounding box center [440, 193] width 124 height 15
click at [855, 192] on span "[STREET_ADDRESS]" at bounding box center [884, 193] width 103 height 15
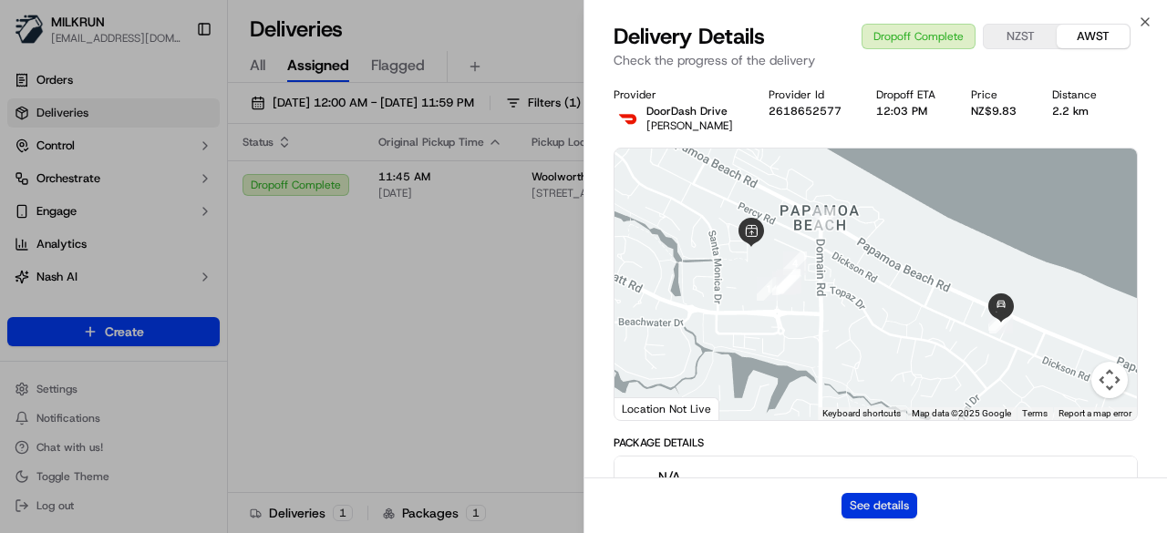
click at [877, 496] on button "See details" at bounding box center [879, 506] width 76 height 26
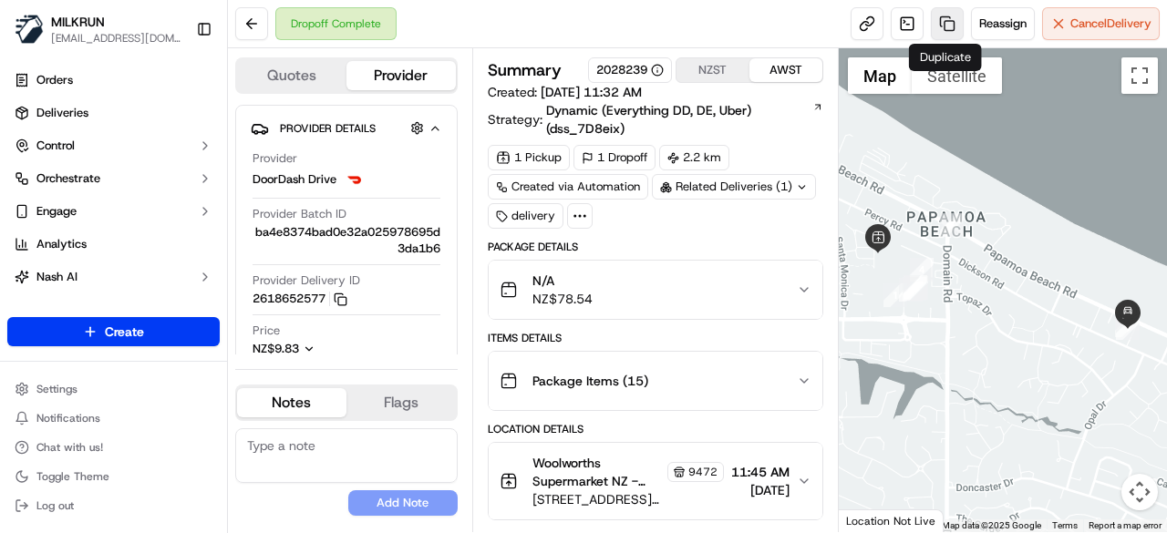
click at [934, 32] on link at bounding box center [947, 23] width 33 height 33
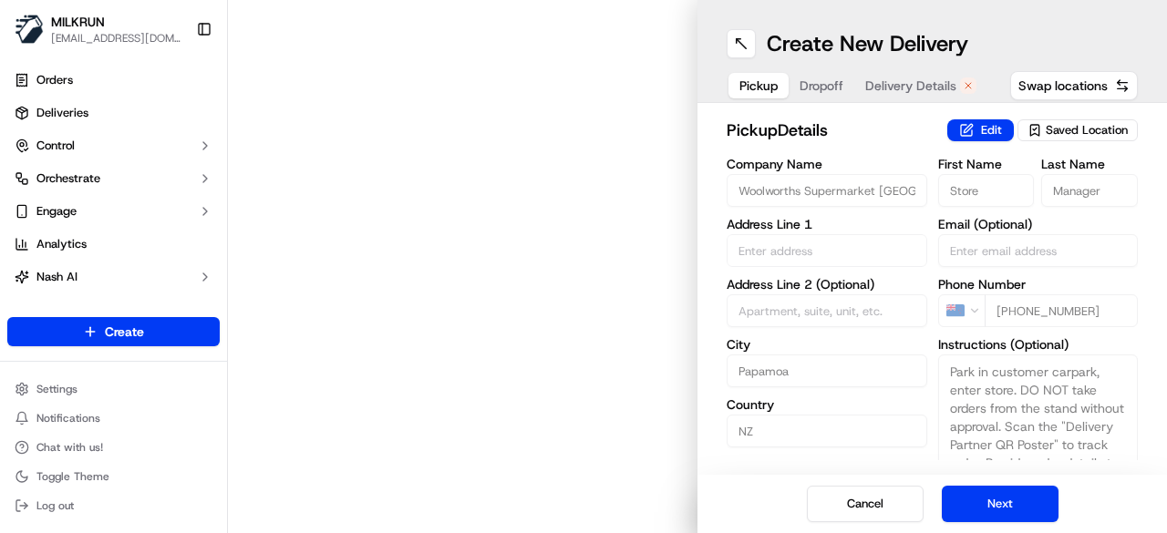
type input "[STREET_ADDRESS][PERSON_NAME]"
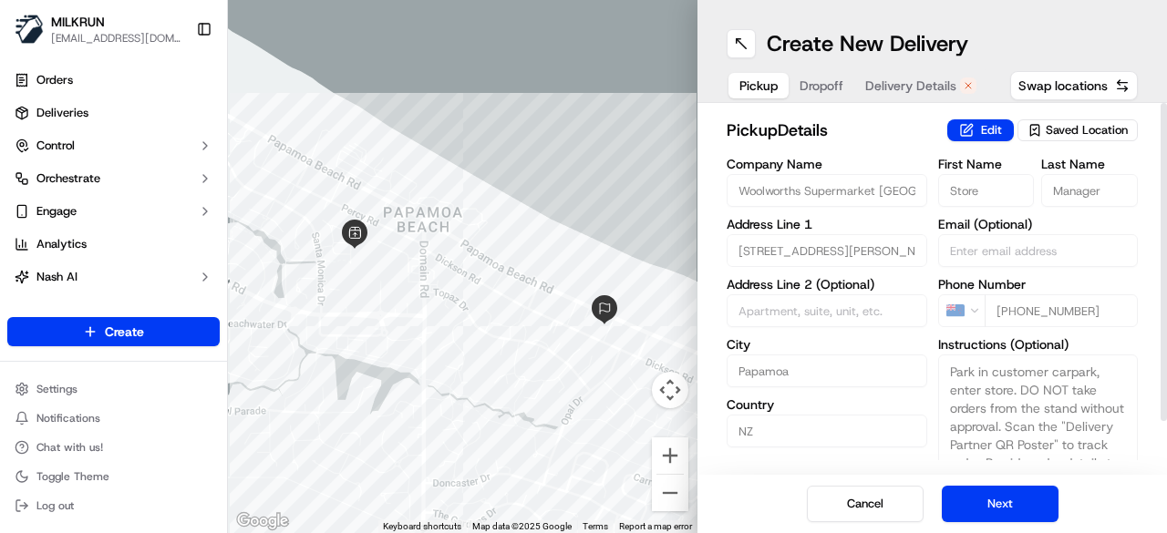
click at [820, 96] on button "Dropoff" at bounding box center [821, 86] width 66 height 26
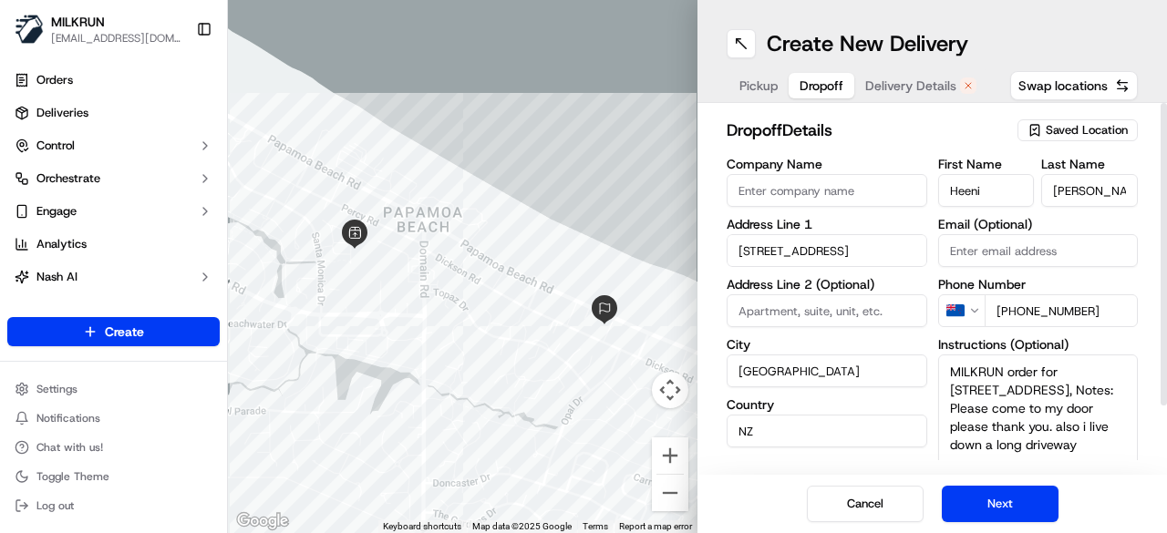
click at [888, 88] on span "Delivery Details" at bounding box center [910, 86] width 91 height 18
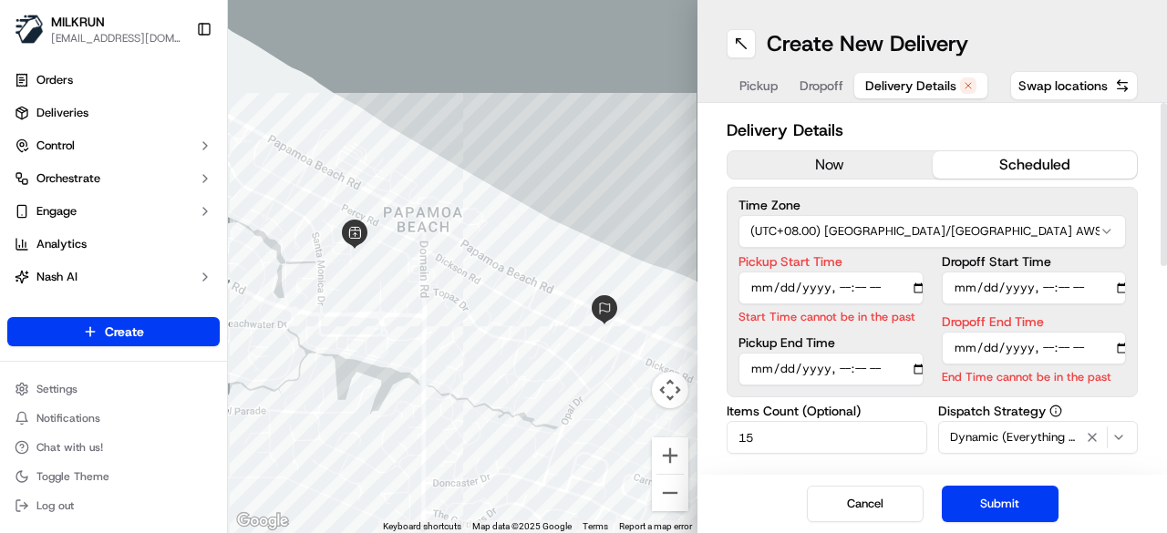
click at [842, 165] on button "now" at bounding box center [829, 164] width 205 height 27
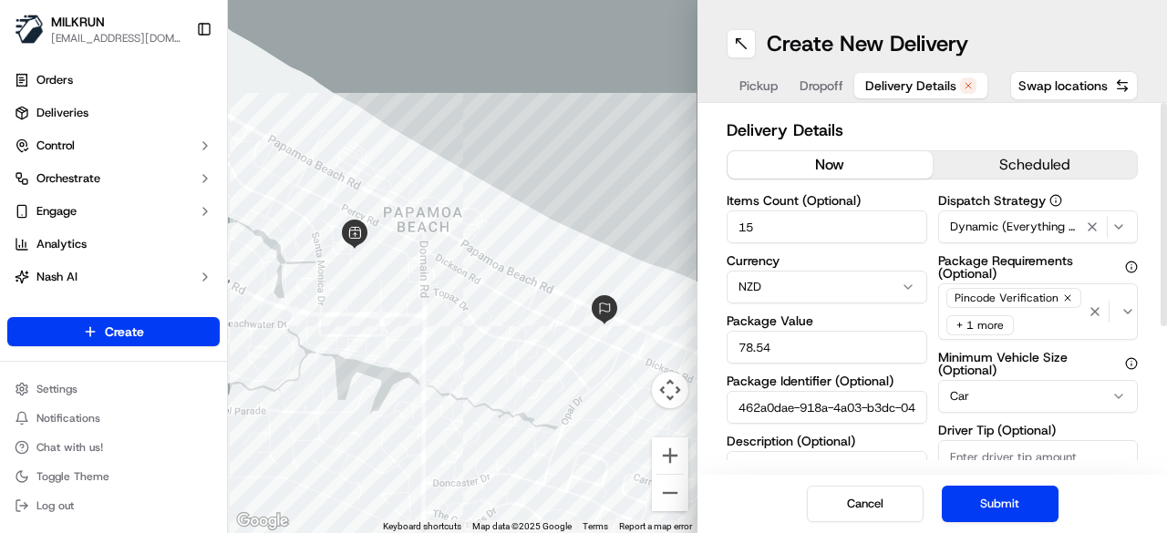
click at [979, 503] on button "Submit" at bounding box center [1000, 504] width 117 height 36
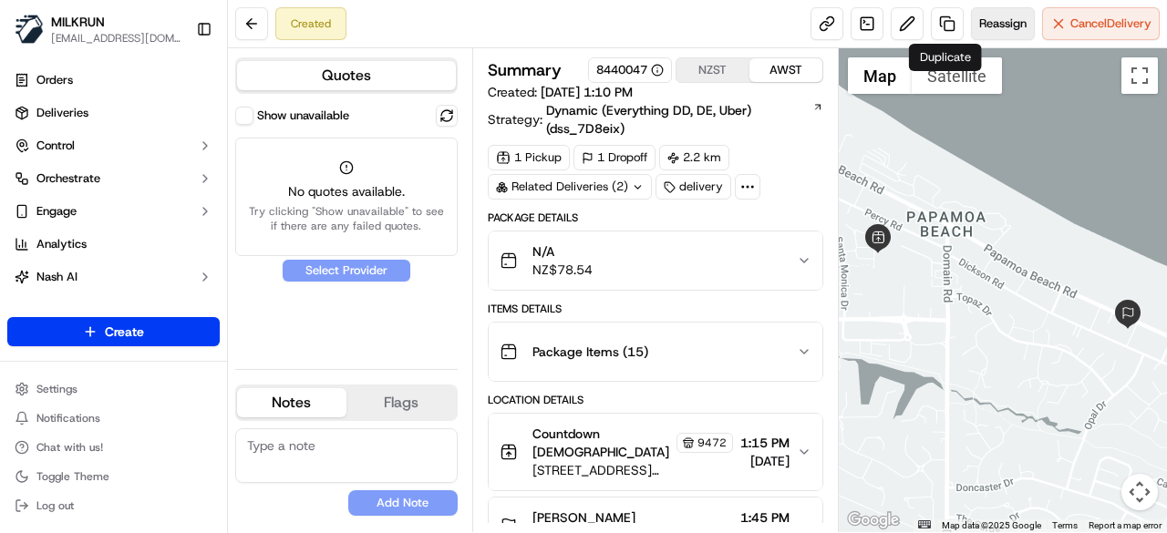
click at [1005, 17] on span "Reassign" at bounding box center [1002, 23] width 47 height 16
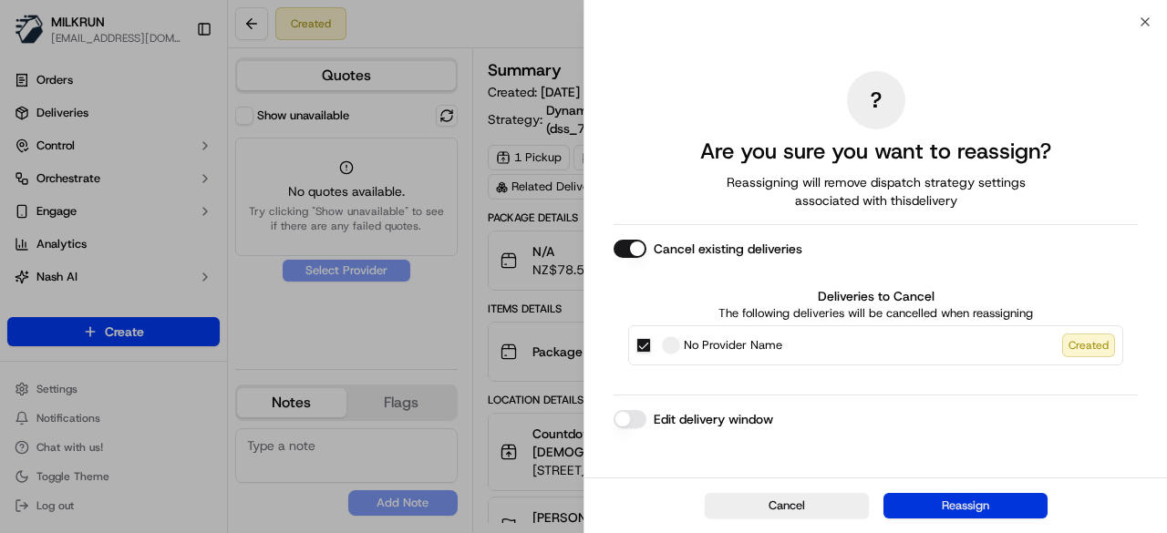
click at [1011, 507] on button "Reassign" at bounding box center [965, 506] width 164 height 26
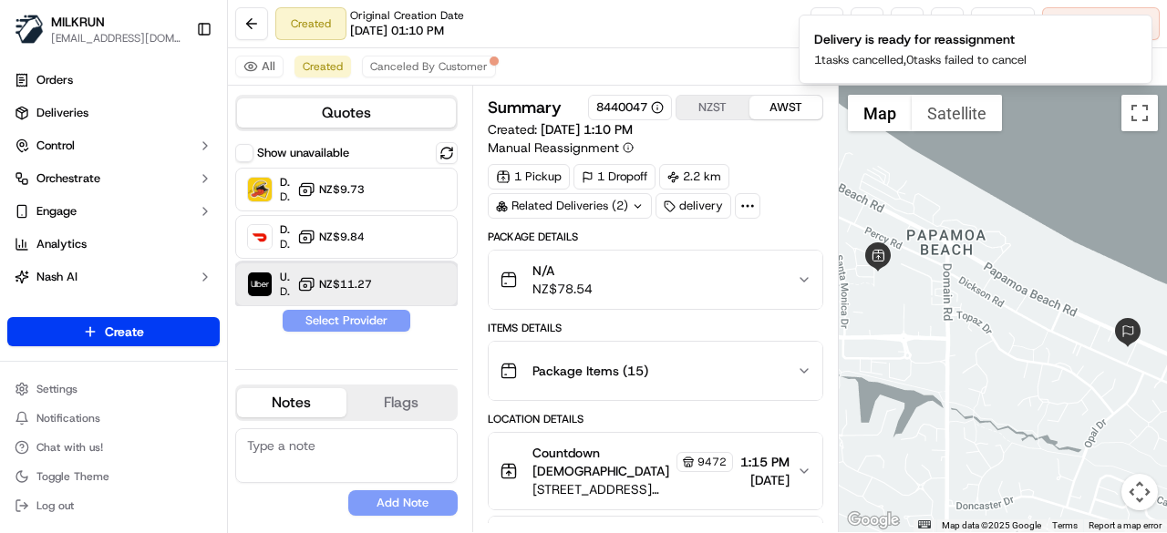
click at [333, 271] on div "Uber Dropoff ETA 24 minutes NZ$11.27" at bounding box center [346, 285] width 222 height 44
click at [357, 316] on button "Assign Provider" at bounding box center [346, 321] width 129 height 22
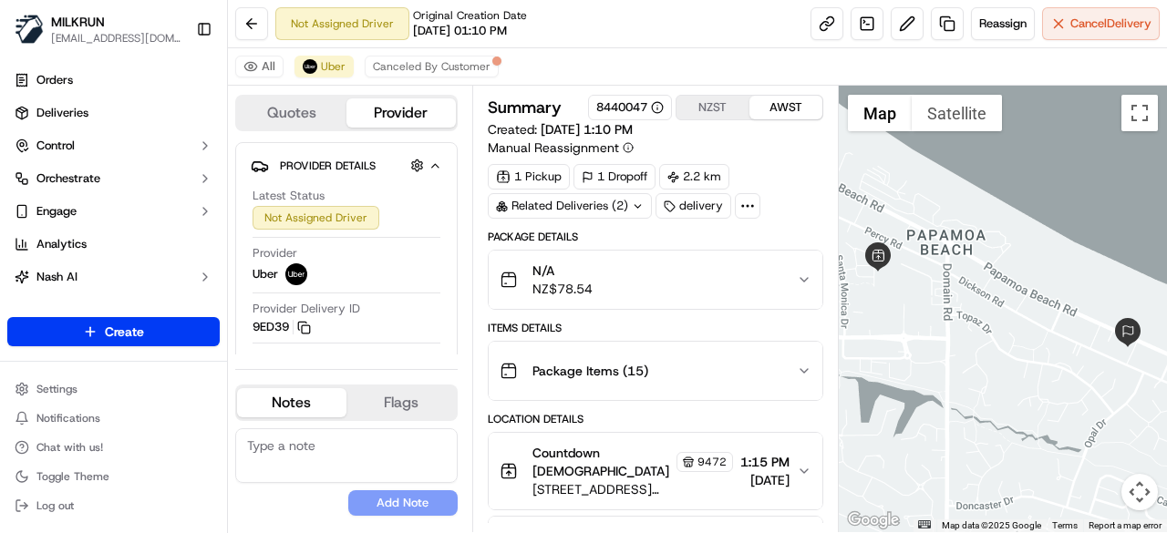
click at [0, 380] on div "Settings Notifications Chat with us! Toggle Theme Log out" at bounding box center [113, 447] width 227 height 157
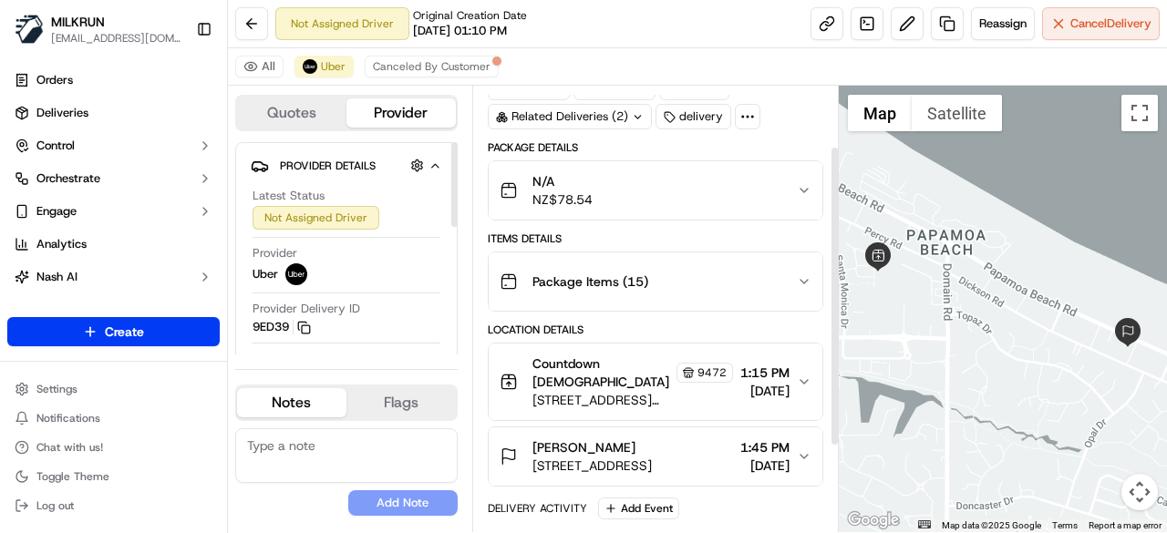
scroll to position [91, 0]
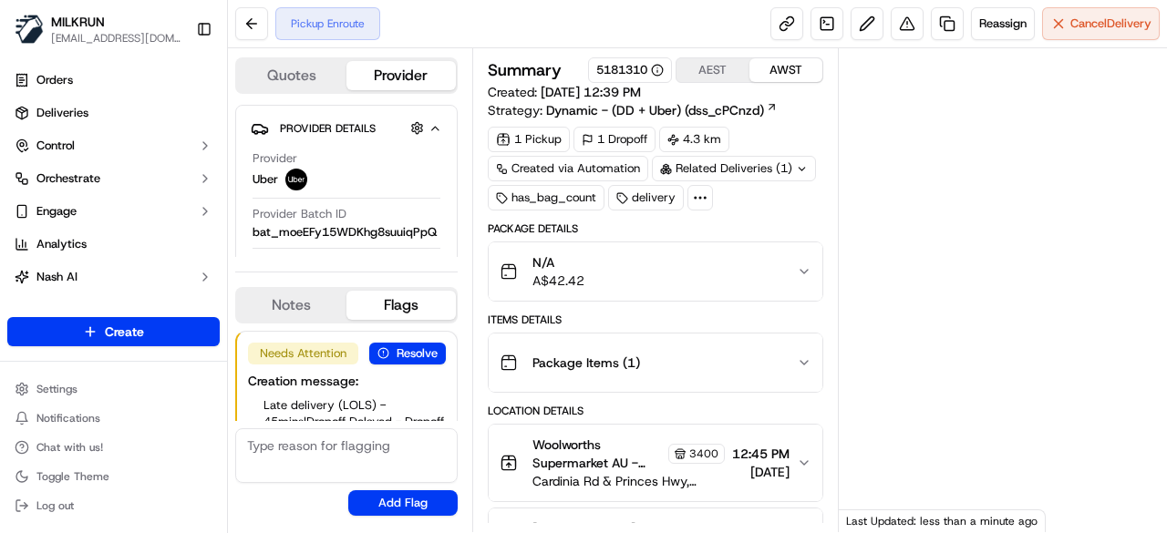
scroll to position [78, 0]
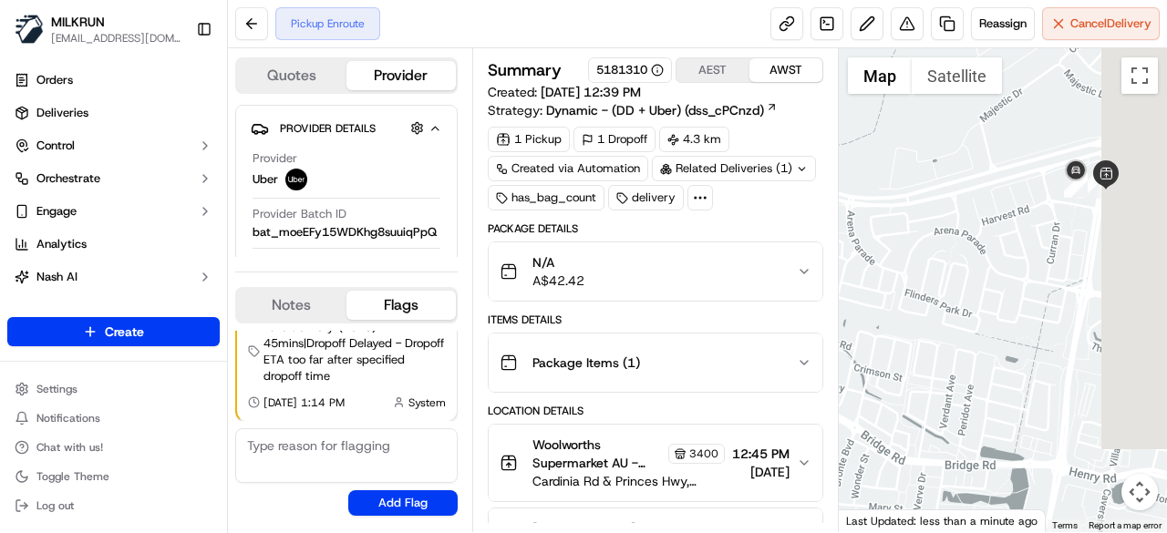
drag, startPoint x: 1138, startPoint y: 247, endPoint x: 1054, endPoint y: 221, distance: 87.9
click at [1059, 249] on div at bounding box center [1003, 290] width 329 height 484
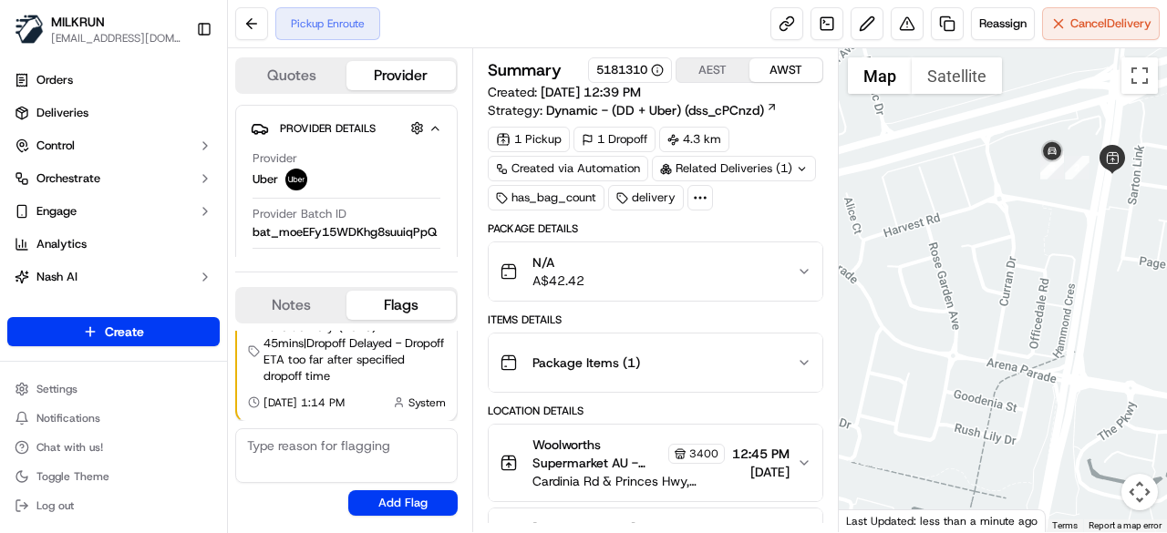
drag, startPoint x: 1127, startPoint y: 230, endPoint x: 1050, endPoint y: 223, distance: 76.8
click at [1072, 245] on div at bounding box center [1003, 290] width 329 height 484
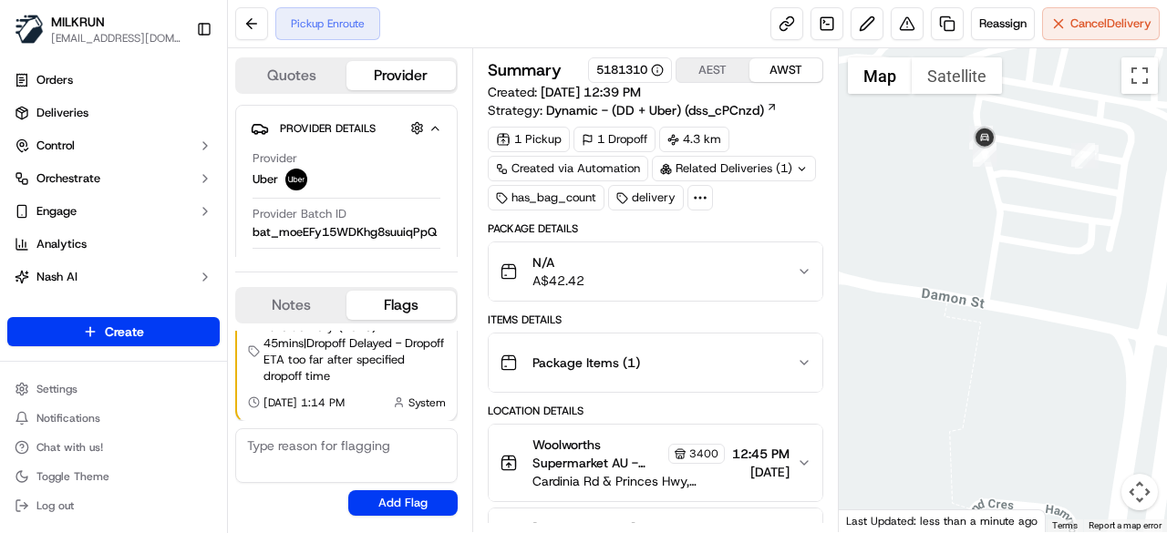
drag, startPoint x: 1132, startPoint y: 236, endPoint x: 1069, endPoint y: 234, distance: 62.9
click at [1069, 234] on div at bounding box center [1003, 290] width 329 height 484
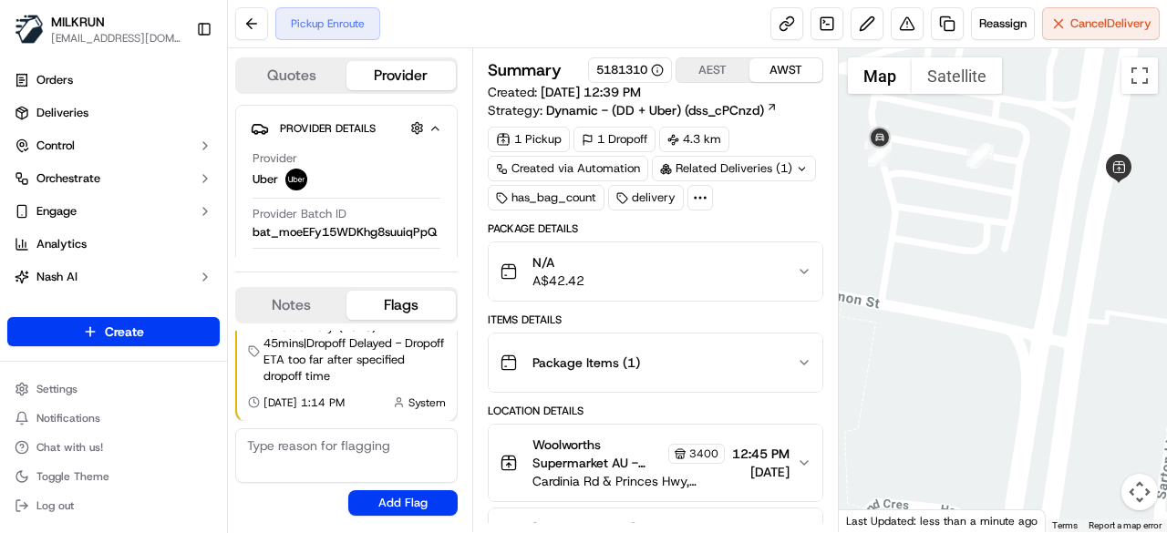
drag, startPoint x: 1070, startPoint y: 265, endPoint x: 1037, endPoint y: 263, distance: 32.9
click at [1037, 264] on div at bounding box center [1003, 290] width 329 height 484
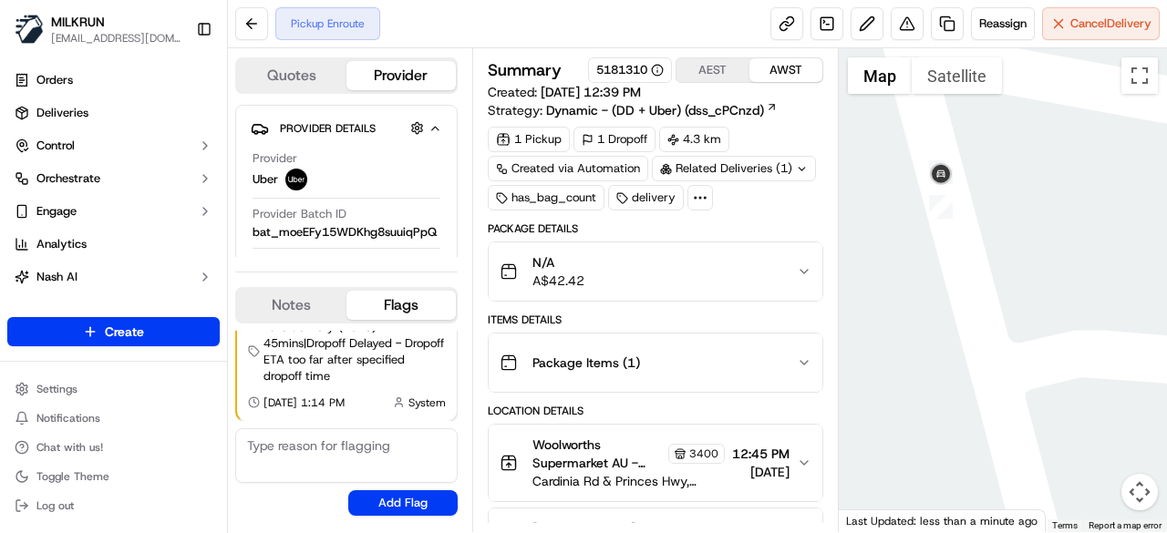
drag, startPoint x: 928, startPoint y: 218, endPoint x: 953, endPoint y: 227, distance: 27.1
click at [953, 227] on div at bounding box center [1003, 290] width 329 height 484
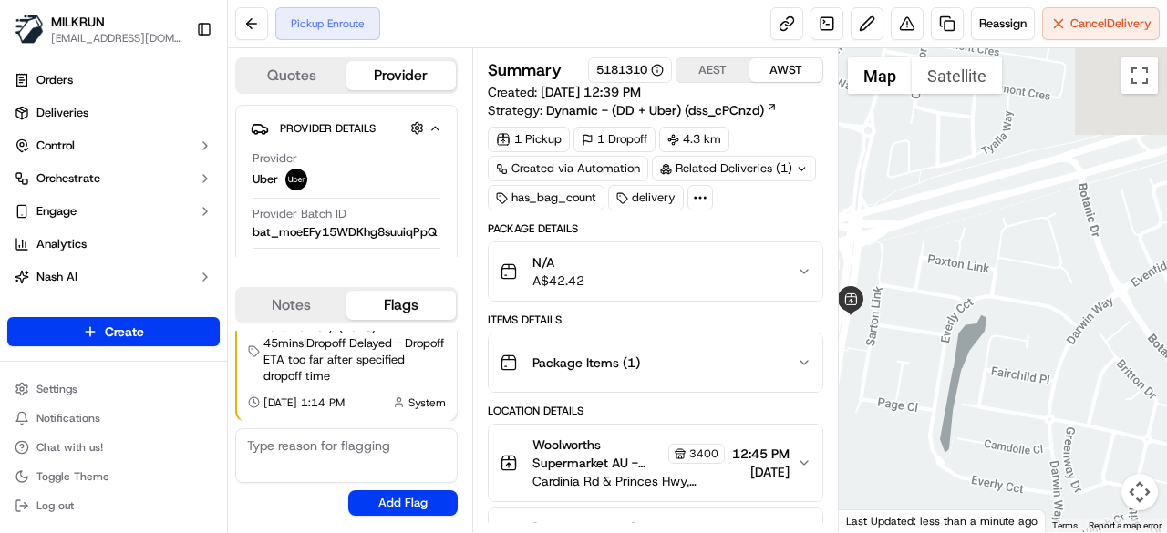
drag, startPoint x: 1112, startPoint y: 425, endPoint x: 788, endPoint y: 399, distance: 324.6
click at [788, 400] on div "Quotes Provider Provider Details Hidden ( 1 ) Provider Uber Provider Batch ID b…" at bounding box center [697, 290] width 939 height 484
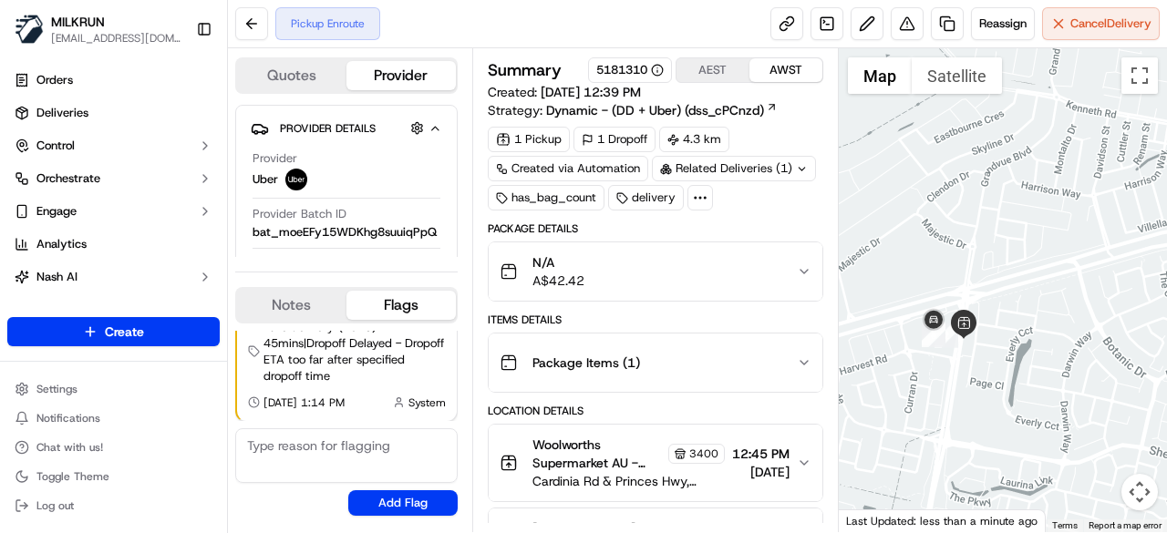
click at [1035, 373] on div at bounding box center [1003, 290] width 329 height 484
drag, startPoint x: 961, startPoint y: 369, endPoint x: 1097, endPoint y: 294, distance: 155.5
click at [1097, 294] on div at bounding box center [1003, 290] width 329 height 484
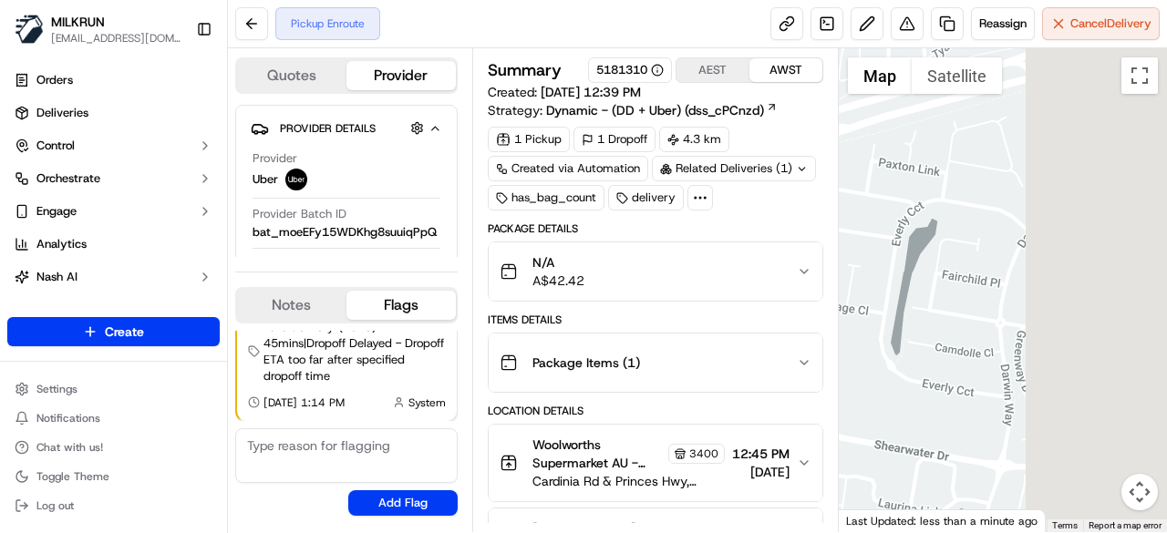
drag, startPoint x: 1126, startPoint y: 251, endPoint x: 634, endPoint y: 287, distance: 493.6
click at [634, 287] on div "Quotes Provider Provider Details Hidden ( 1 ) Provider Uber Provider Batch ID b…" at bounding box center [697, 290] width 939 height 484
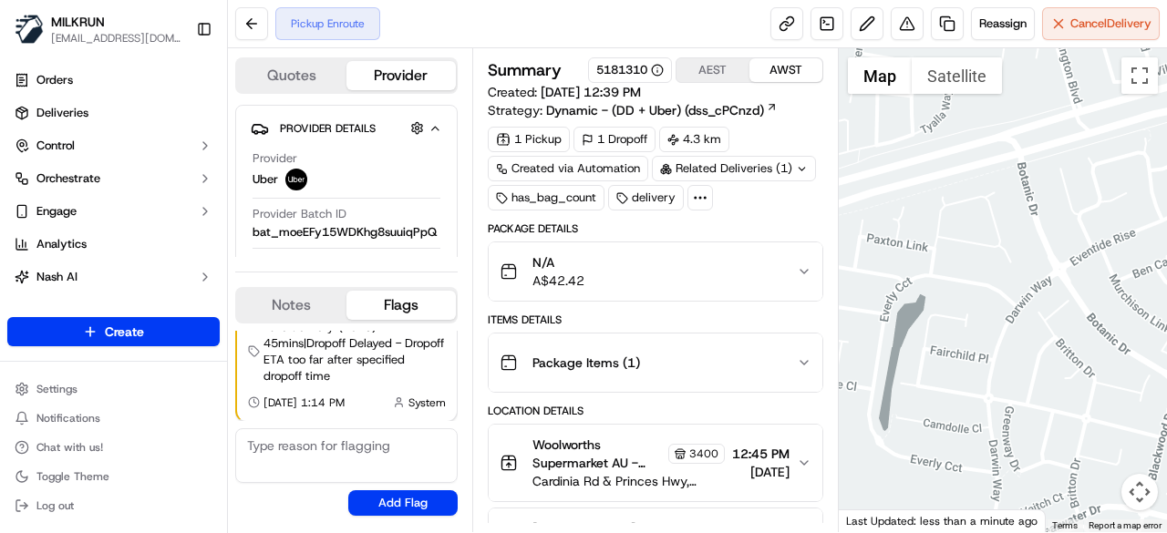
drag, startPoint x: 908, startPoint y: 255, endPoint x: 1166, endPoint y: 295, distance: 261.1
click at [1166, 295] on div at bounding box center [1003, 290] width 329 height 484
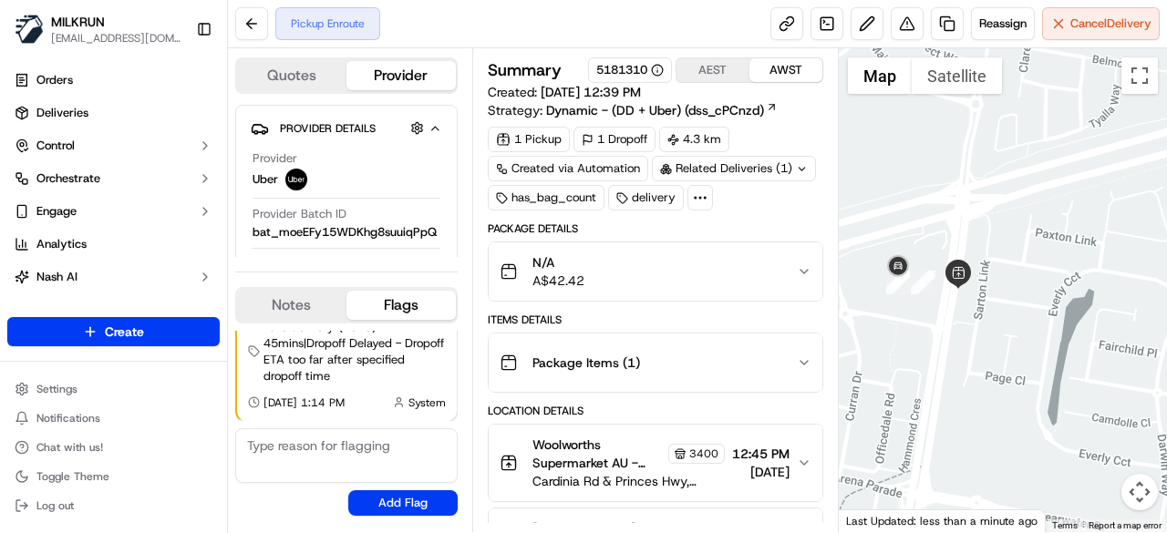
click at [1080, 313] on div at bounding box center [1003, 290] width 329 height 484
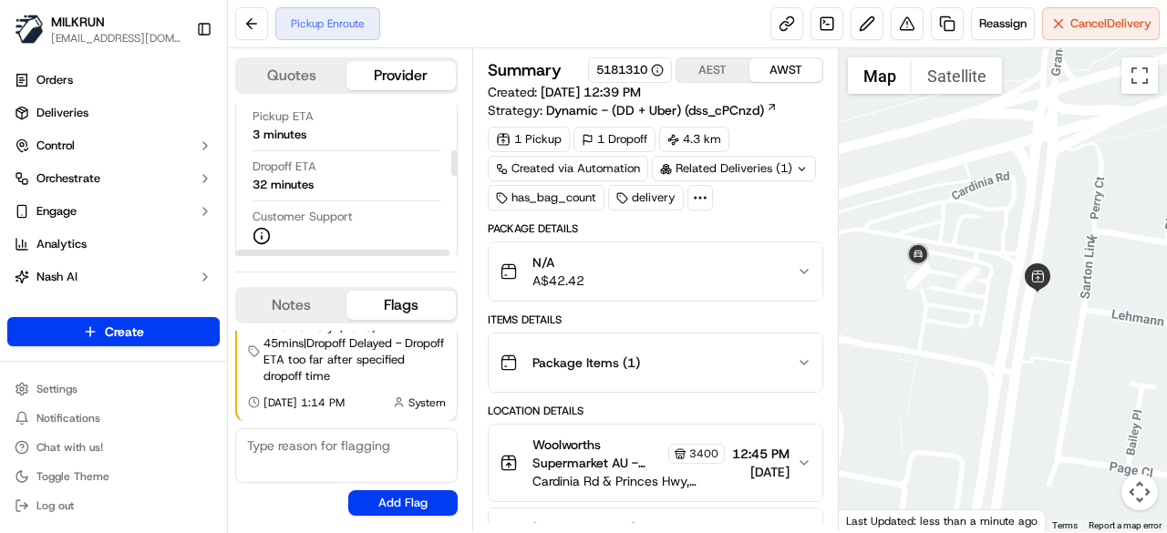
scroll to position [273, 0]
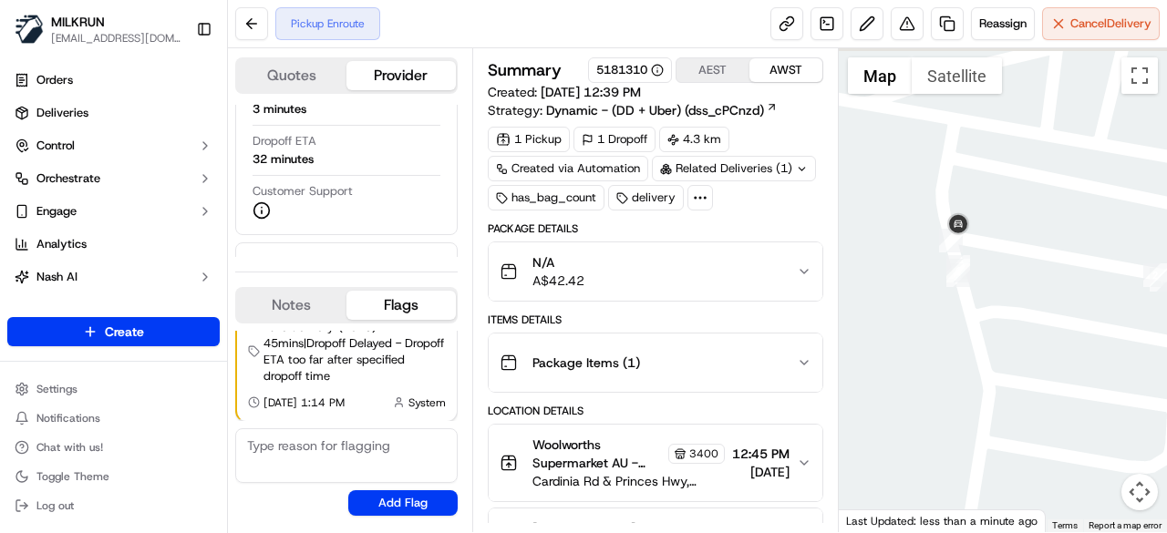
drag, startPoint x: 980, startPoint y: 208, endPoint x: 984, endPoint y: 314, distance: 105.8
click at [984, 314] on div at bounding box center [1003, 290] width 329 height 484
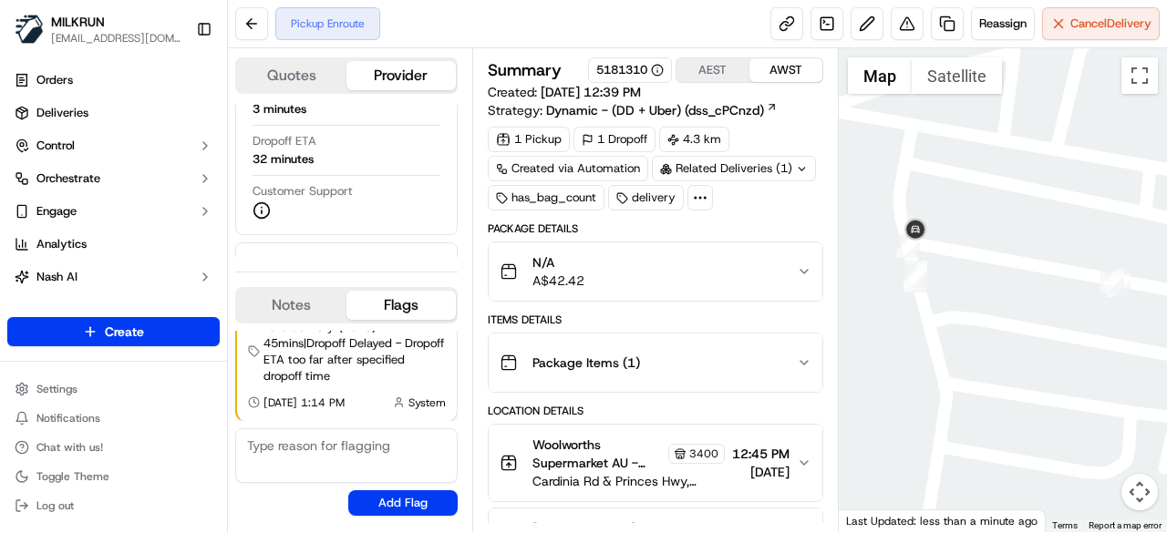
drag, startPoint x: 1045, startPoint y: 331, endPoint x: 955, endPoint y: 329, distance: 89.3
click at [955, 329] on div at bounding box center [1003, 290] width 329 height 484
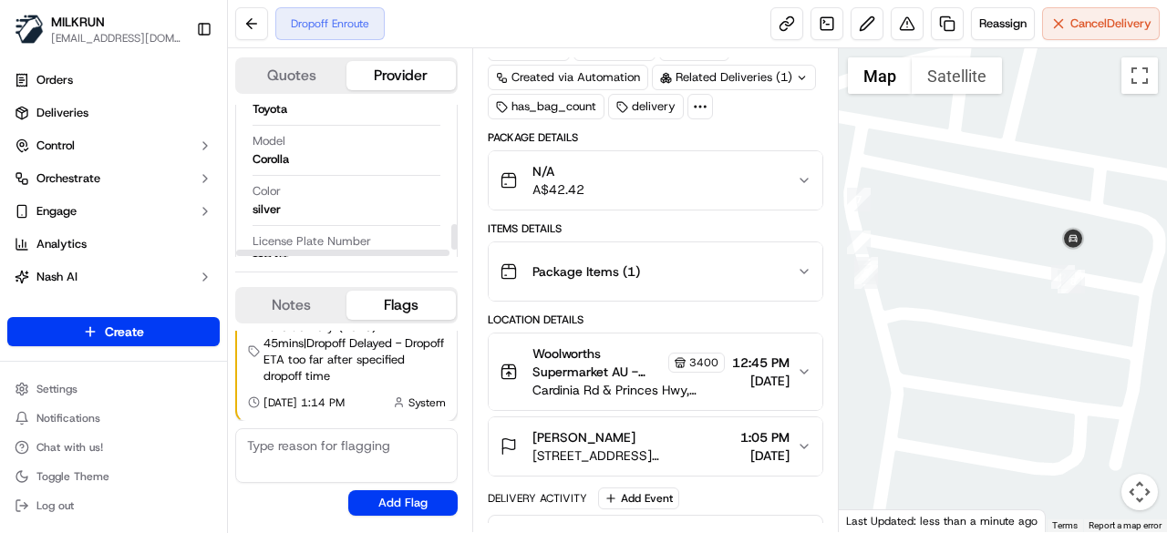
scroll to position [747, 0]
drag, startPoint x: 962, startPoint y: 326, endPoint x: 812, endPoint y: 259, distance: 164.0
click at [812, 259] on div "Quotes Provider Provider Details Hidden ( 1 ) Provider Uber Provider Batch ID b…" at bounding box center [697, 290] width 939 height 484
